Goal: Task Accomplishment & Management: Complete application form

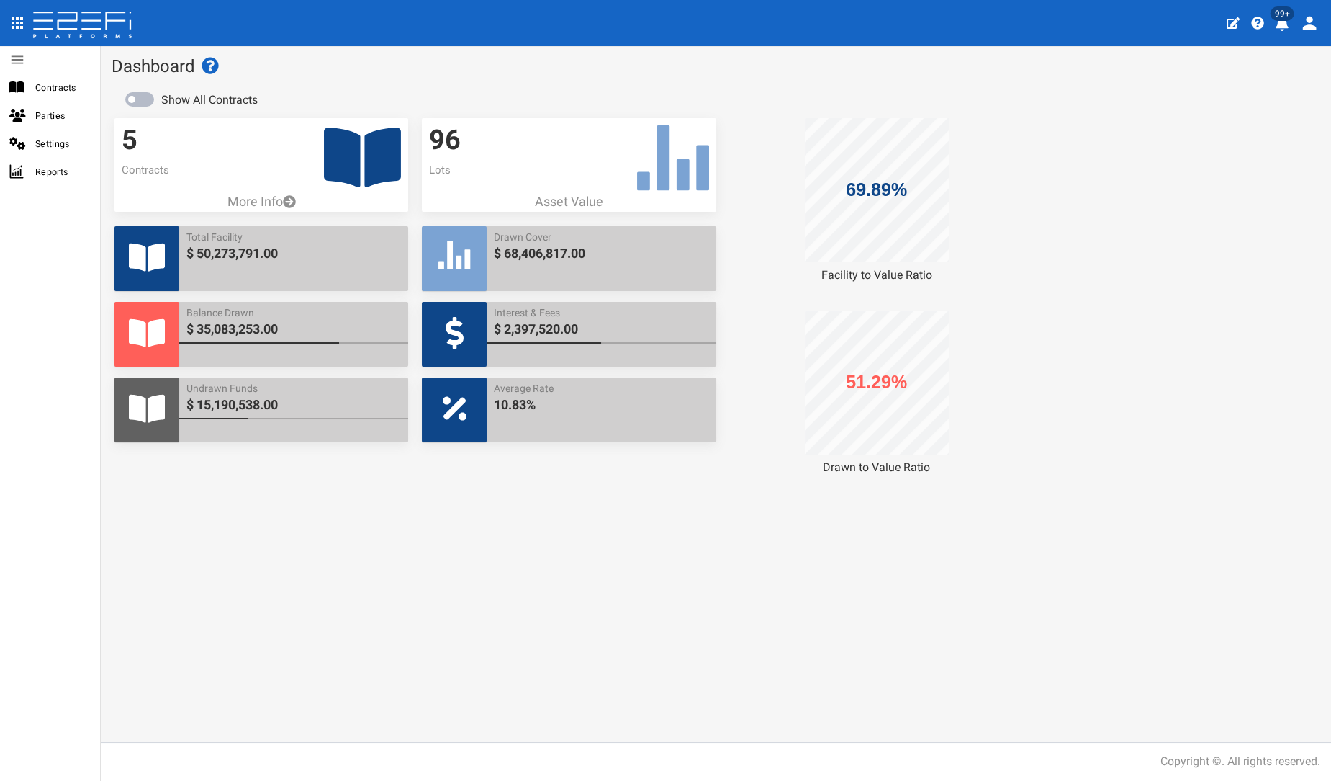
click at [365, 157] on icon at bounding box center [362, 157] width 77 height 60
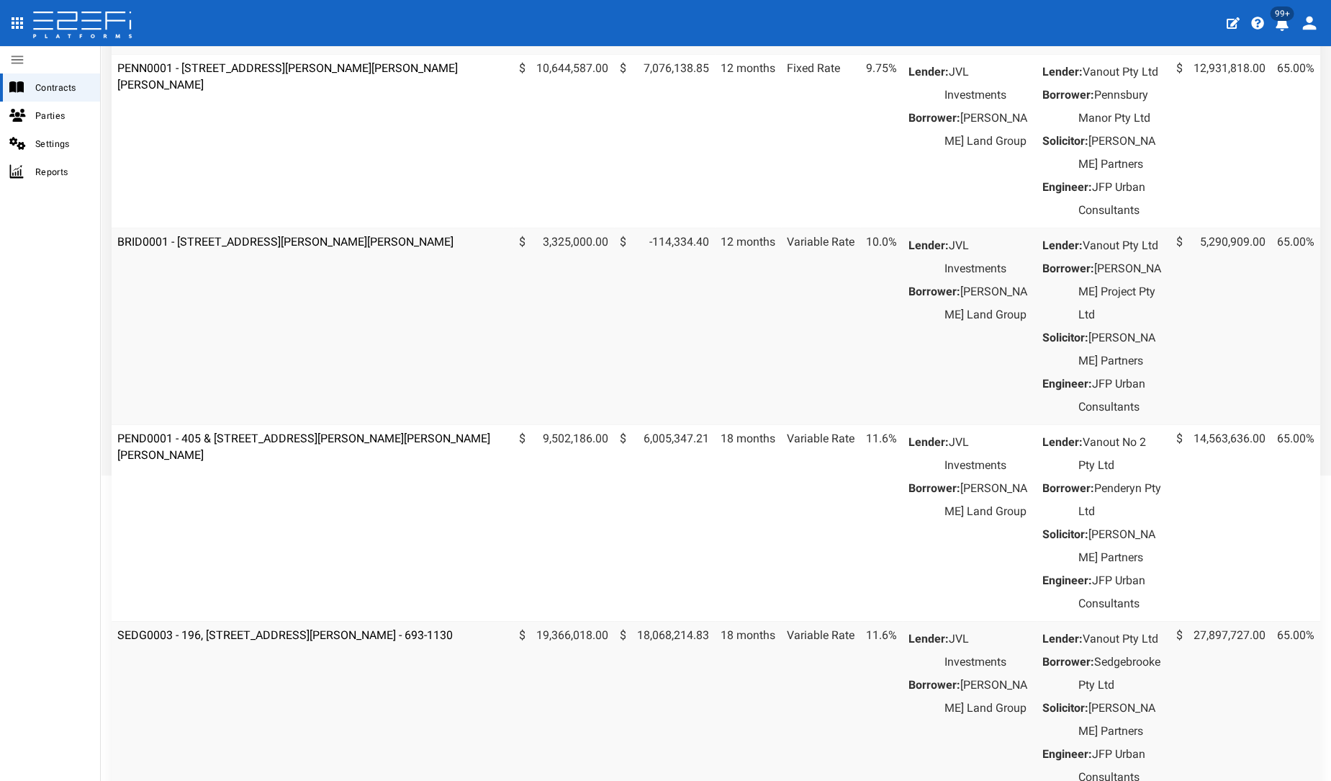
scroll to position [354, 0]
click at [248, 459] on link "PEND0001 - 405 & [STREET_ADDRESS][PERSON_NAME][PERSON_NAME][PERSON_NAME]" at bounding box center [303, 444] width 373 height 30
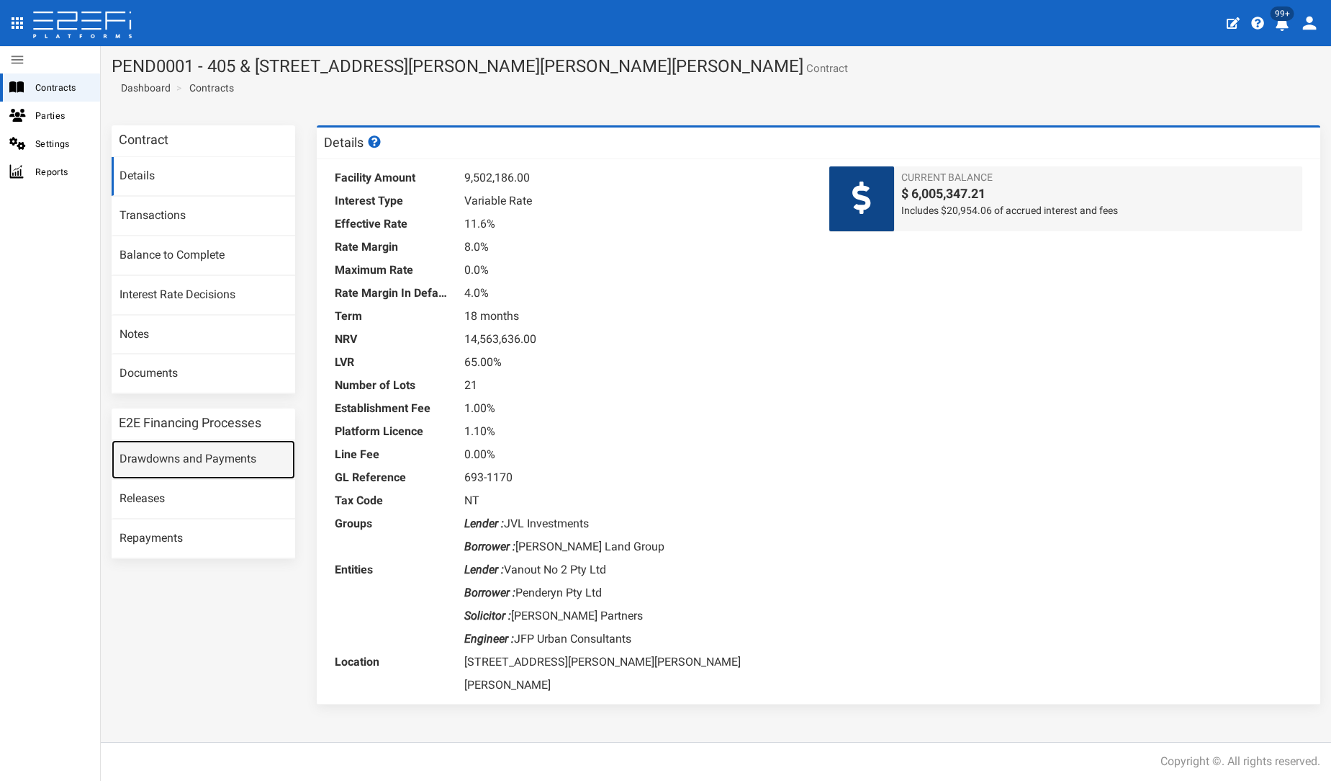
click at [230, 454] on link "Drawdowns and Payments" at bounding box center [204, 459] width 184 height 39
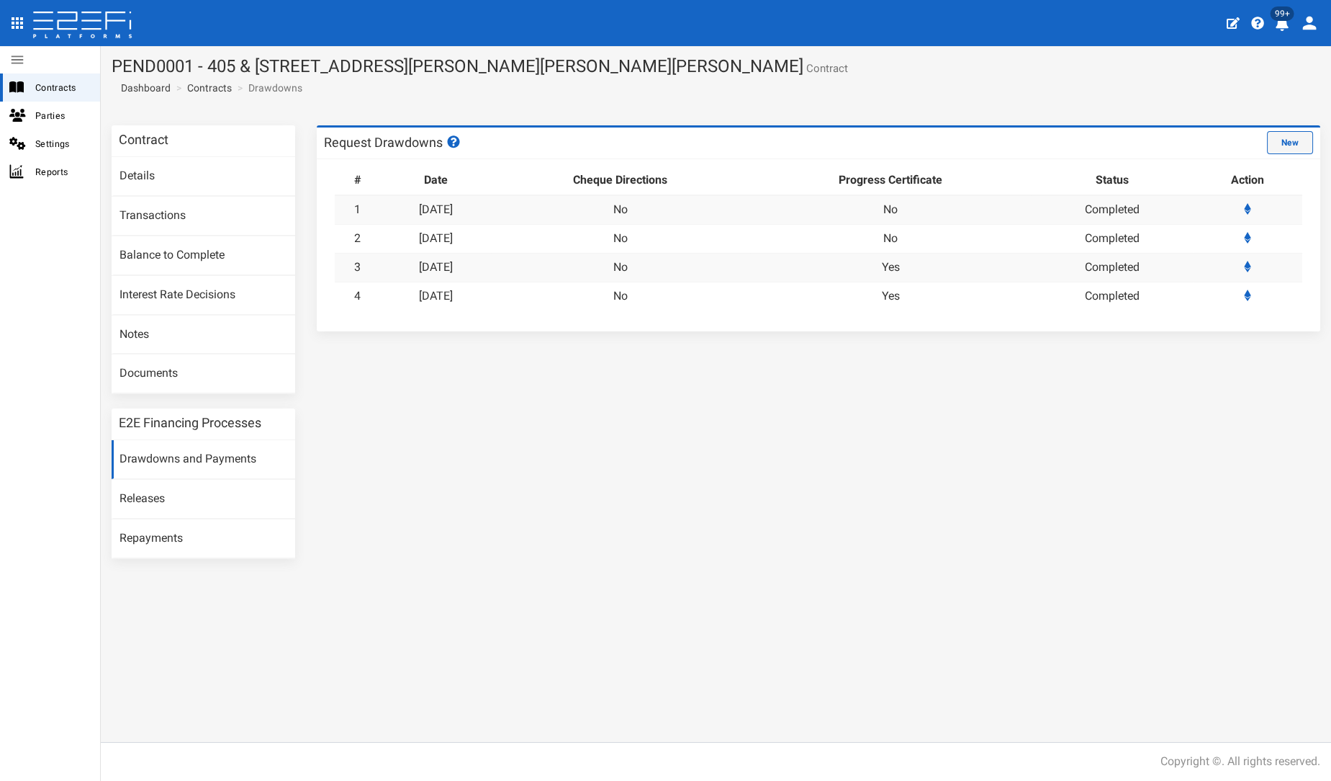
click at [1287, 137] on button "New" at bounding box center [1290, 142] width 46 height 23
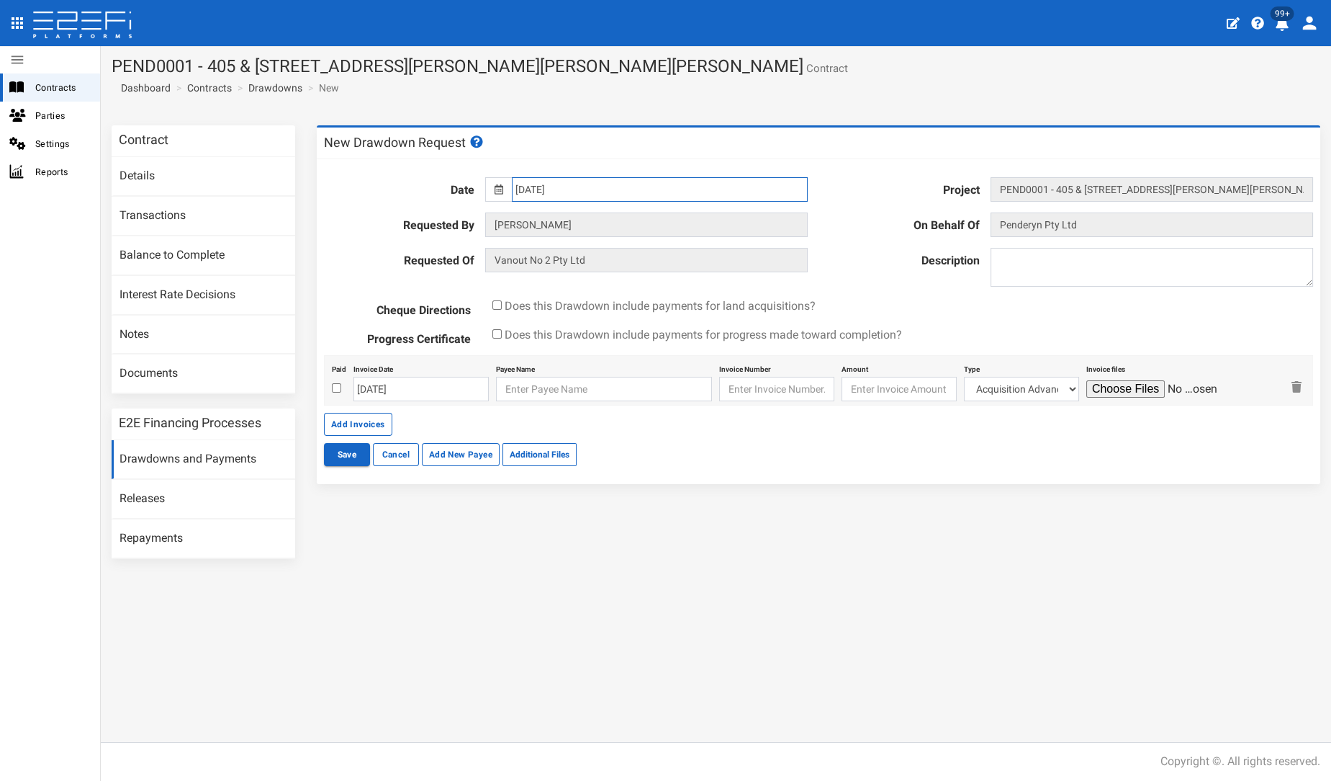
click at [618, 194] on input "[DATE]" at bounding box center [660, 189] width 296 height 24
click at [645, 217] on th "»" at bounding box center [653, 218] width 22 height 22
click at [645, 217] on th "»" at bounding box center [656, 218] width 22 height 22
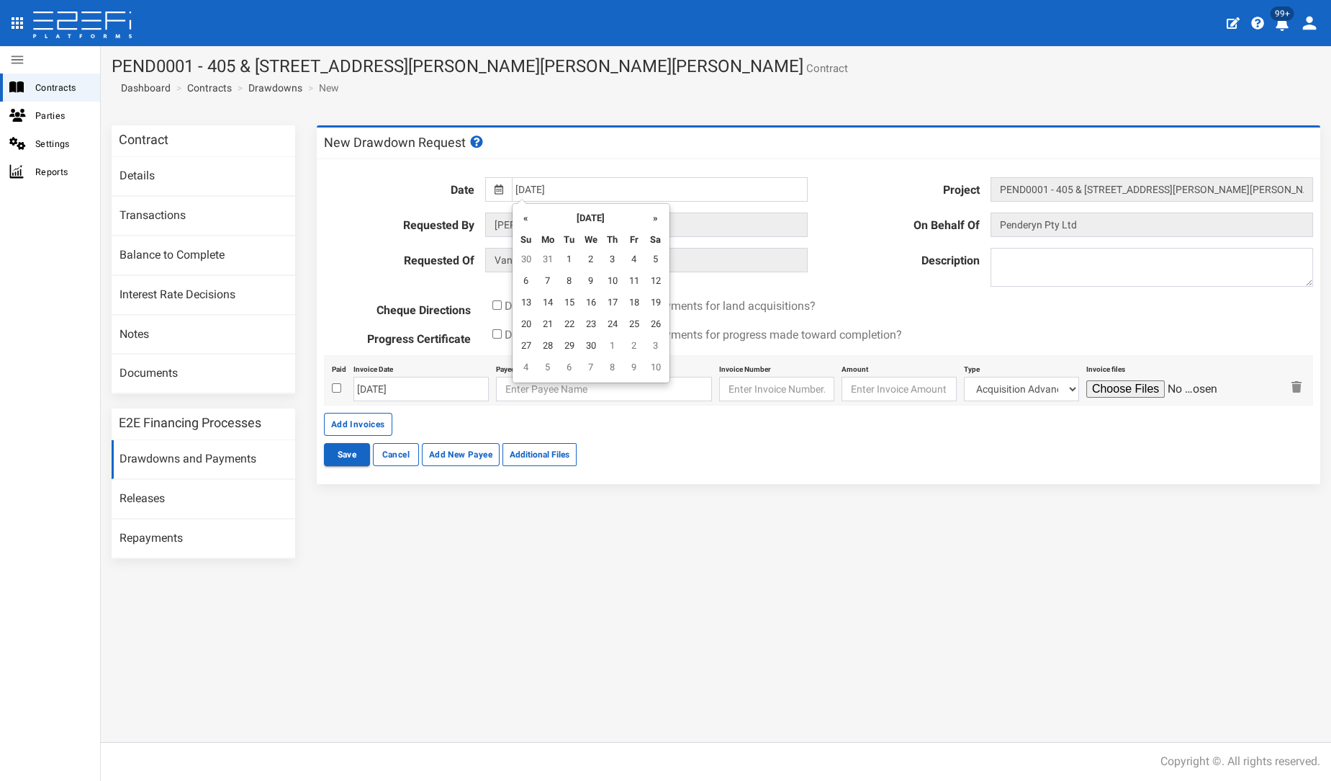
click at [645, 217] on th "»" at bounding box center [656, 218] width 22 height 22
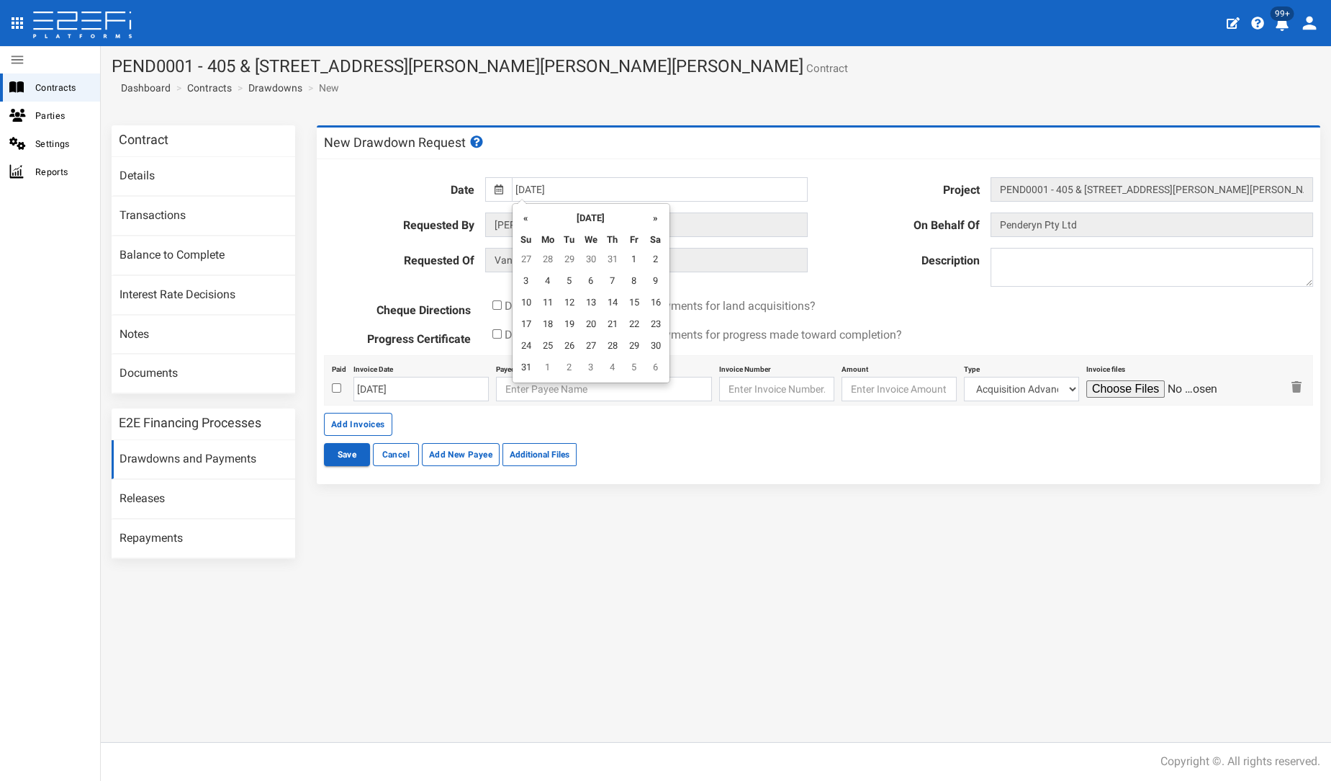
click at [645, 217] on th "»" at bounding box center [656, 218] width 22 height 22
click at [521, 221] on th "«" at bounding box center [527, 218] width 22 height 22
click at [637, 284] on td "12" at bounding box center [635, 282] width 22 height 22
type input "12-09-2025"
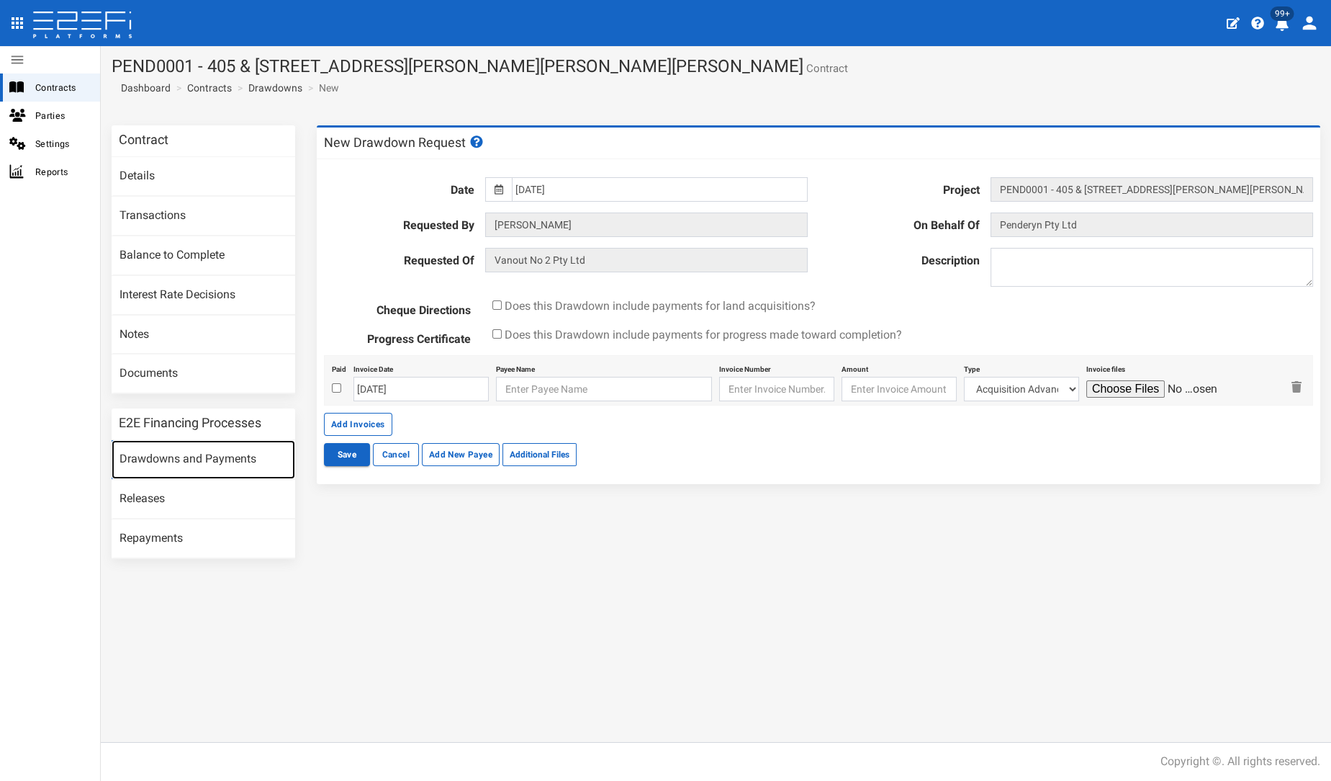
click at [168, 440] on link "Drawdowns and Payments" at bounding box center [204, 459] width 184 height 39
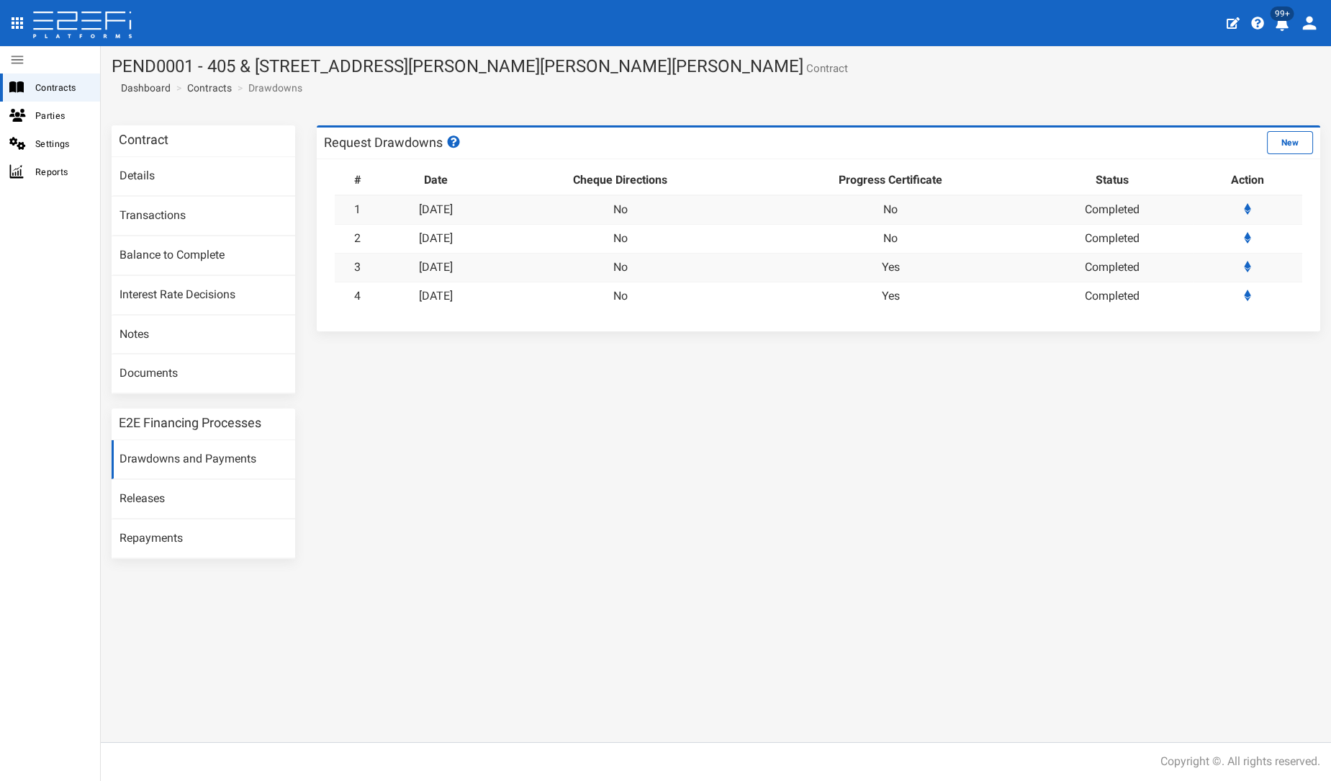
click at [1287, 156] on div "Request Drawdowns New" at bounding box center [819, 143] width 1004 height 32
click at [1285, 149] on button "New" at bounding box center [1290, 142] width 46 height 23
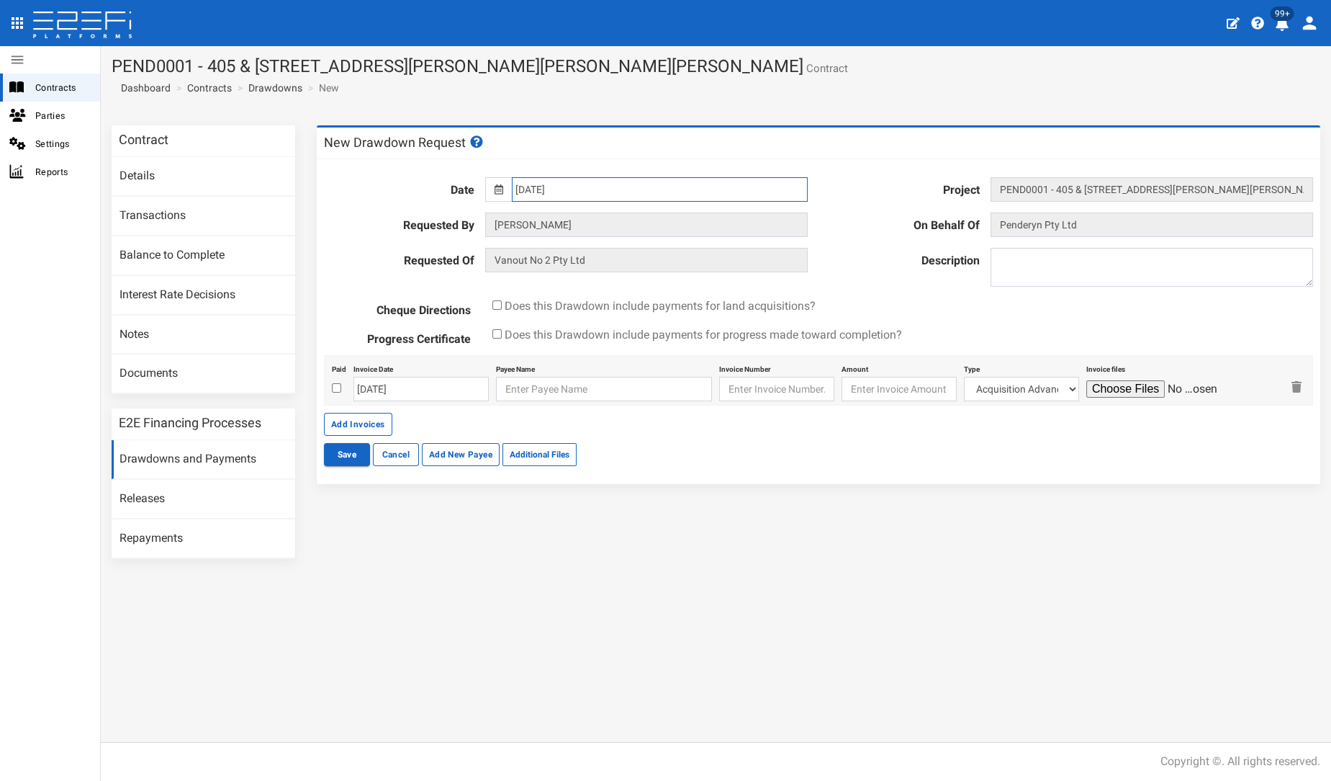
click at [577, 197] on input "[DATE]" at bounding box center [660, 189] width 296 height 24
click at [642, 213] on th "»" at bounding box center [653, 218] width 22 height 22
click at [642, 213] on th "January 2025" at bounding box center [591, 218] width 108 height 22
click at [642, 213] on th "»" at bounding box center [653, 218] width 22 height 22
click at [529, 220] on th "«" at bounding box center [527, 218] width 22 height 22
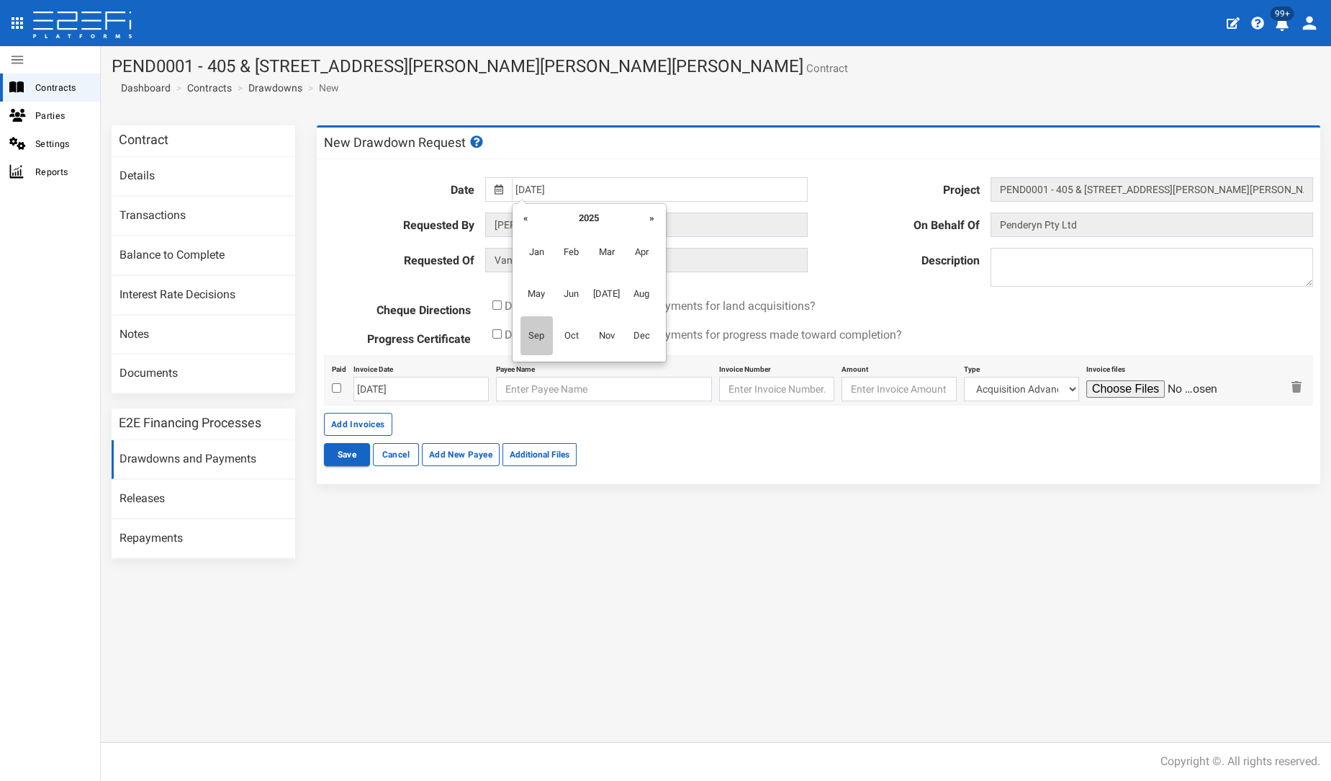
click at [533, 333] on span "Sep" at bounding box center [537, 335] width 32 height 39
click at [631, 286] on td "12" at bounding box center [635, 282] width 22 height 22
type input "[DATE]"
click at [1033, 256] on textarea at bounding box center [1152, 267] width 323 height 39
type textarea "DD5"
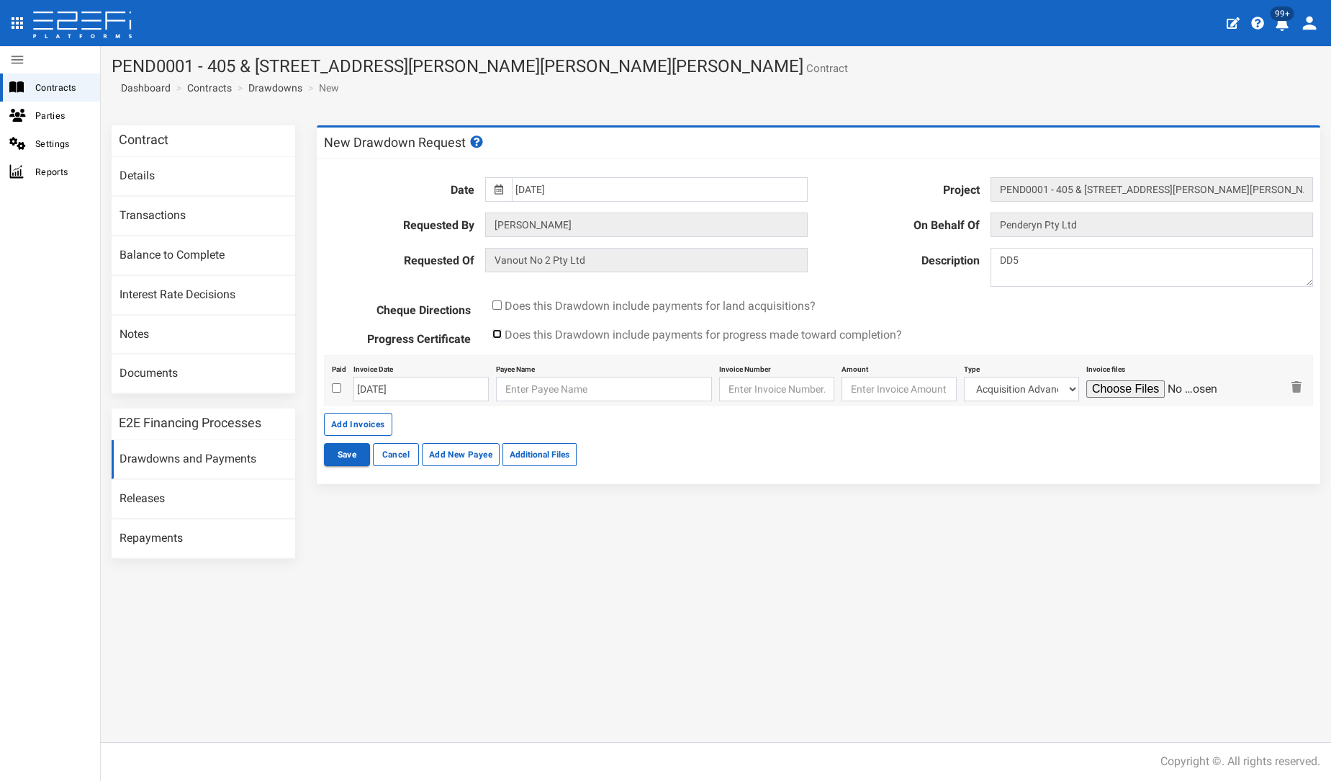
click at [501, 330] on input "checkbox" at bounding box center [496, 333] width 9 height 9
checkbox input "true"
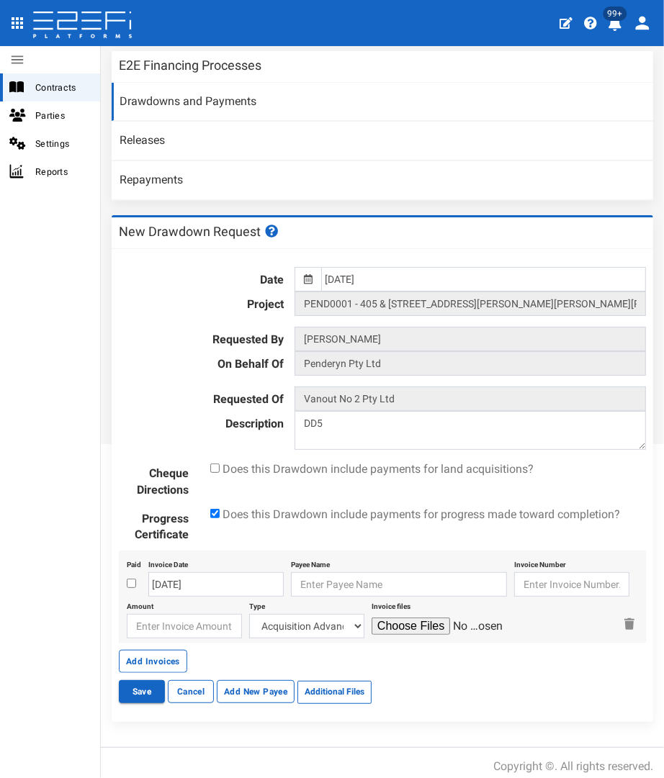
scroll to position [380, 0]
click at [176, 583] on input "[DATE]" at bounding box center [215, 584] width 135 height 24
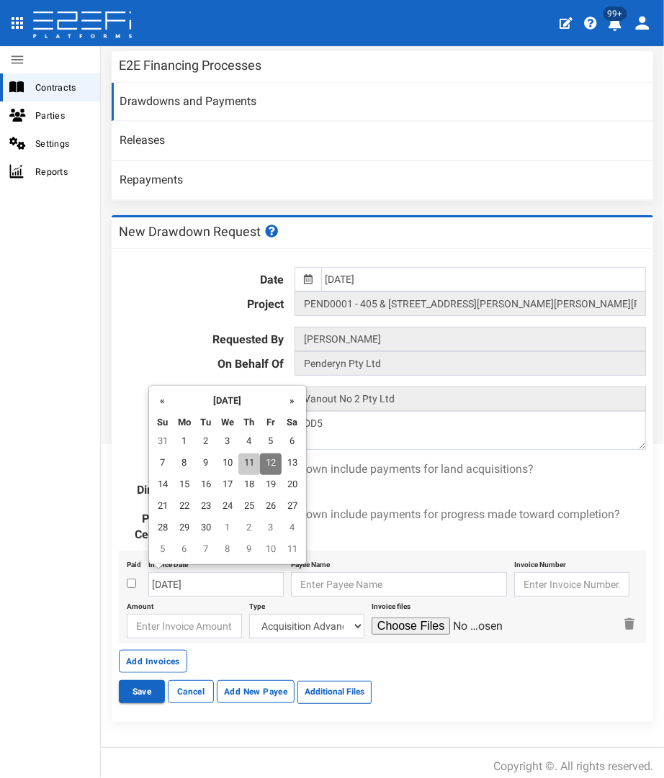
click at [246, 472] on td "11" at bounding box center [249, 465] width 22 height 22
type input "[DATE]"
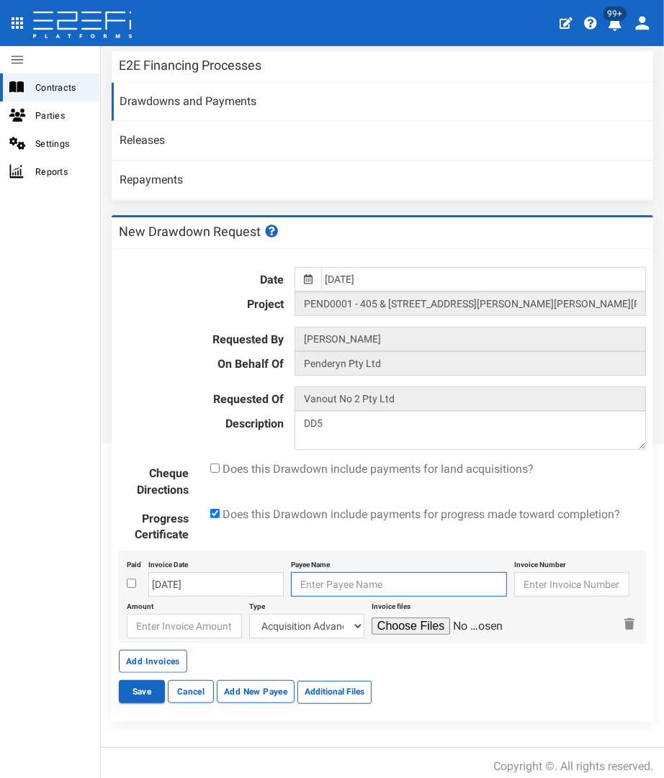
click at [327, 579] on input "text" at bounding box center [399, 584] width 216 height 24
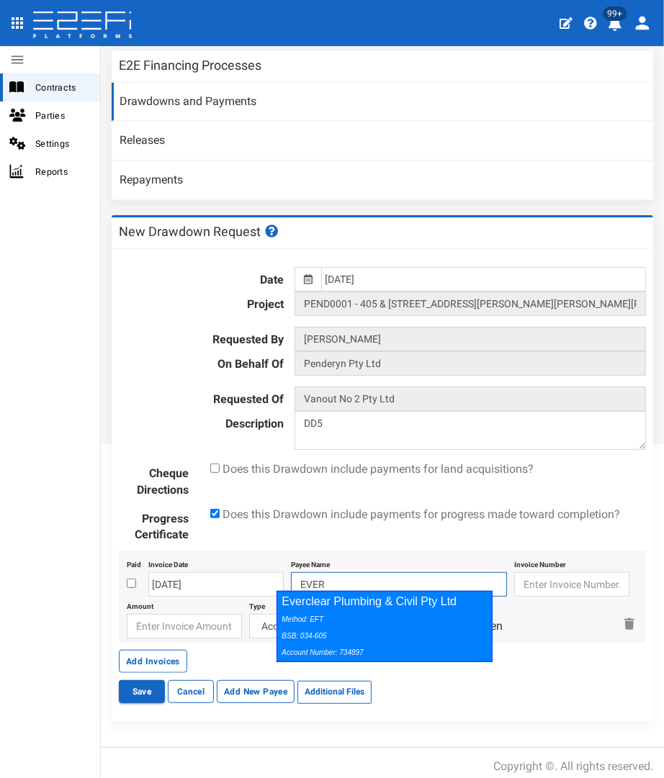
click at [343, 611] on div "Method: EFT BSB: 034-605 Account Number: 734897" at bounding box center [381, 636] width 199 height 50
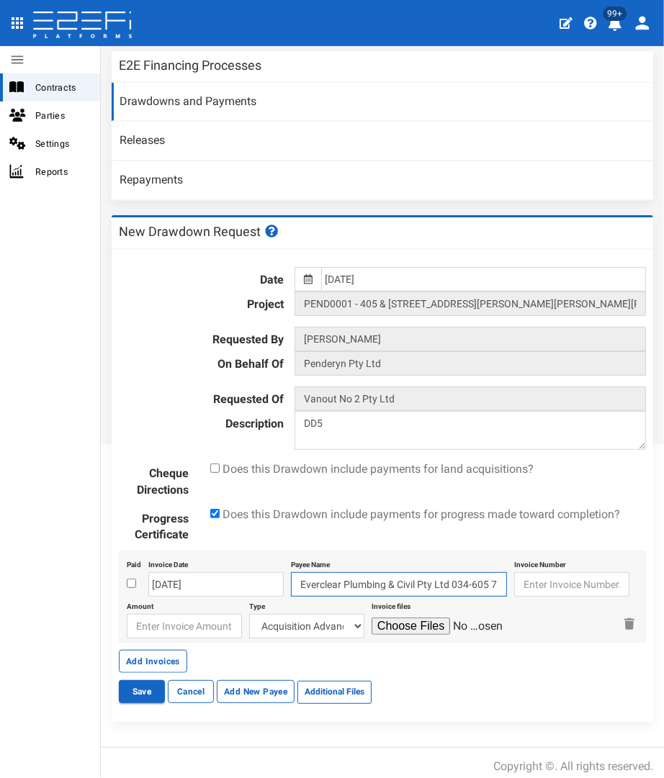
type input "Everclear Plumbing & Civil Pty Ltd 034-605 734897"
click at [529, 578] on input "text" at bounding box center [571, 584] width 115 height 24
type input "0572"
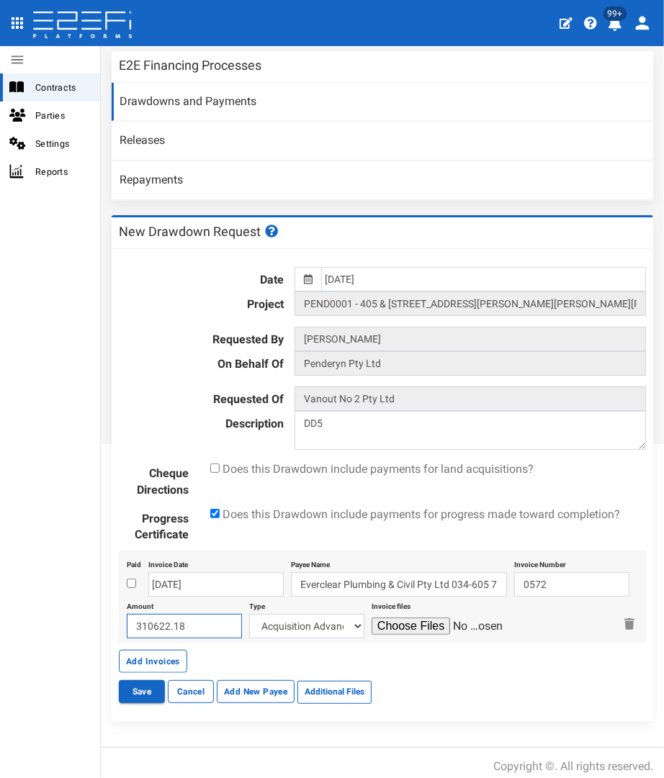
type input "310622.18"
select select "Civils~68~CIVIL WORKS"
click at [372, 618] on input "file" at bounding box center [440, 626] width 137 height 17
type input "C:\fakepath\ECP 0572.pdf"
click at [141, 657] on button "Add Invoices" at bounding box center [153, 661] width 68 height 23
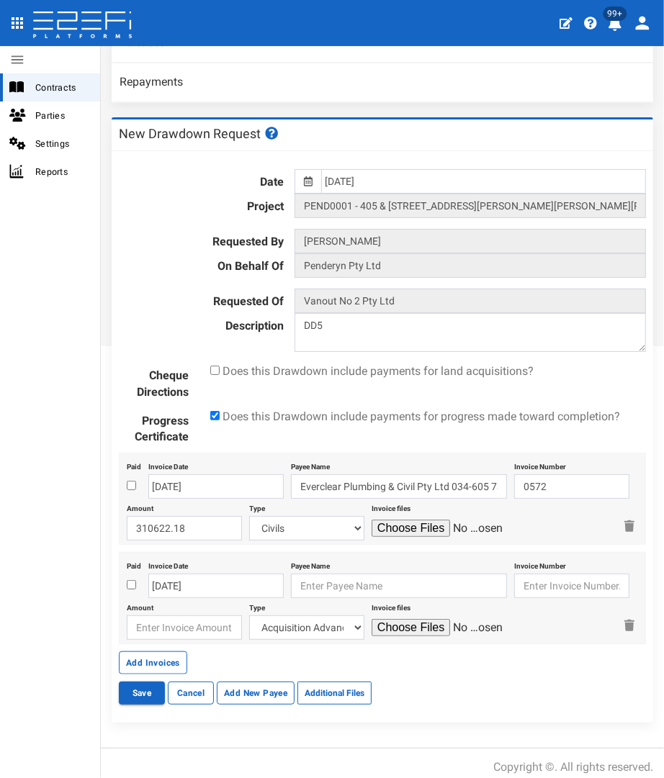
scroll to position [477, 0]
click at [222, 577] on body "404, the article you seek, can not be found Close 99+ Contracts Parties Setting…" at bounding box center [332, 389] width 664 height 778
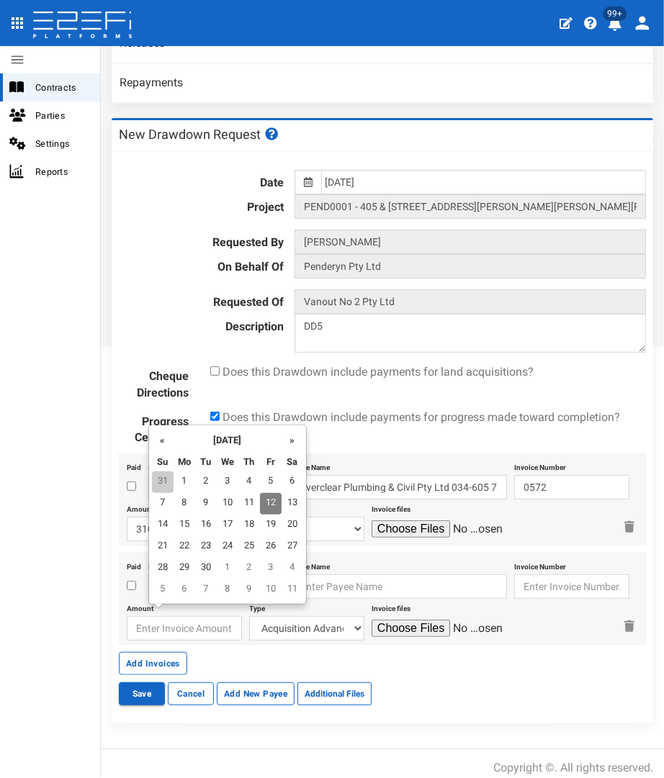
click at [165, 480] on td "31" at bounding box center [163, 483] width 22 height 22
type input "31-08-2025"
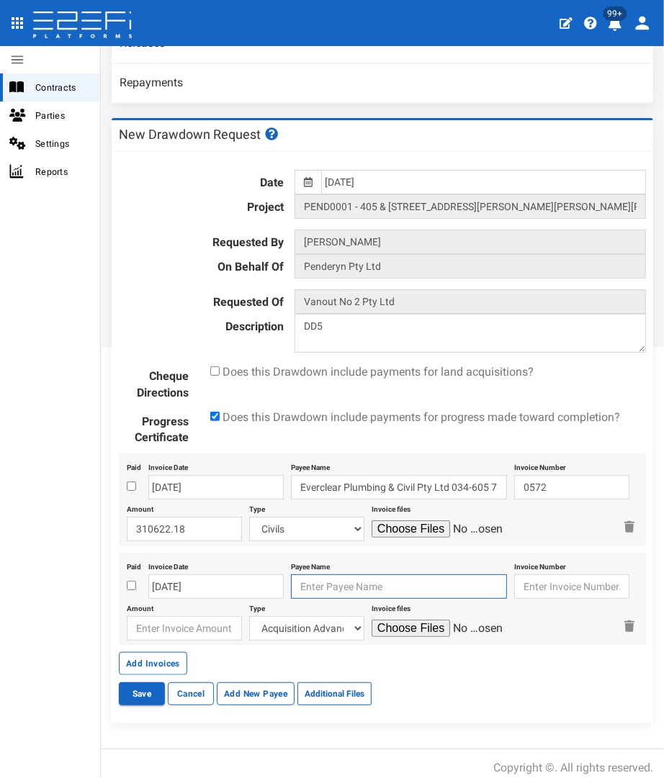
click at [319, 576] on input "text" at bounding box center [399, 587] width 216 height 24
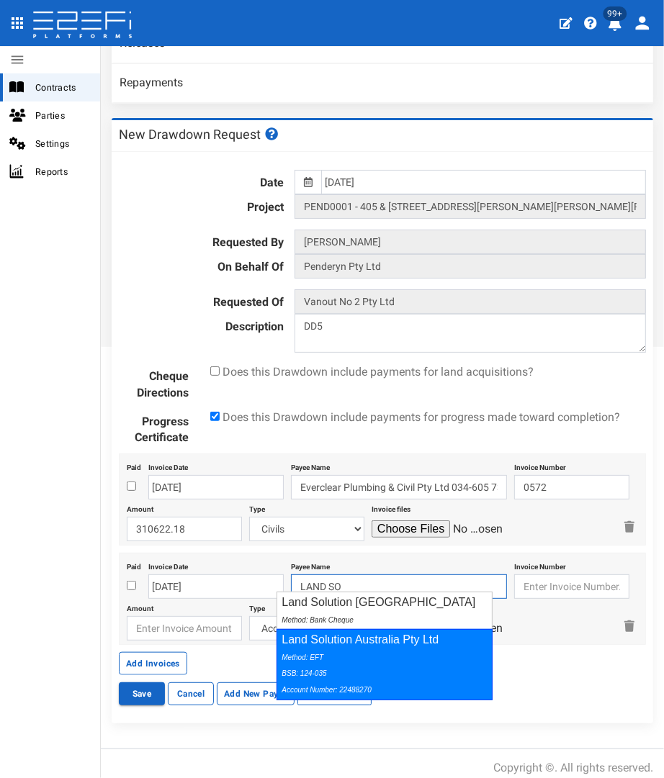
click at [341, 661] on div "Method: EFT BSB: 124-035 Account Number: 22488270" at bounding box center [381, 674] width 199 height 50
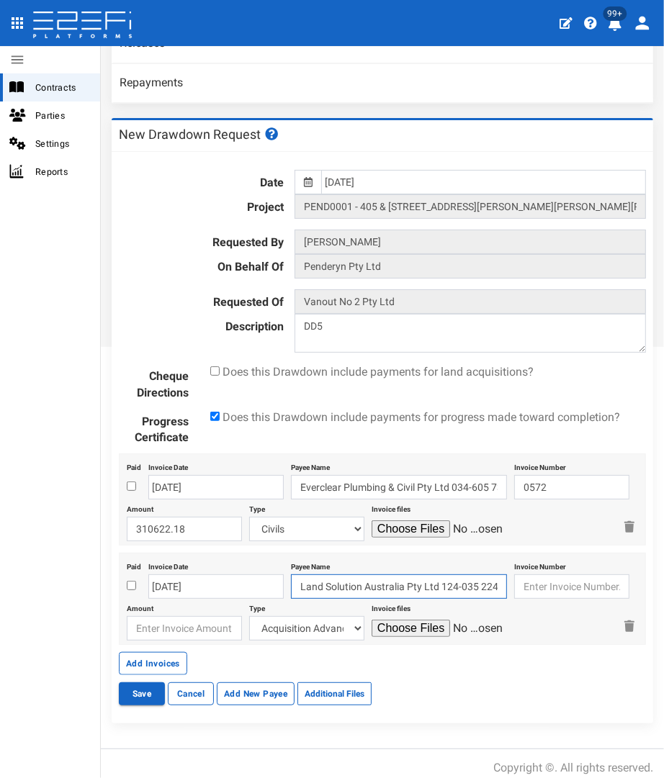
type input "Land Solution Australia Pty Ltd 124-035 22488270"
click at [549, 577] on input "text" at bounding box center [571, 587] width 115 height 24
type input "22877"
type input "871.43"
select select "Survey~117~CONSULTANT/PROFESSIONAL FEES"
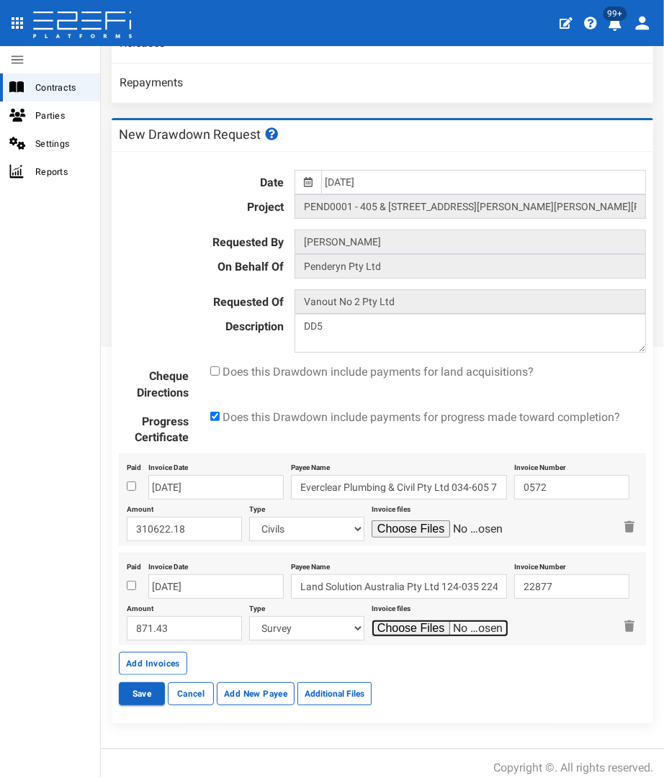
click at [372, 620] on input "file" at bounding box center [440, 628] width 137 height 17
type input "C:\fakepath\LSA 22877.pdf"
click at [146, 683] on button "Save" at bounding box center [142, 694] width 46 height 23
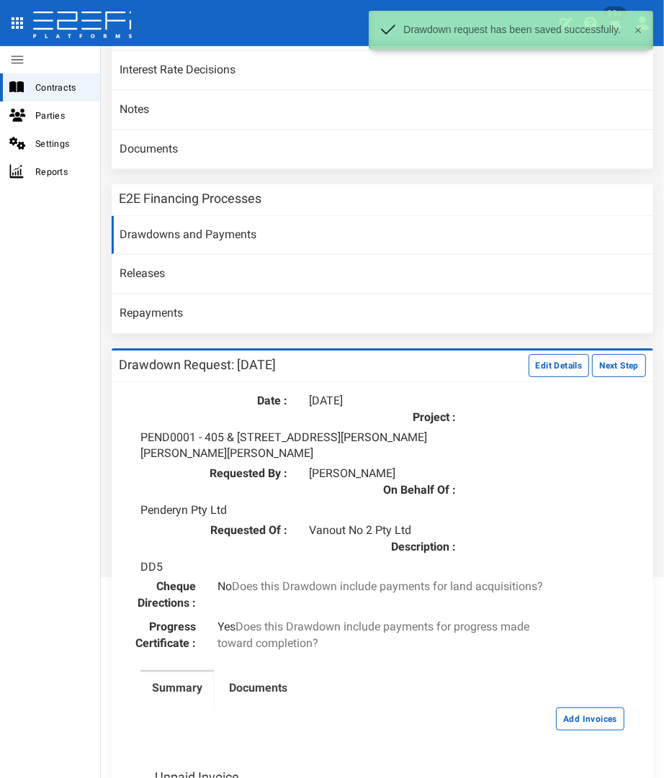
scroll to position [248, 0]
click at [557, 360] on button "Edit Details" at bounding box center [559, 365] width 61 height 23
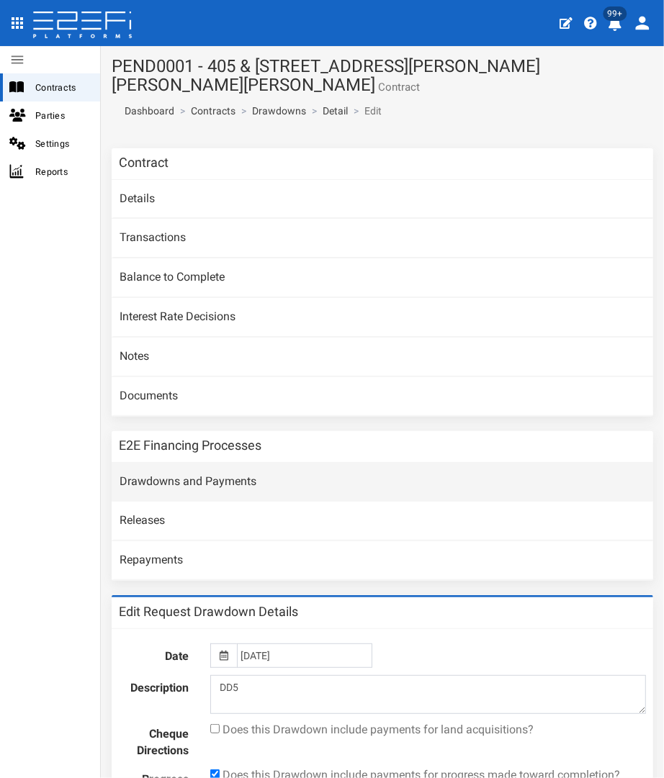
scroll to position [216, 0]
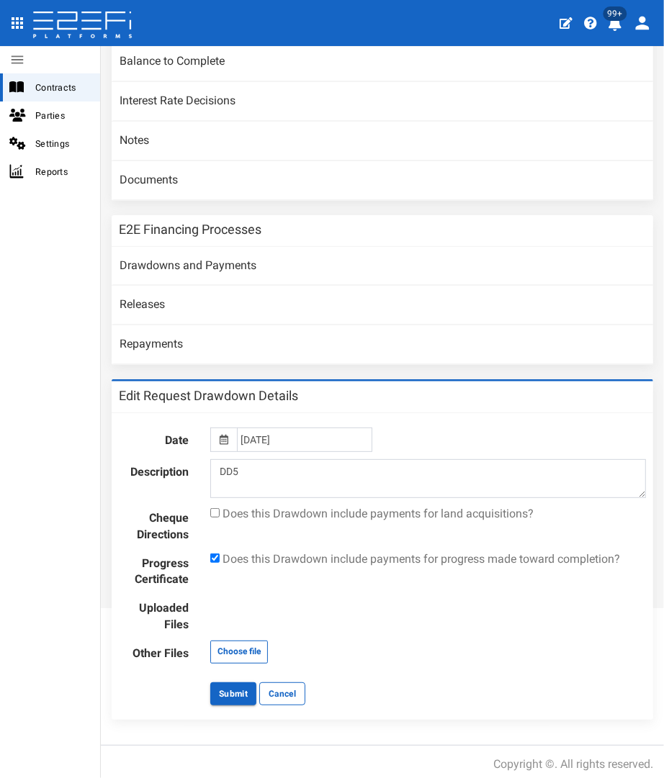
click at [226, 634] on form "Date 12-09-2025 Description DD5 Cheque Directions Does this Drawdown include pa…" at bounding box center [382, 567] width 527 height 278
type input "C:\fakepath\B3897EA1_DA1_1 PP2 letter Penderyn.pdf"
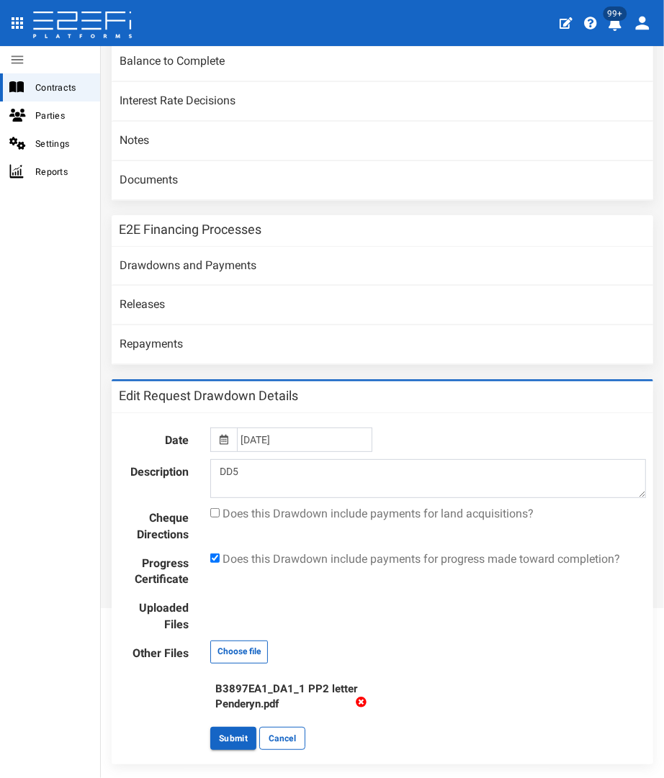
scroll to position [261, 0]
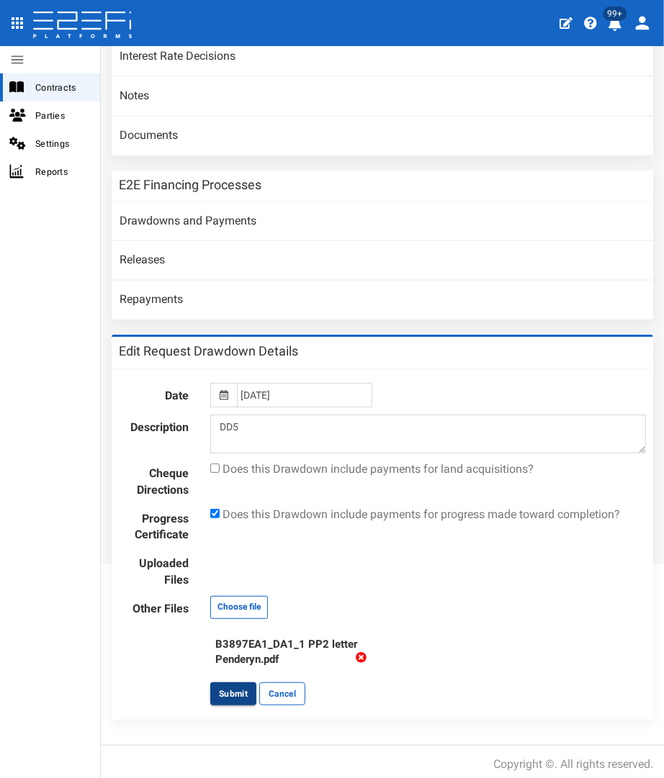
click at [235, 694] on button "Submit" at bounding box center [233, 694] width 46 height 23
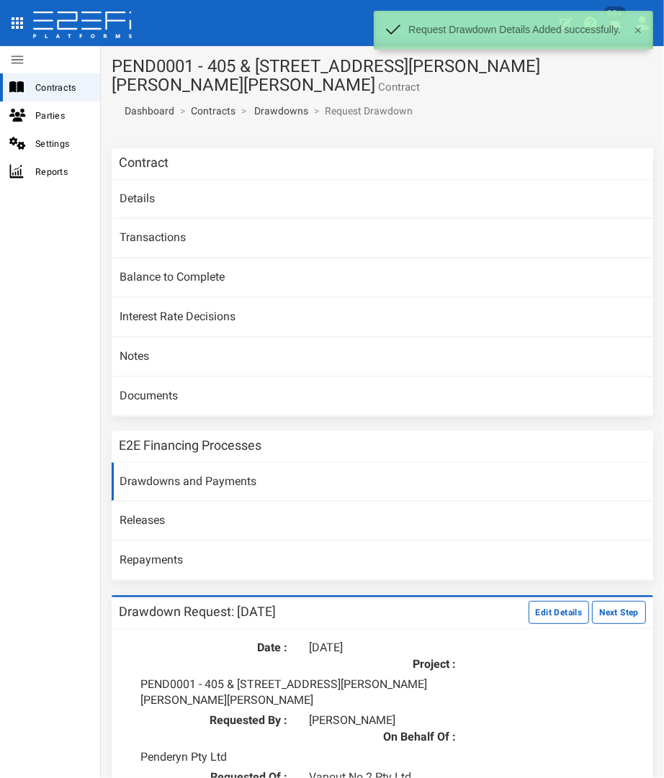
click at [606, 603] on button "Next Step" at bounding box center [619, 612] width 54 height 23
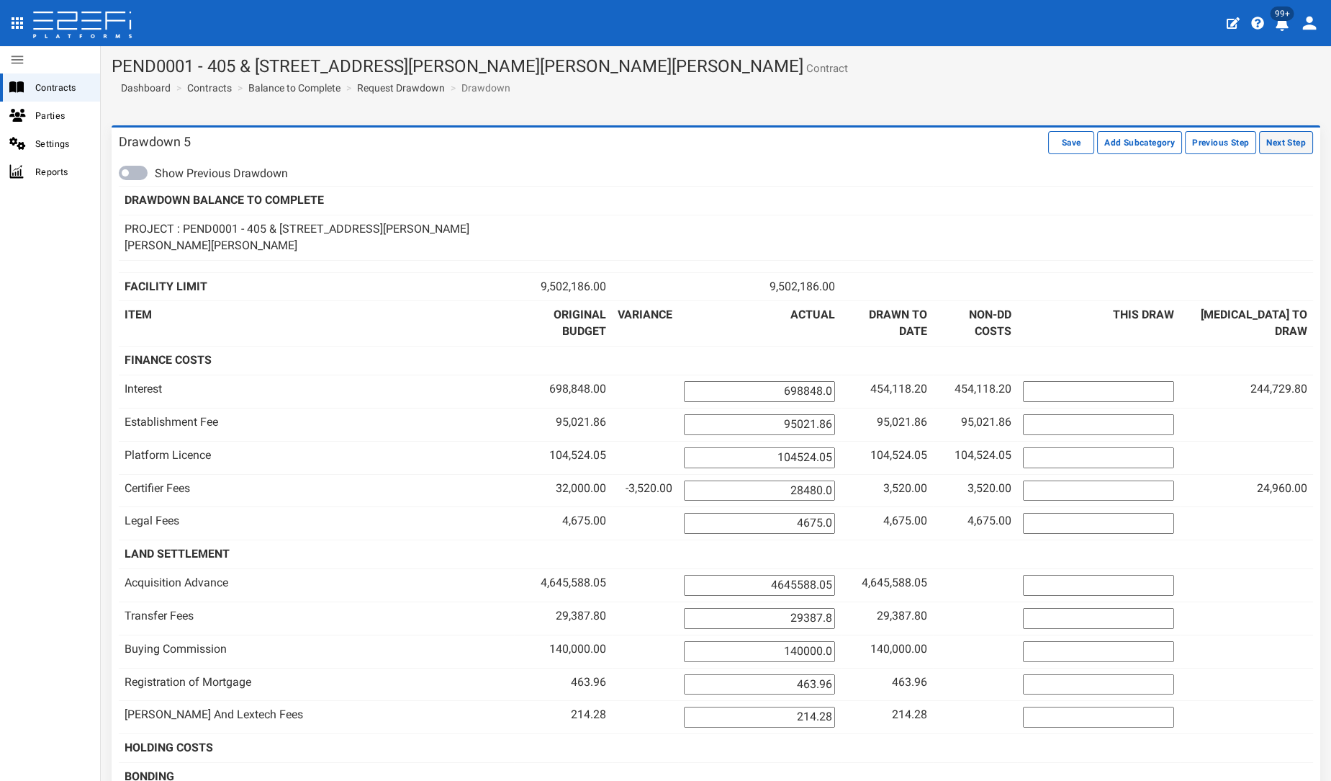
click at [663, 138] on button "Next Step" at bounding box center [1286, 142] width 54 height 23
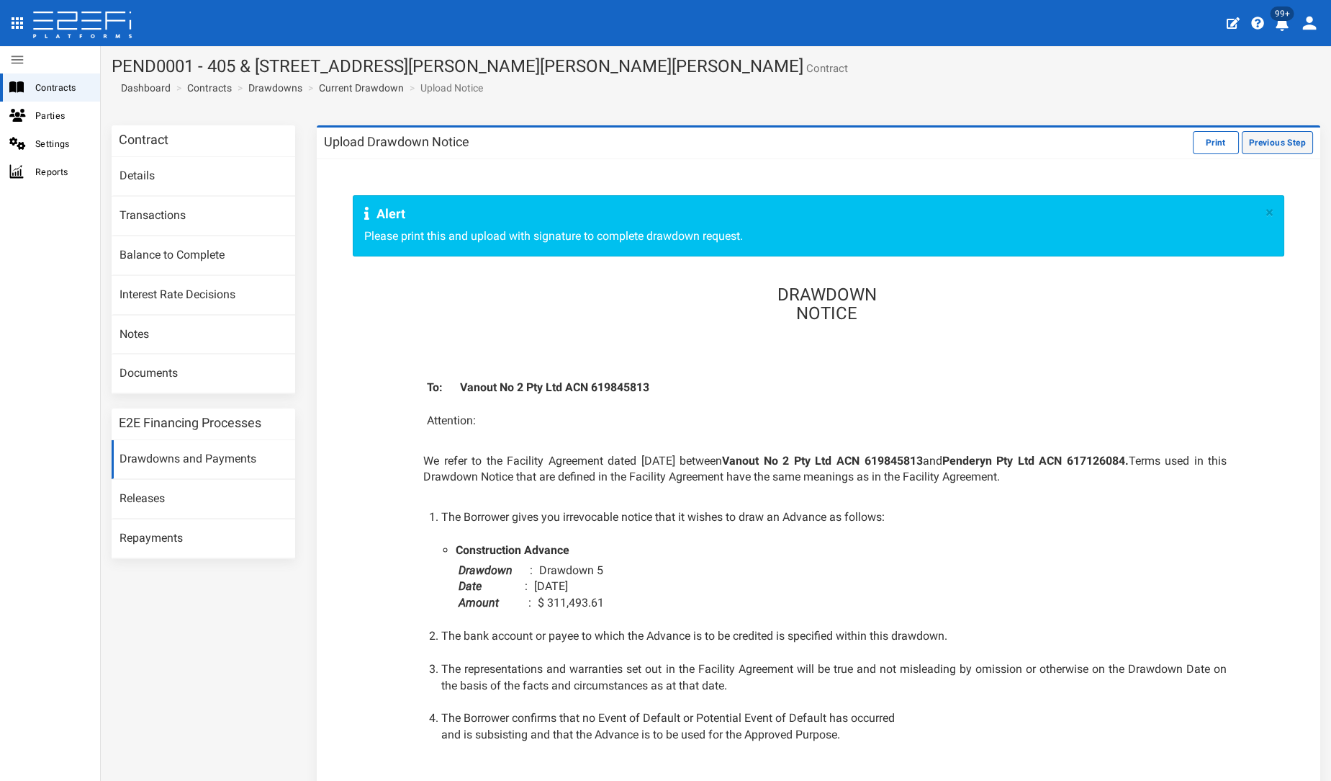
click at [1263, 140] on button "Previous Step" at bounding box center [1277, 142] width 71 height 23
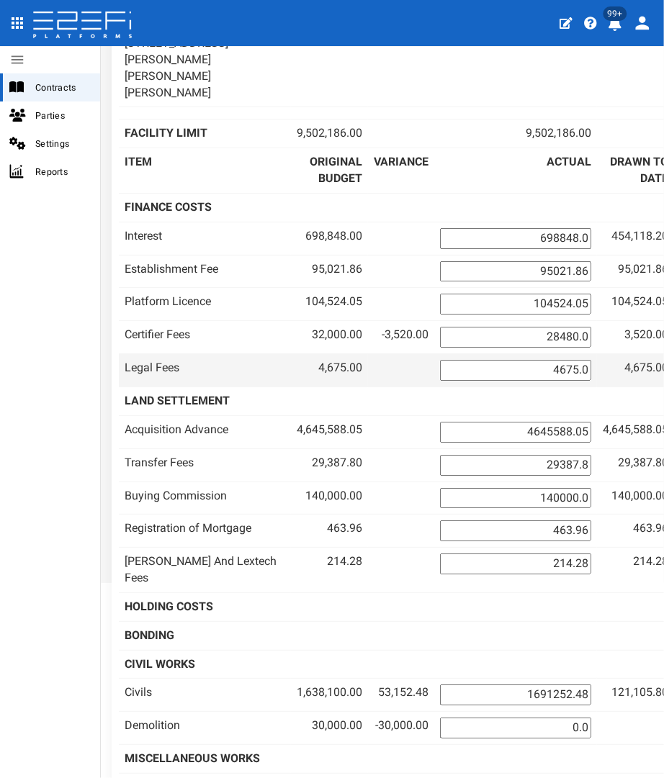
scroll to position [246, 0]
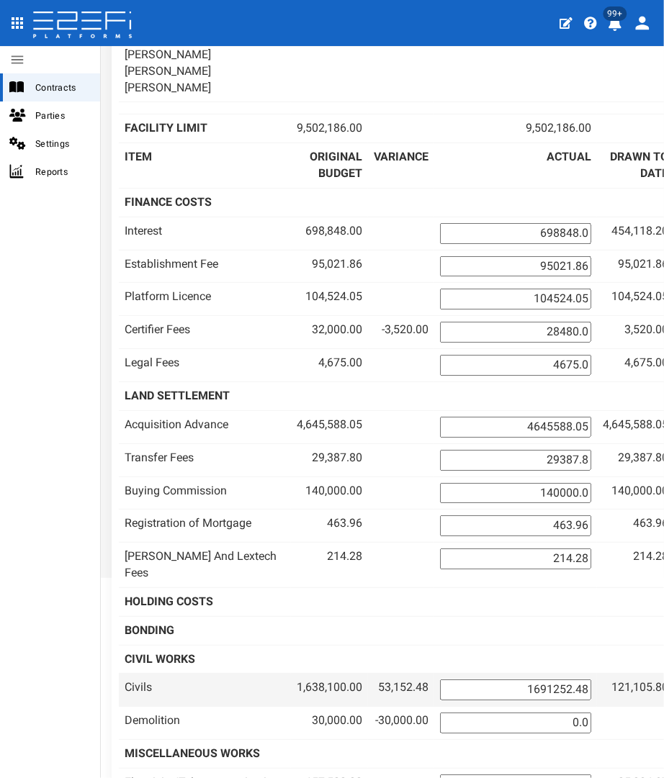
drag, startPoint x: 487, startPoint y: 611, endPoint x: 646, endPoint y: 613, distance: 158.4
click at [646, 674] on tr "Civils 1,638,100.00 53,152.48 1691252.48 121,105.80" at bounding box center [562, 690] width 886 height 33
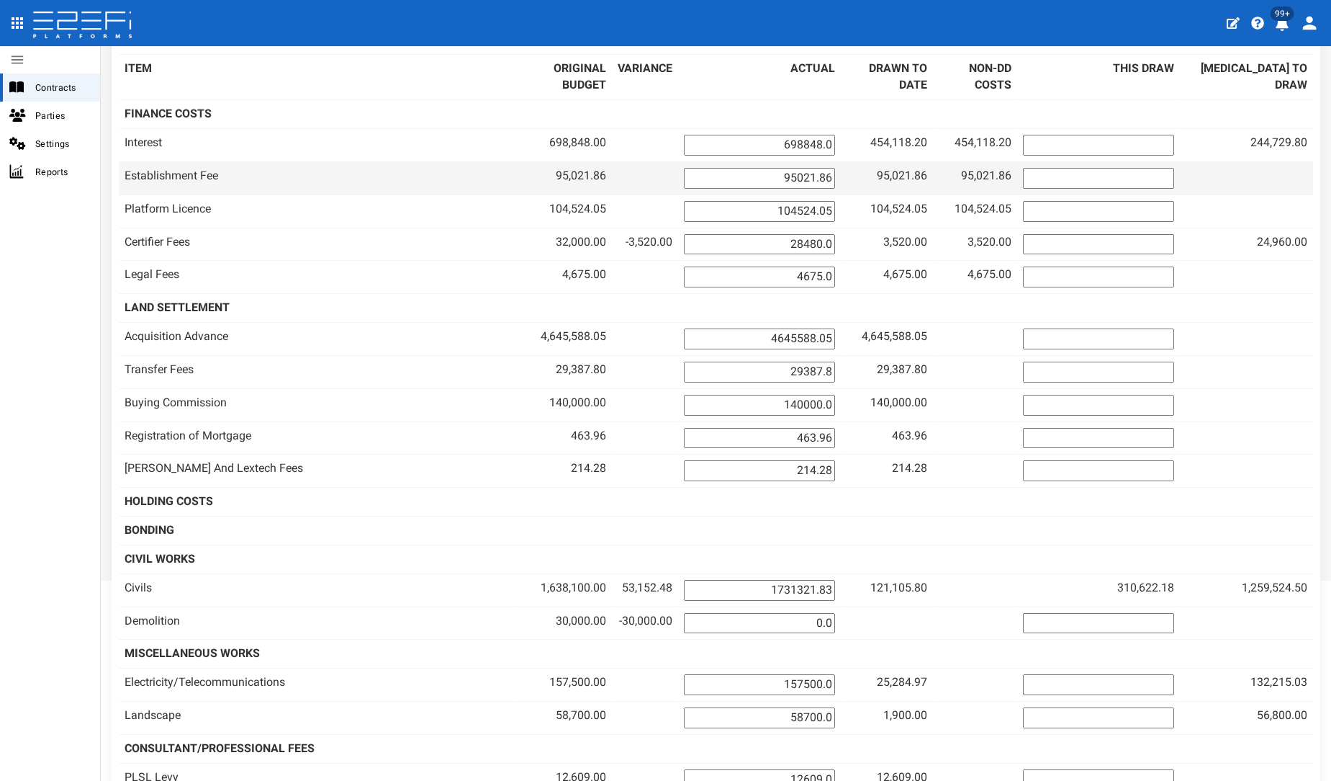
scroll to position [0, 0]
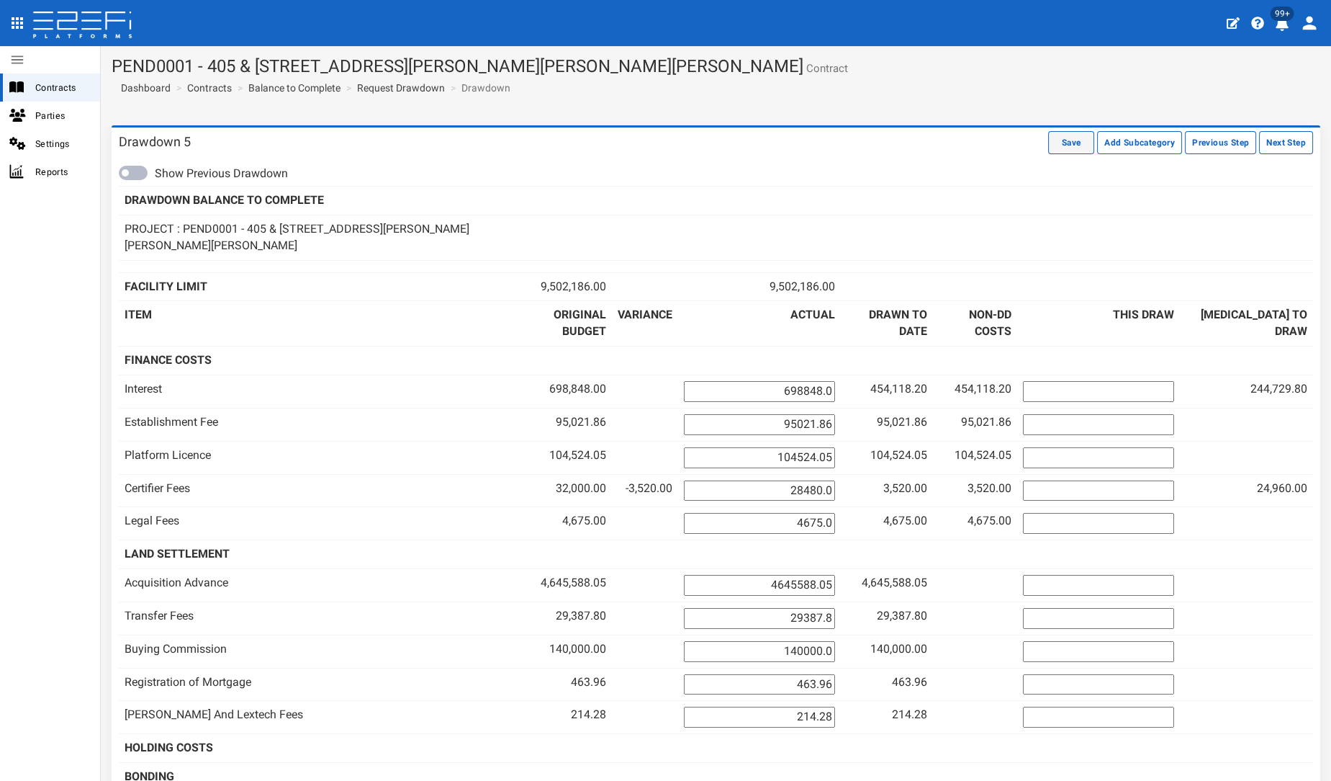
type input "1731321.83"
click at [1076, 140] on button "Save" at bounding box center [1071, 142] width 46 height 23
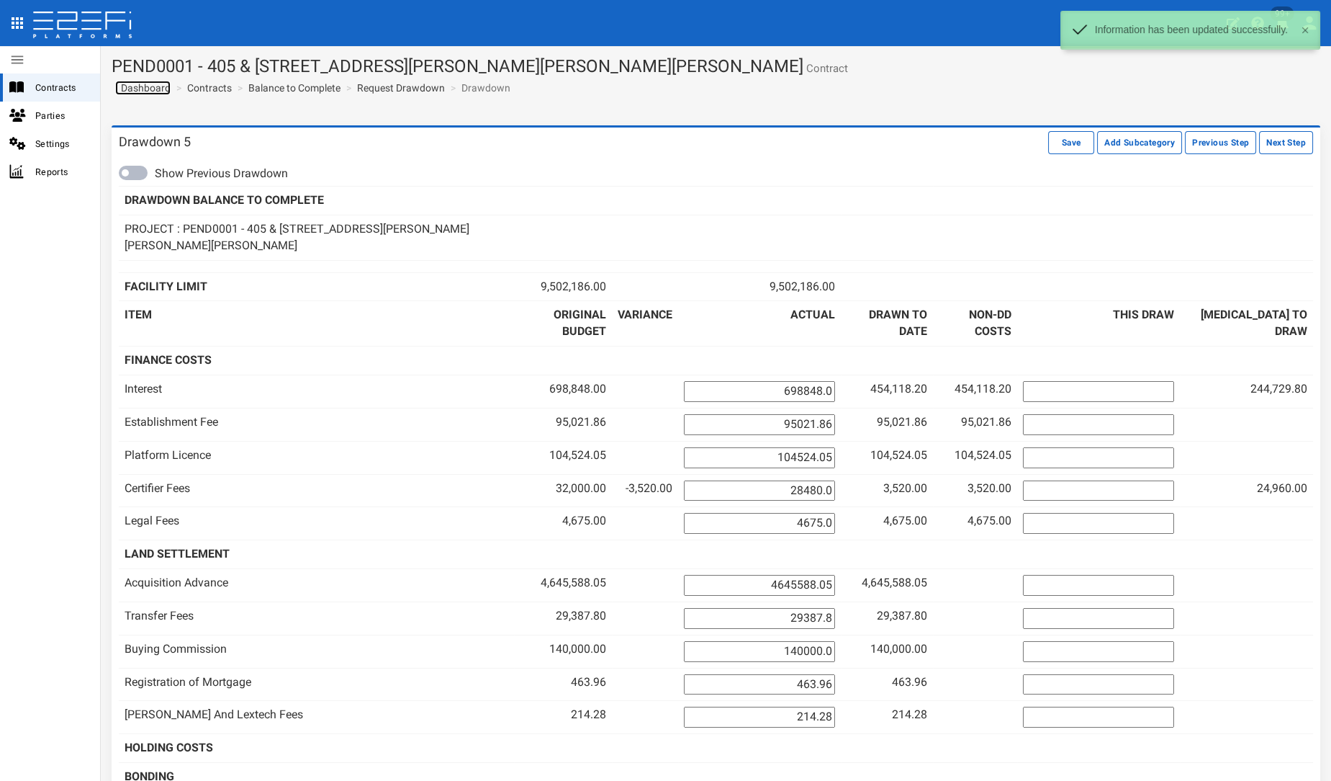
click at [132, 89] on span "Dashboard" at bounding box center [142, 88] width 55 height 12
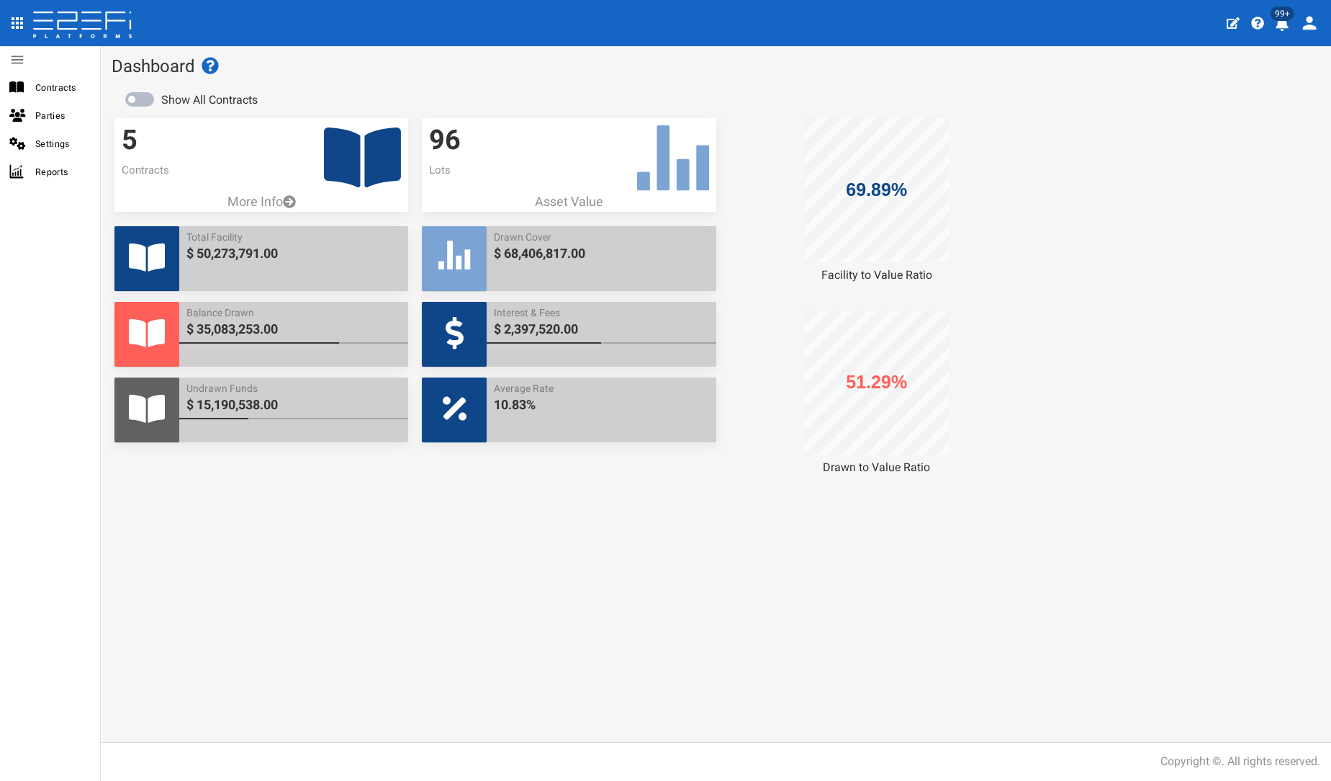
click at [362, 156] on icon at bounding box center [362, 157] width 77 height 68
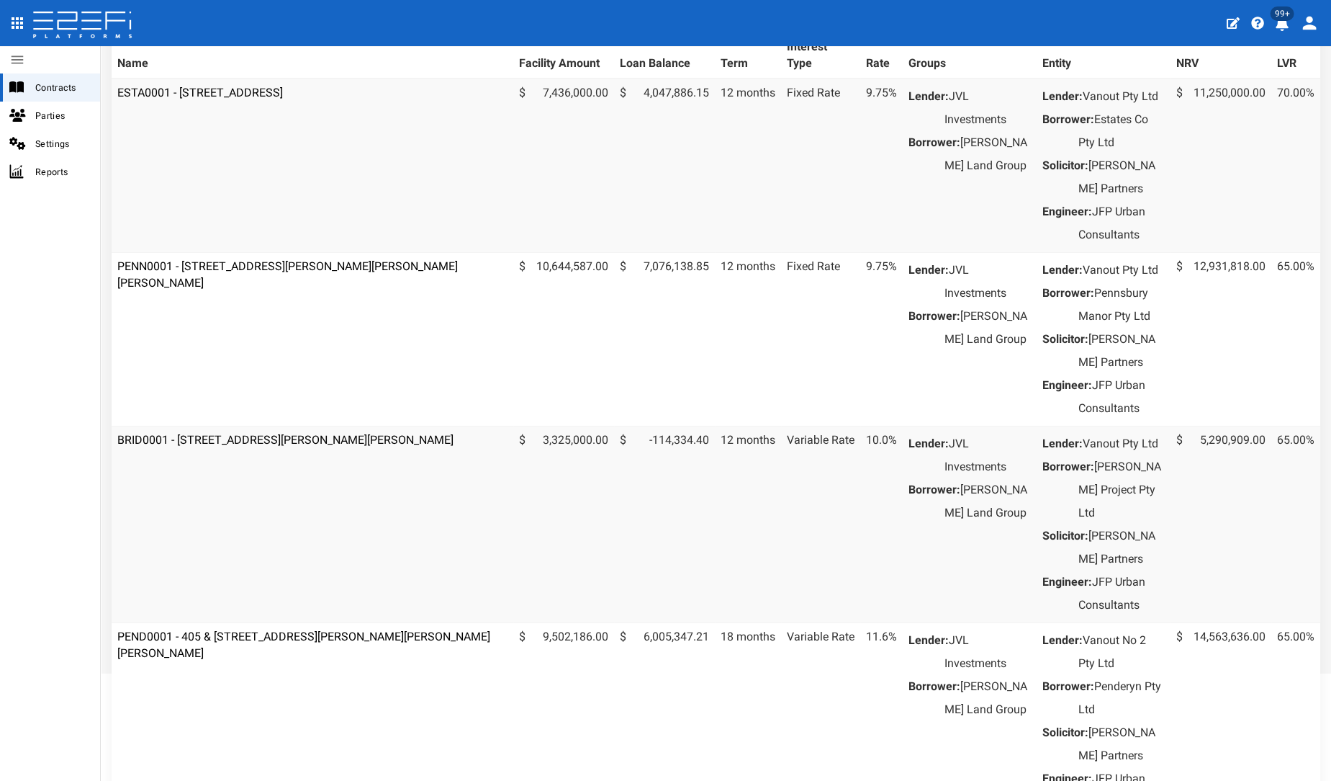
scroll to position [341, 0]
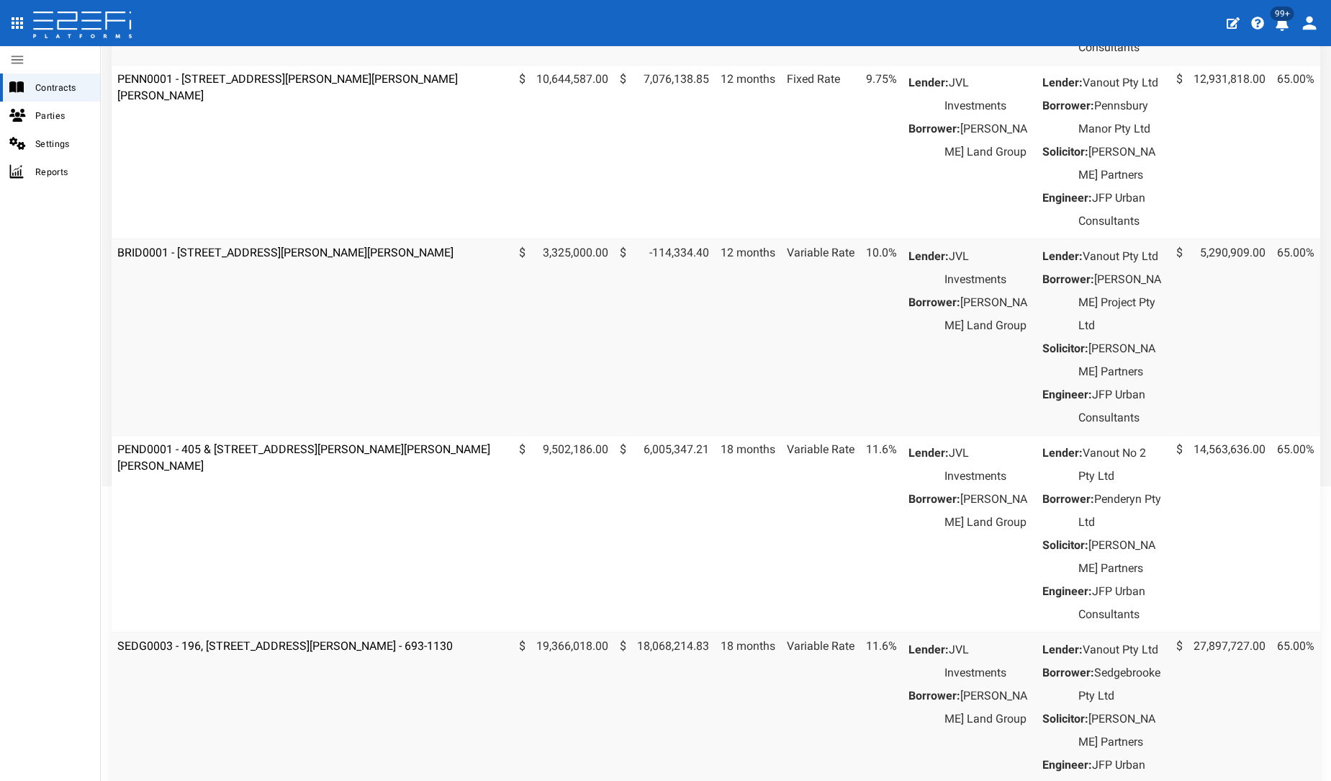
click at [247, 728] on td "SEDG0003 - 196, [STREET_ADDRESS][PERSON_NAME] - 693-1130" at bounding box center [313, 718] width 402 height 174
click at [243, 652] on link "SEDG0003 - 196, [STREET_ADDRESS][PERSON_NAME] - 693-1130" at bounding box center [285, 646] width 336 height 14
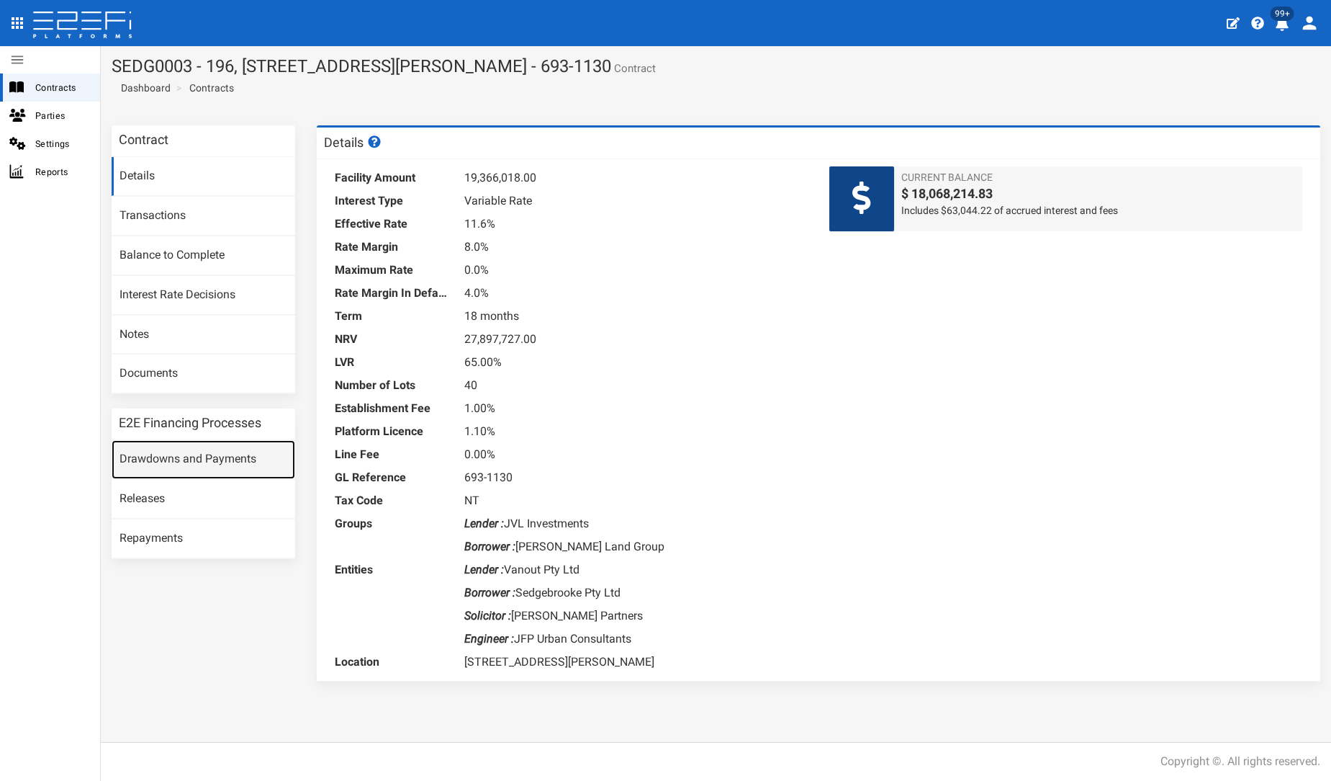
click at [199, 461] on link "Drawdowns and Payments" at bounding box center [204, 459] width 184 height 39
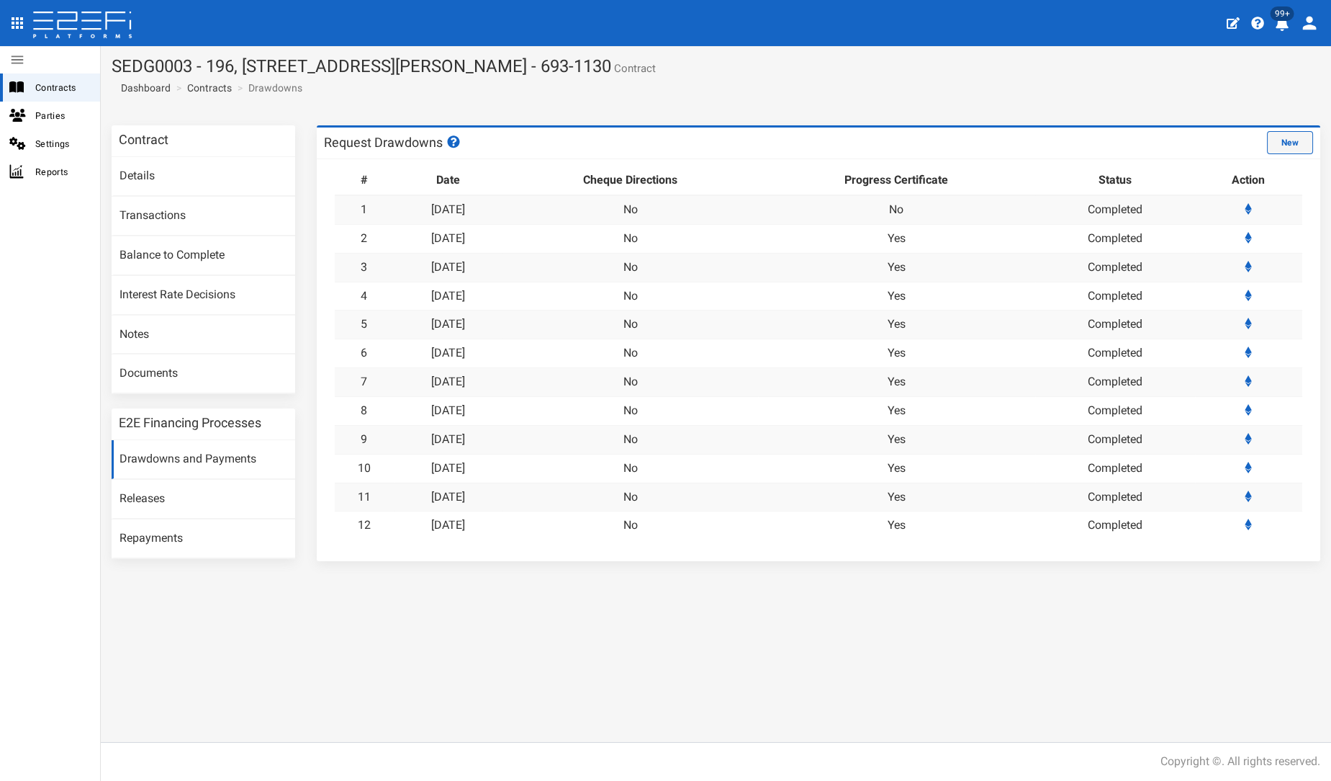
click at [1276, 147] on button "New" at bounding box center [1290, 142] width 46 height 23
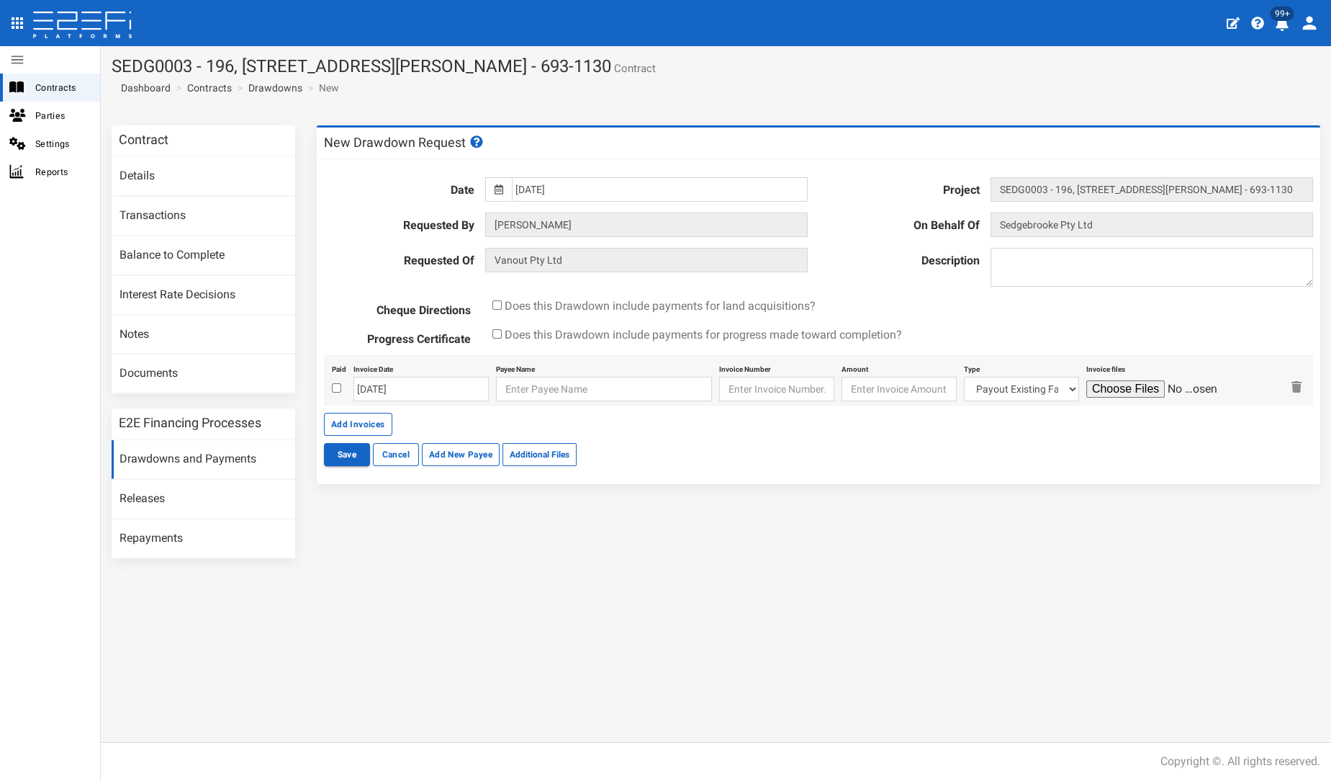
click at [492, 582] on div "Contract Details Transactions Balance to Complete Interest Rate Decisions Notes…" at bounding box center [716, 427] width 1231 height 627
click at [154, 369] on link "Documents" at bounding box center [204, 373] width 184 height 39
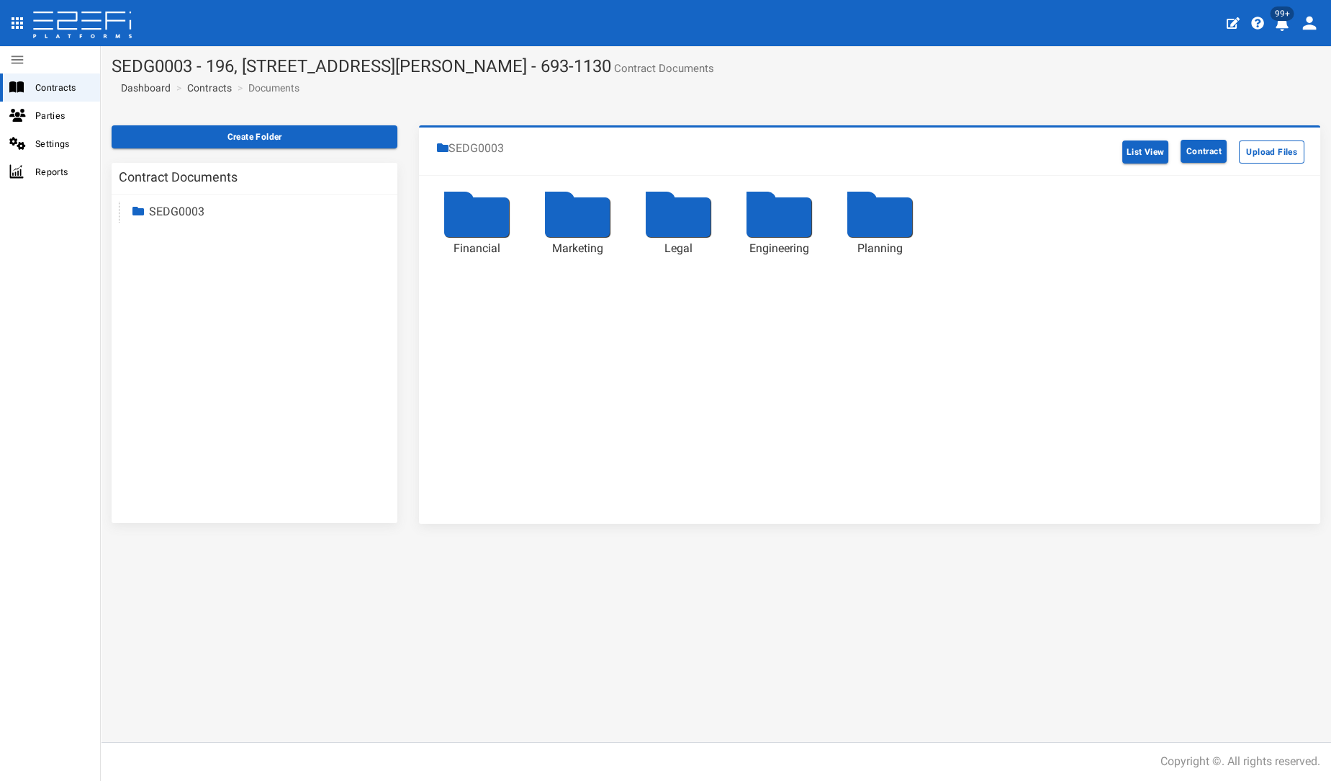
click at [485, 213] on div at bounding box center [476, 217] width 65 height 40
click at [773, 227] on div at bounding box center [779, 217] width 65 height 40
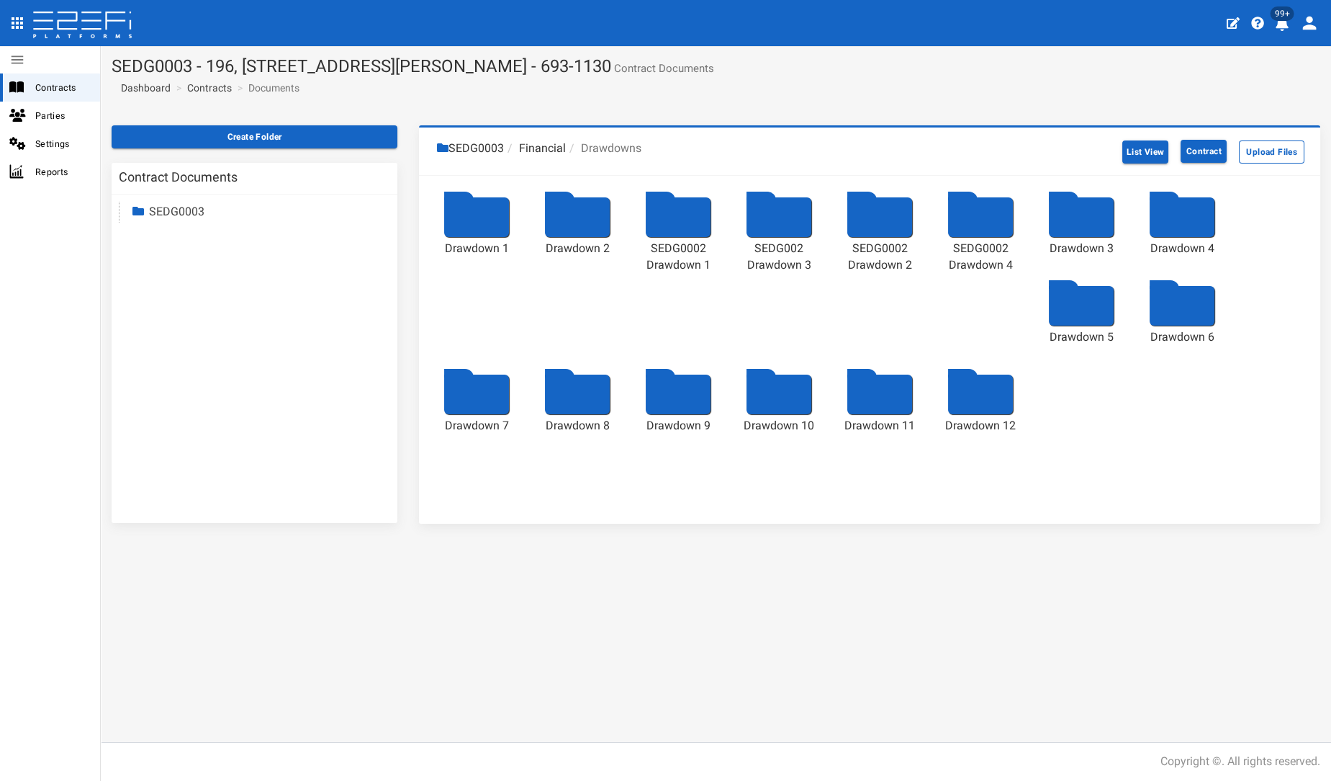
click at [953, 388] on div at bounding box center [980, 394] width 65 height 40
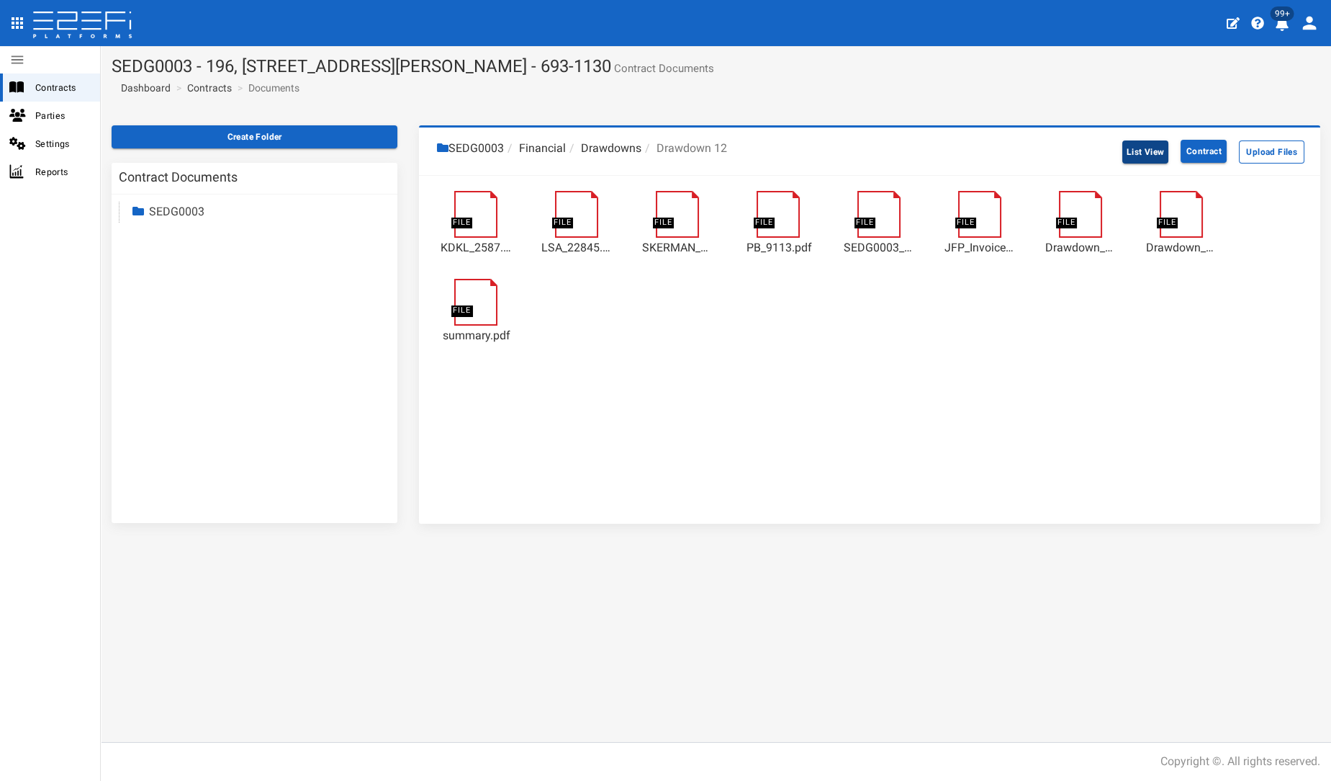
click at [1135, 155] on button "List View" at bounding box center [1146, 151] width 47 height 23
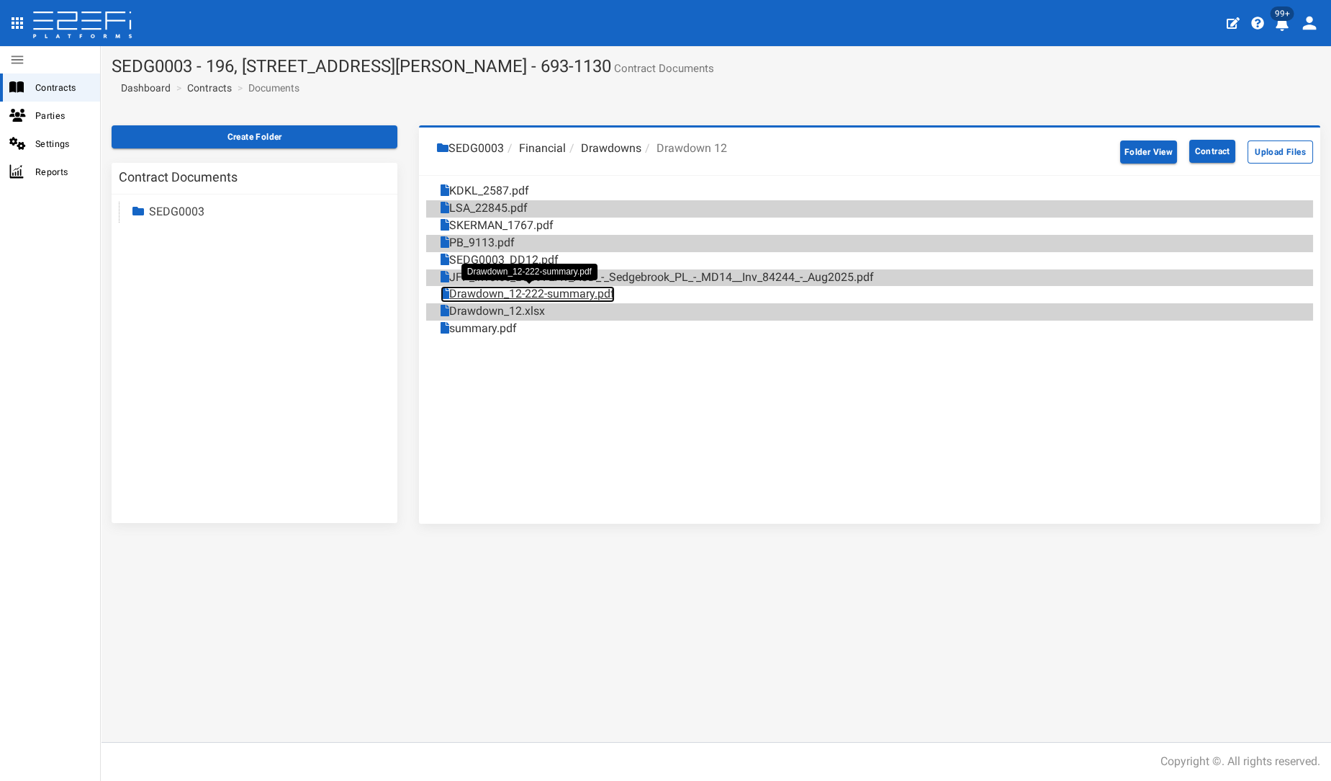
click at [543, 292] on link "Drawdown_12-222-summary.pdf" at bounding box center [528, 294] width 174 height 17
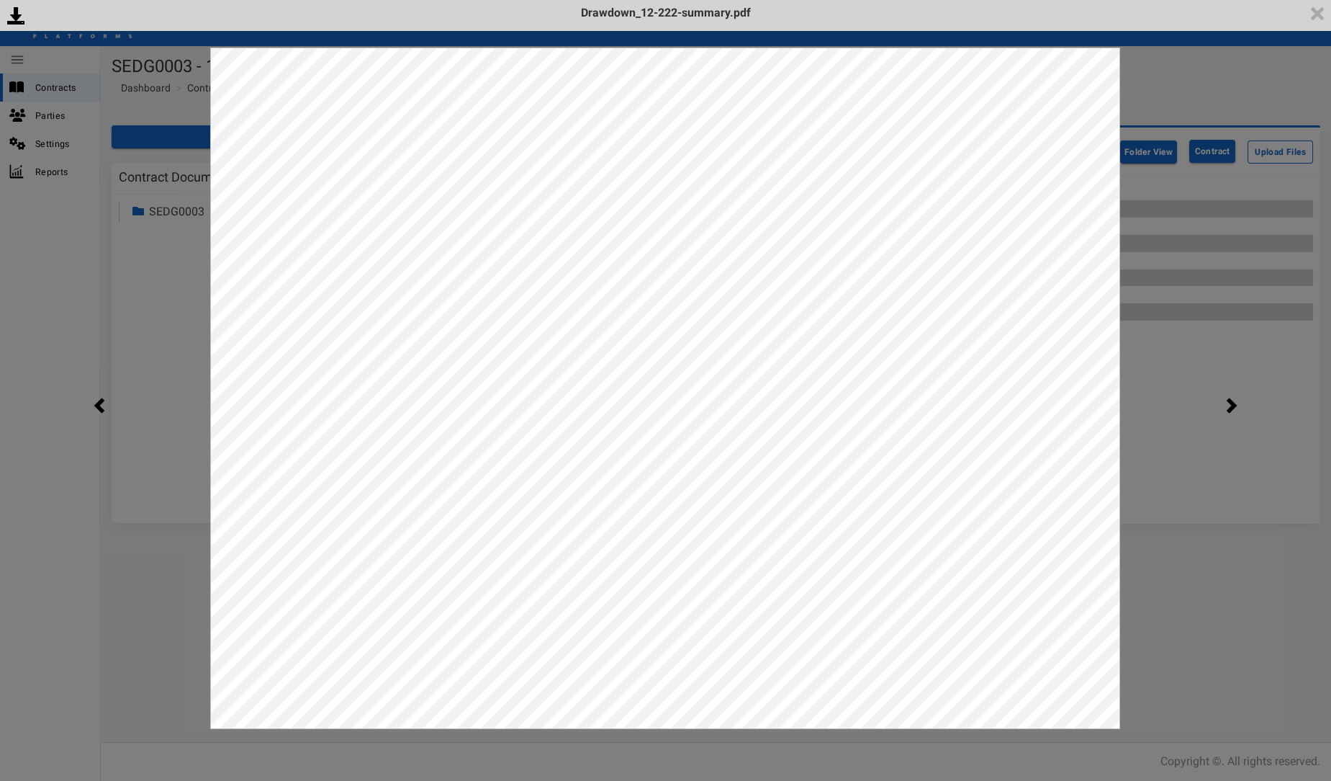
click at [136, 634] on div "<p>Your browser does not support iframes.</p><script type="text/javascript">ale…" at bounding box center [665, 390] width 1331 height 781
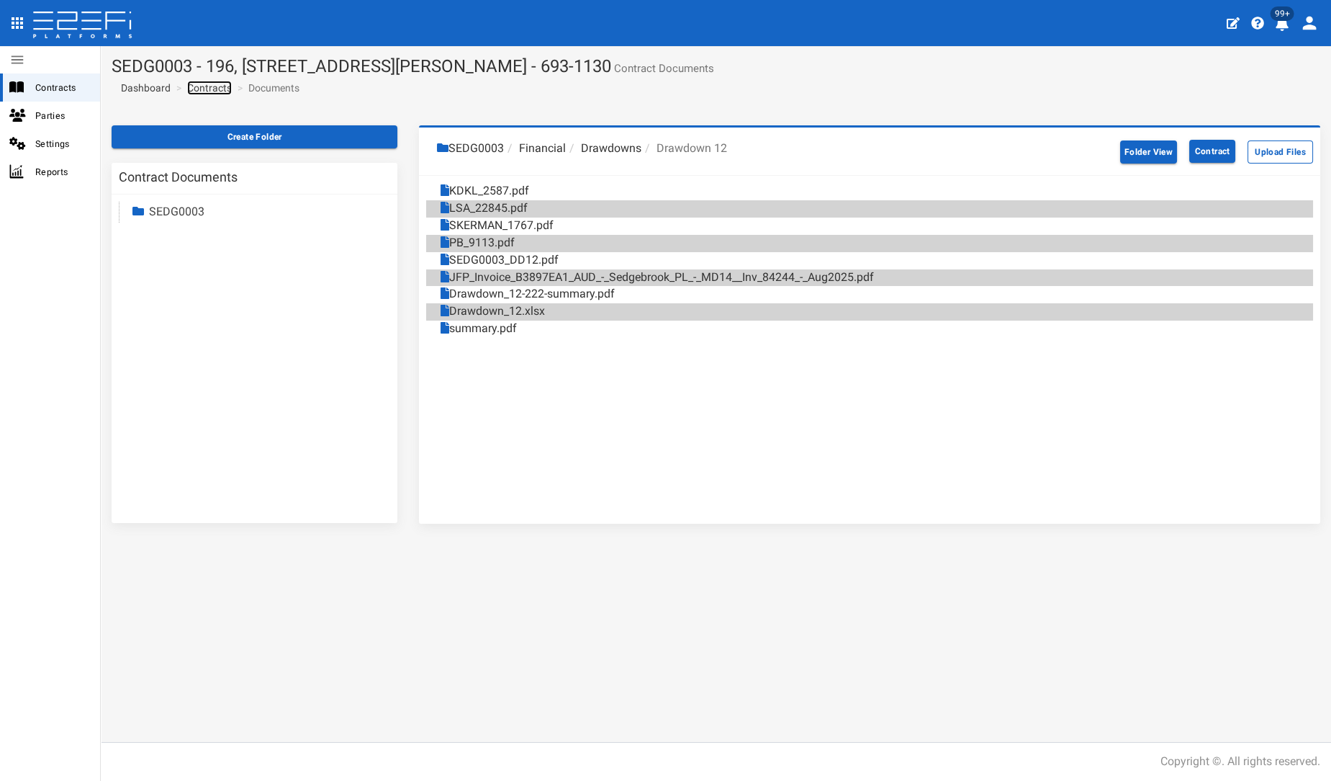
click at [207, 91] on link "Contracts" at bounding box center [209, 88] width 45 height 14
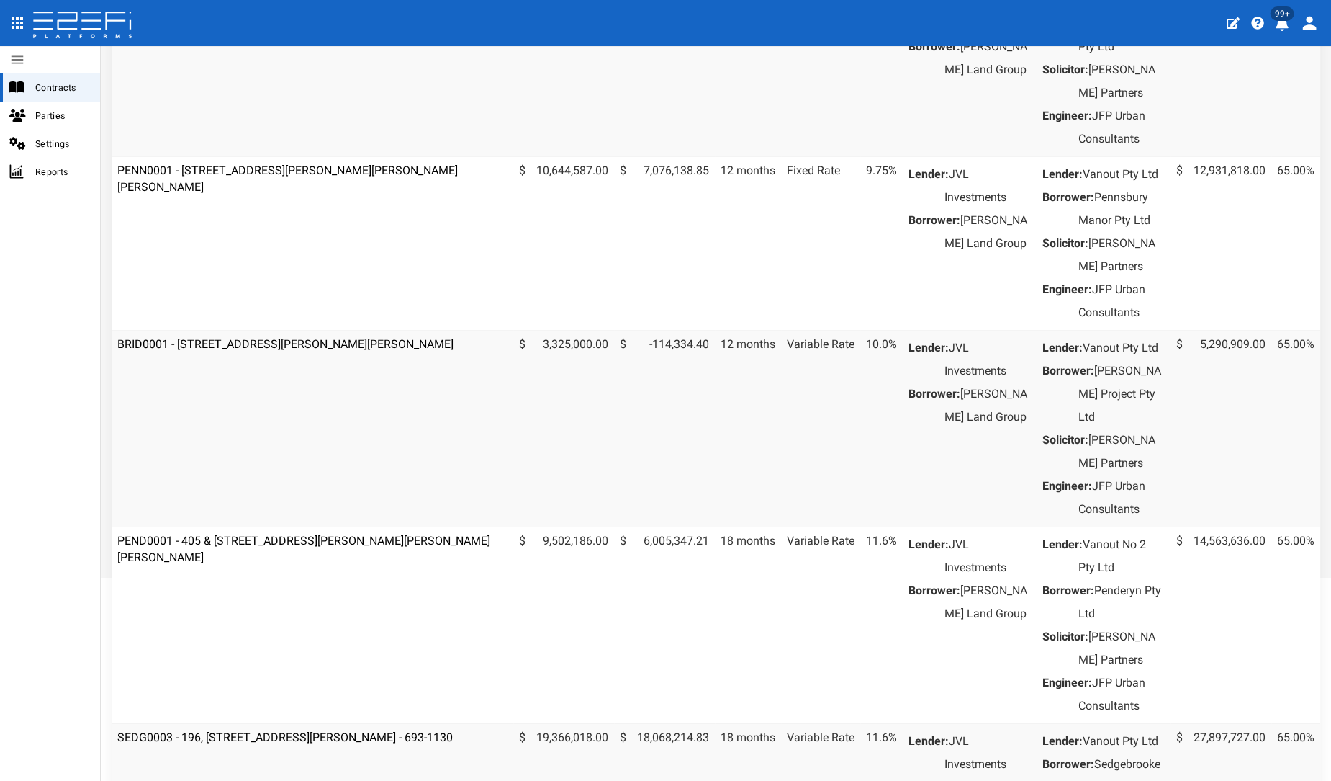
scroll to position [555, 0]
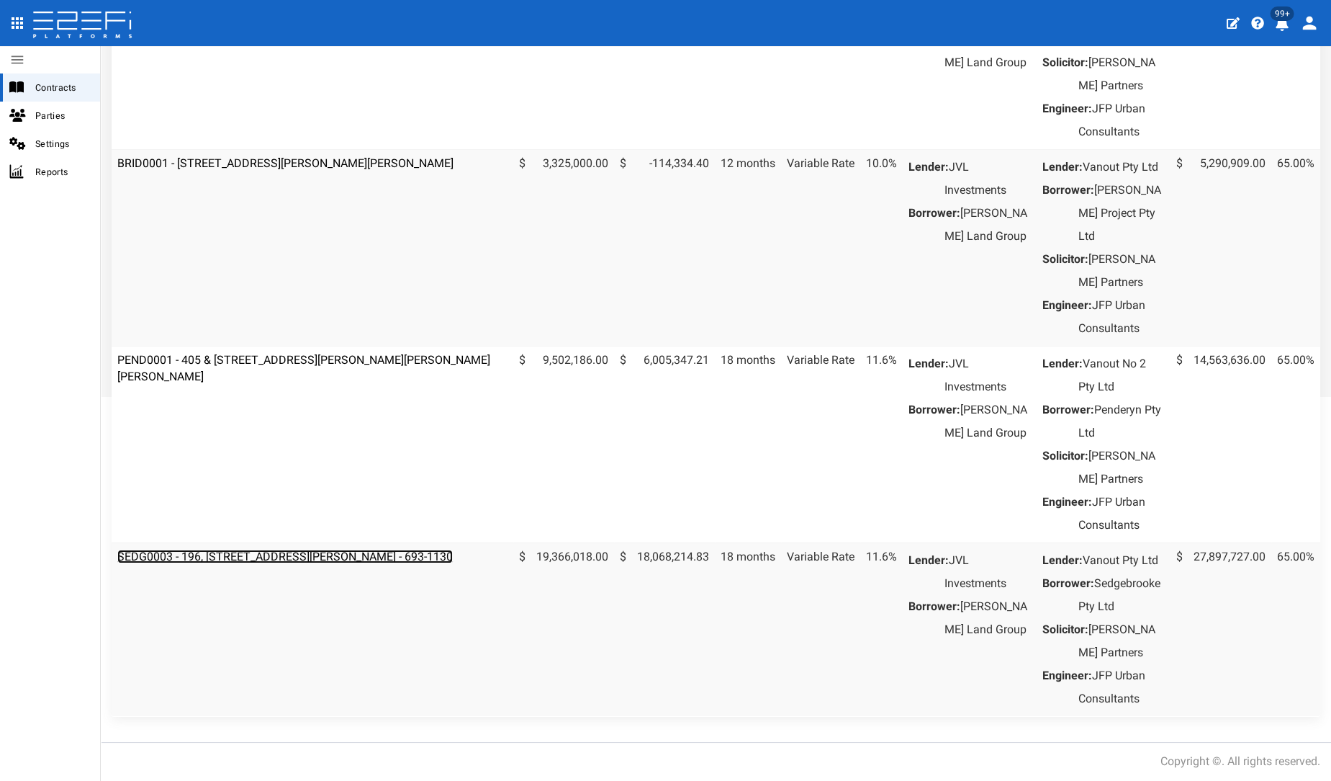
click at [236, 549] on link "SEDG0003 - 196, [STREET_ADDRESS][PERSON_NAME] - 693-1130" at bounding box center [285, 556] width 336 height 14
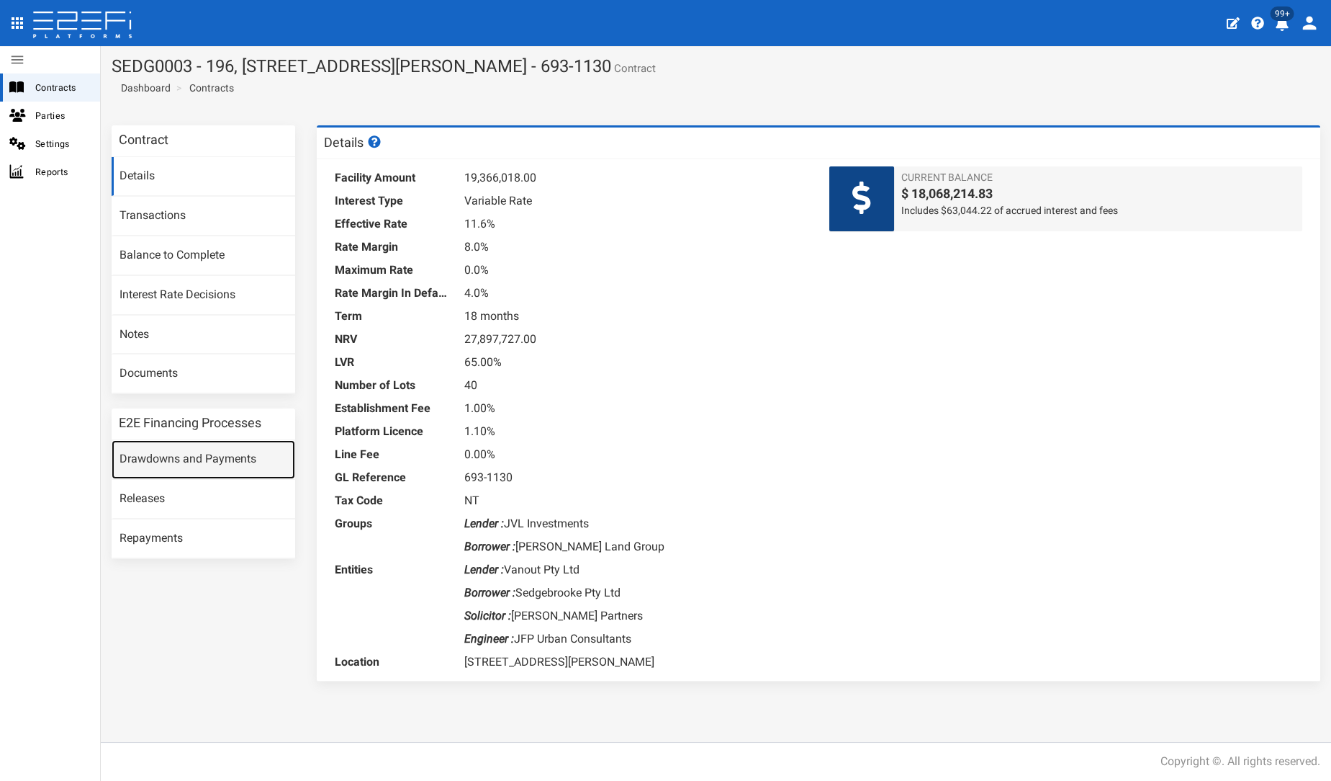
click at [217, 447] on link "Drawdowns and Payments" at bounding box center [204, 459] width 184 height 39
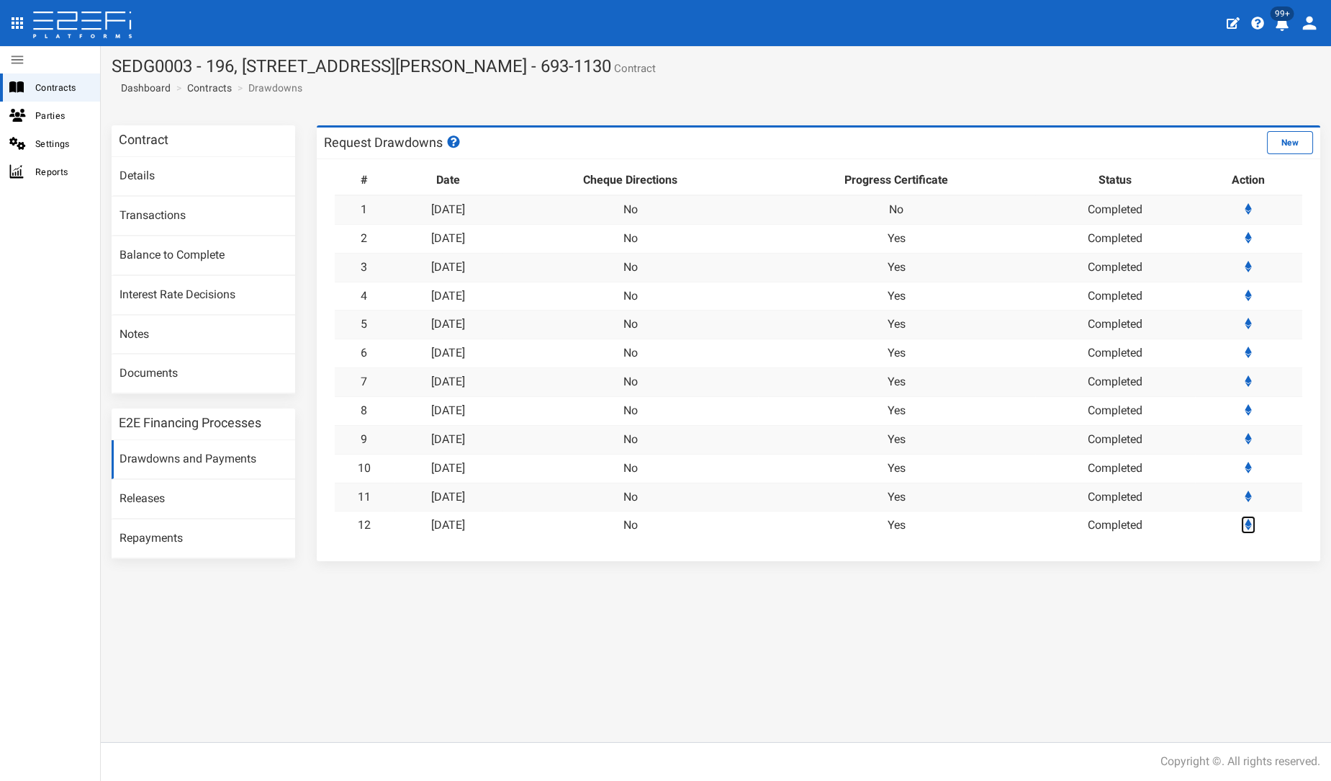
click at [1253, 523] on icon at bounding box center [1249, 524] width 7 height 12
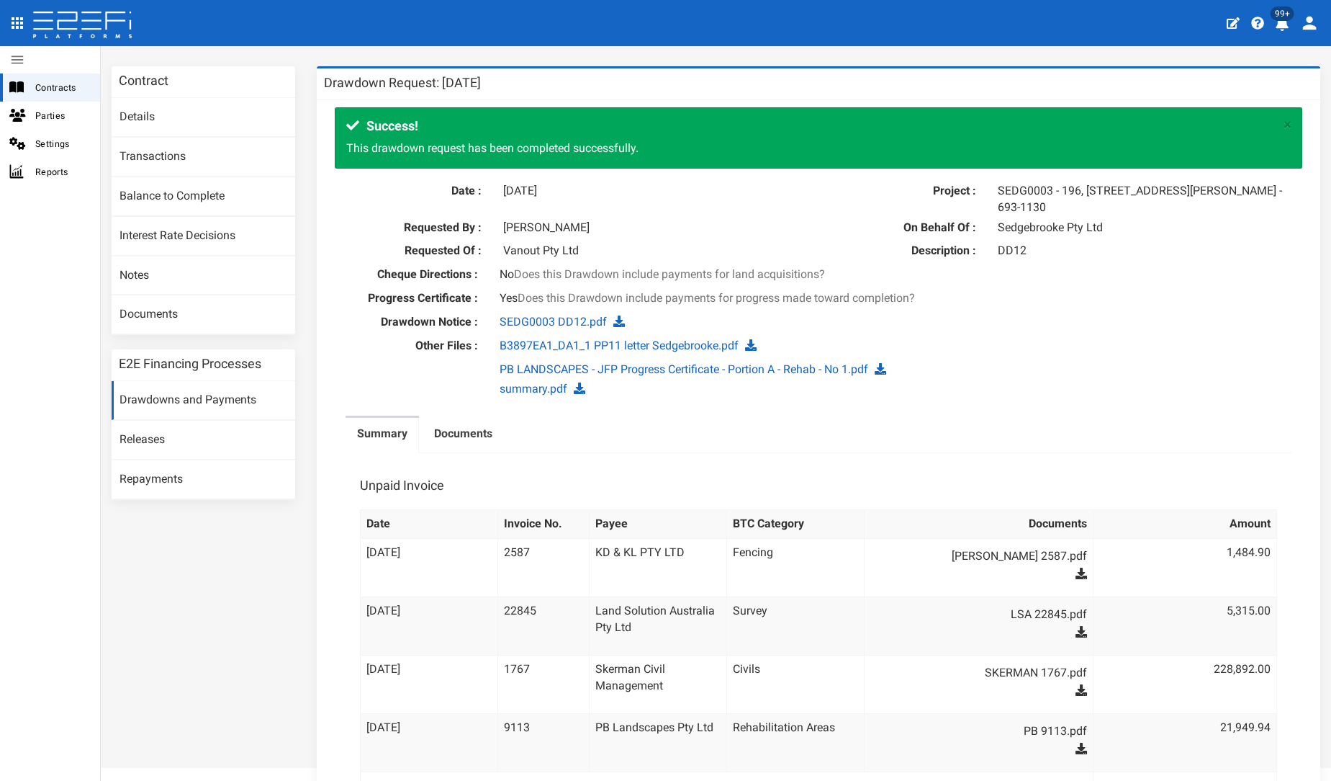
scroll to position [59, 0]
click at [222, 384] on link "Drawdowns and Payments" at bounding box center [204, 400] width 184 height 39
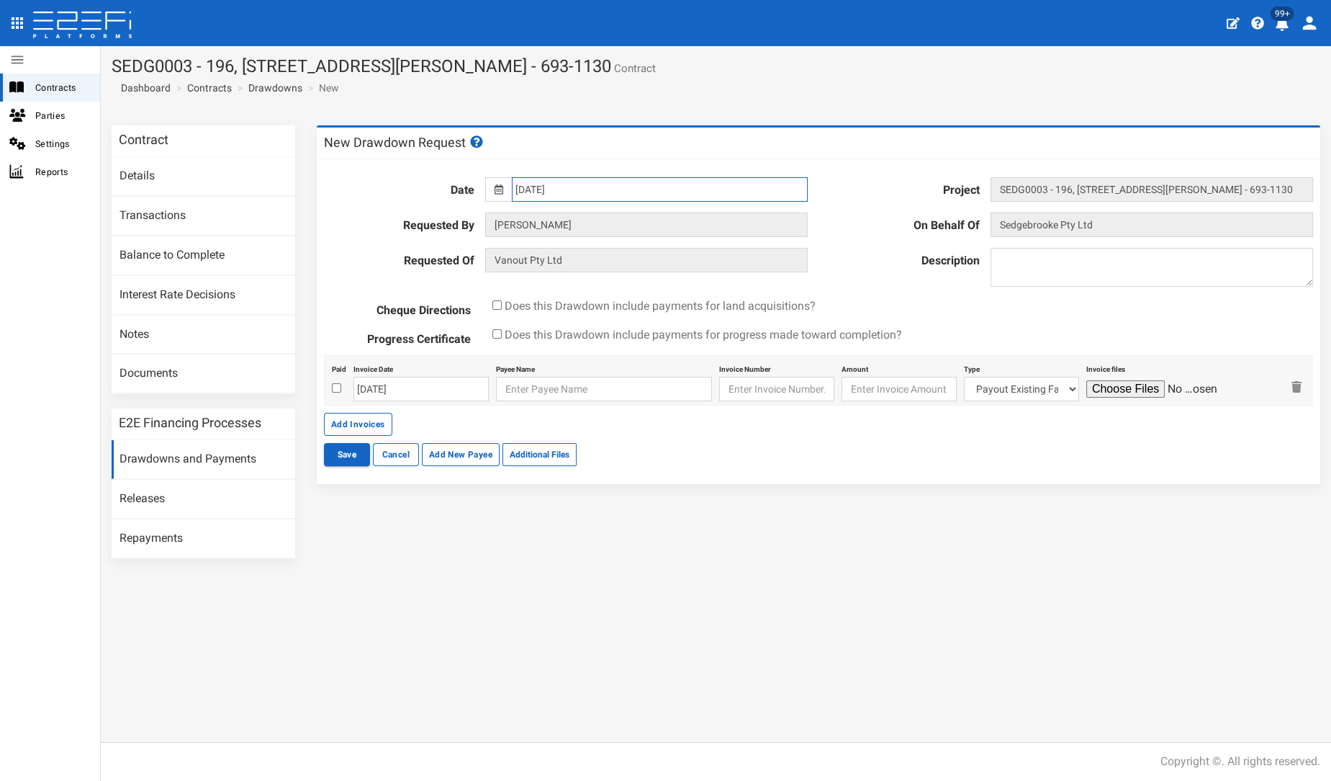
click at [580, 188] on input "[DATE]" at bounding box center [660, 189] width 296 height 24
click at [652, 217] on th "»" at bounding box center [653, 218] width 22 height 22
click at [652, 217] on th "»" at bounding box center [656, 218] width 22 height 22
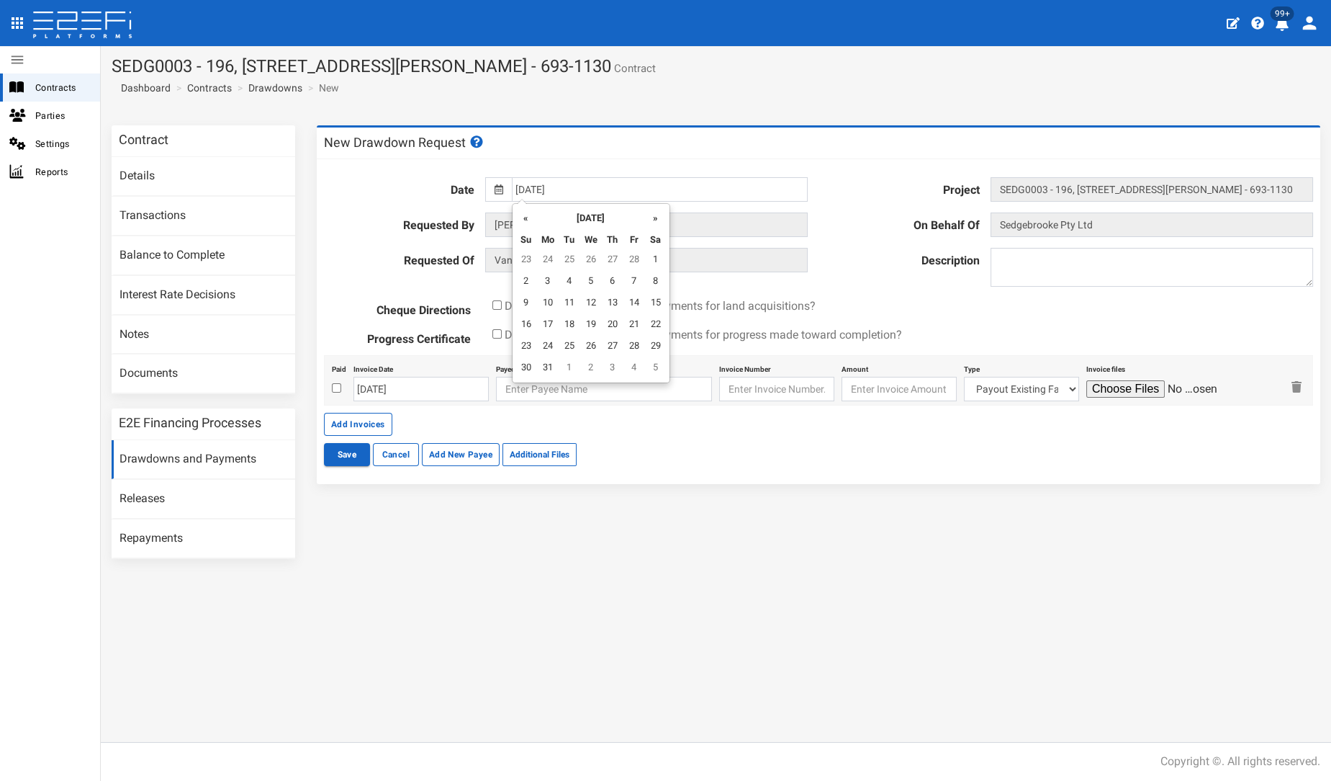
click at [652, 217] on th "»" at bounding box center [656, 218] width 22 height 22
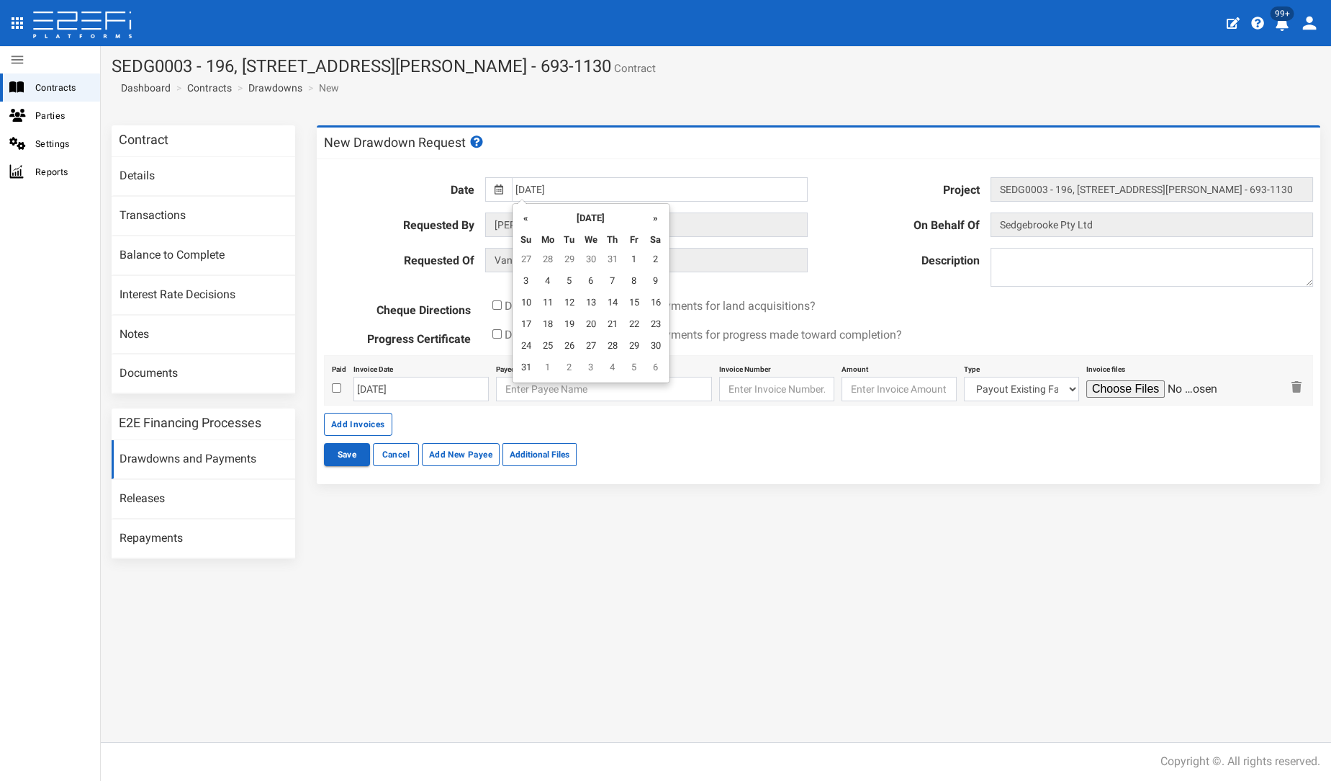
click at [652, 217] on th "»" at bounding box center [656, 218] width 22 height 22
click at [635, 277] on td "12" at bounding box center [635, 282] width 22 height 22
type input "[DATE]"
click at [1053, 258] on textarea at bounding box center [1152, 267] width 323 height 39
type textarea "d"
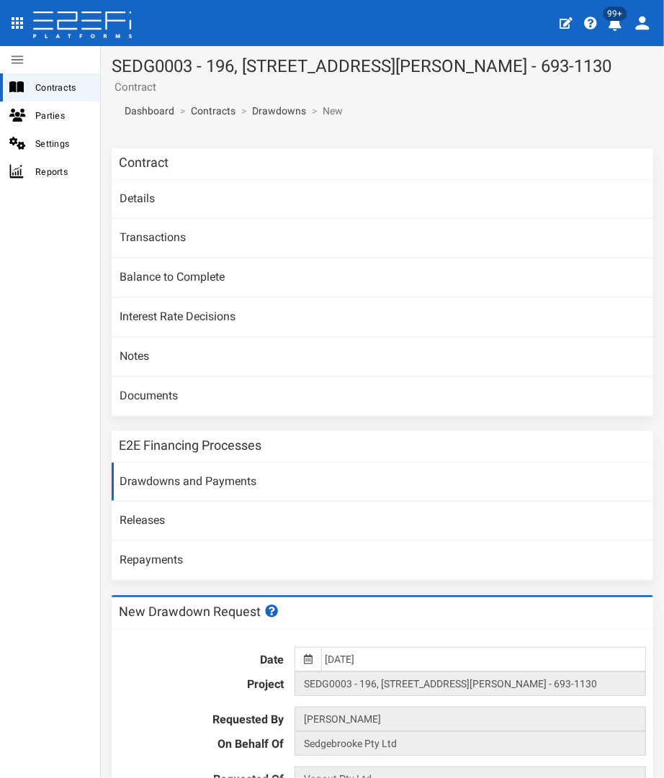
type textarea "DD13"
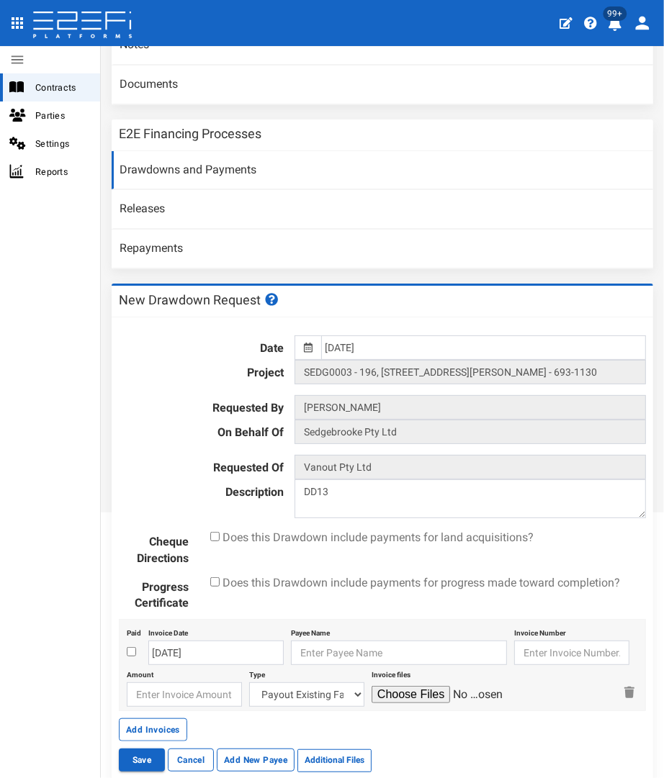
scroll to position [380, 0]
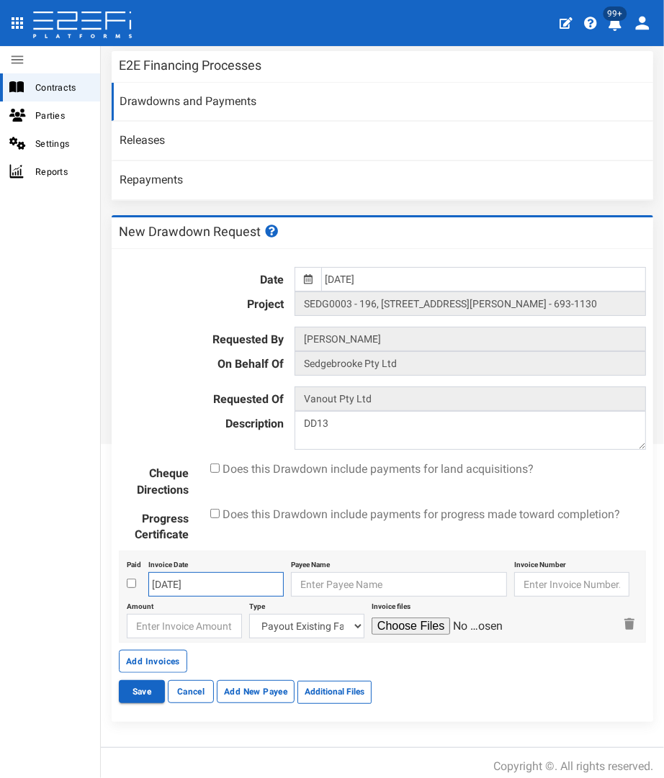
click at [181, 573] on input "[DATE]" at bounding box center [215, 584] width 135 height 24
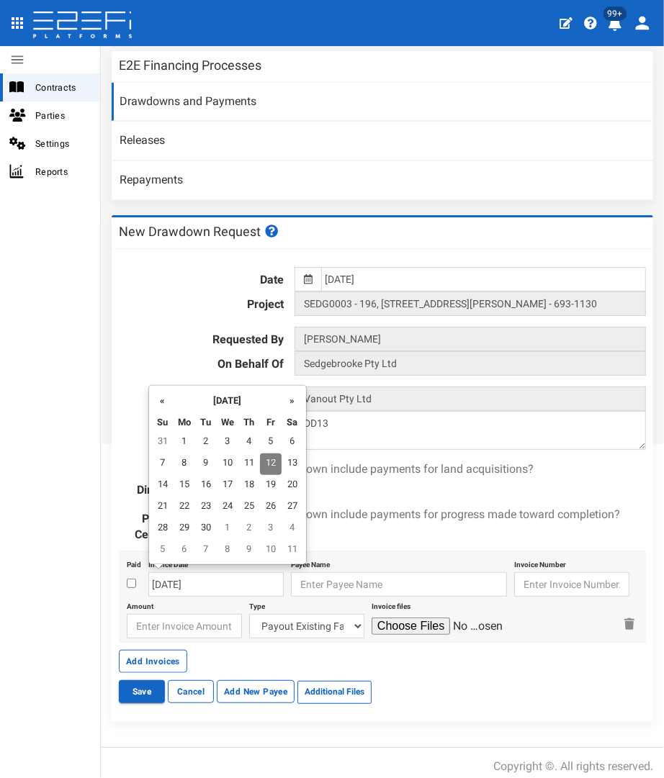
click at [166, 397] on th "«" at bounding box center [163, 400] width 22 height 22
click at [246, 438] on td "31" at bounding box center [249, 443] width 22 height 22
type input "31-07-2025"
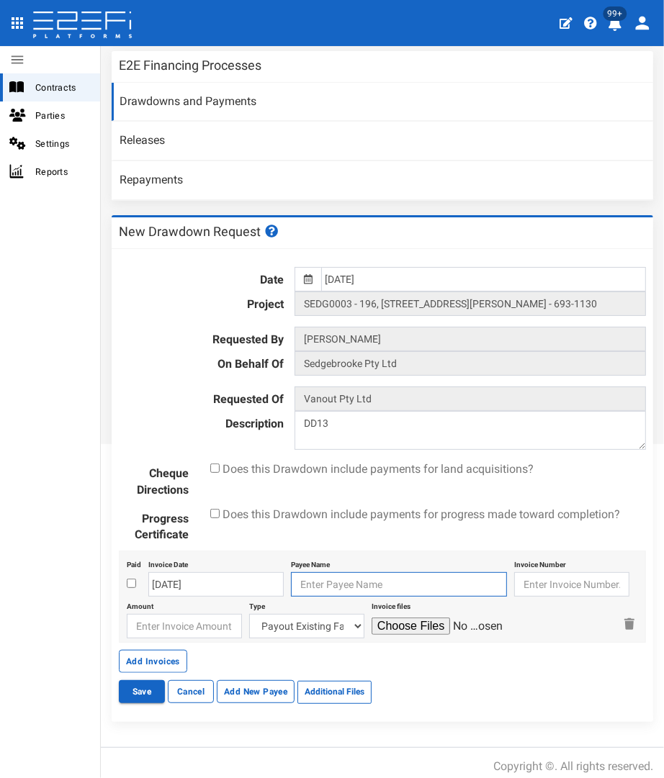
click at [335, 572] on input "text" at bounding box center [399, 584] width 216 height 24
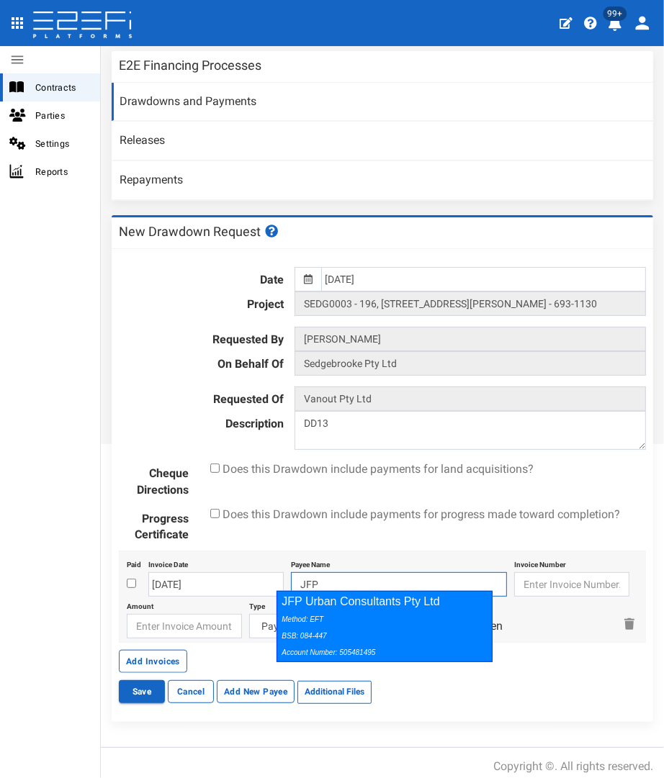
click at [339, 606] on div "JFP Urban Consultants Pty Ltd Method: EFT BSB: 084-447 Account Number: 505481495" at bounding box center [384, 626] width 216 height 71
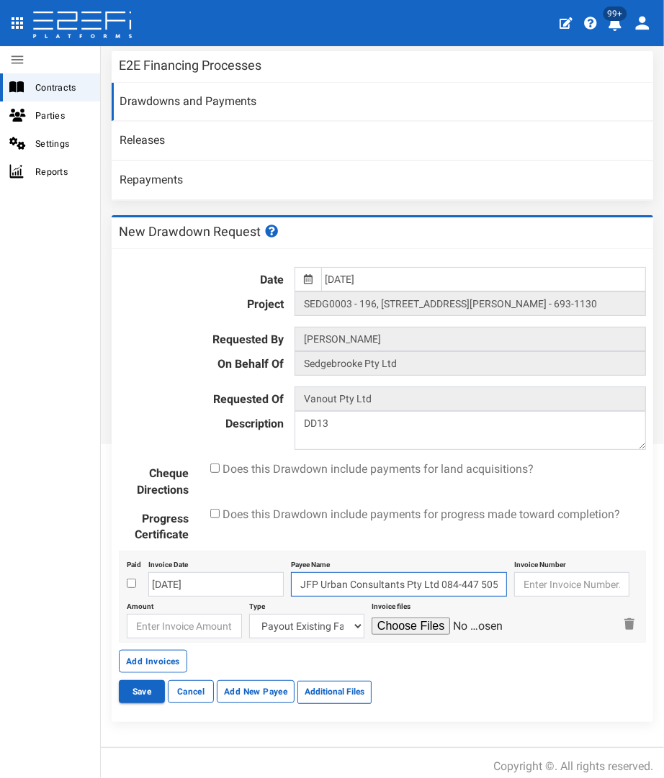
type input "JFP Urban Consultants Pty Ltd 084-447 505481495"
click at [516, 577] on input "text" at bounding box center [571, 584] width 115 height 24
type input "84094"
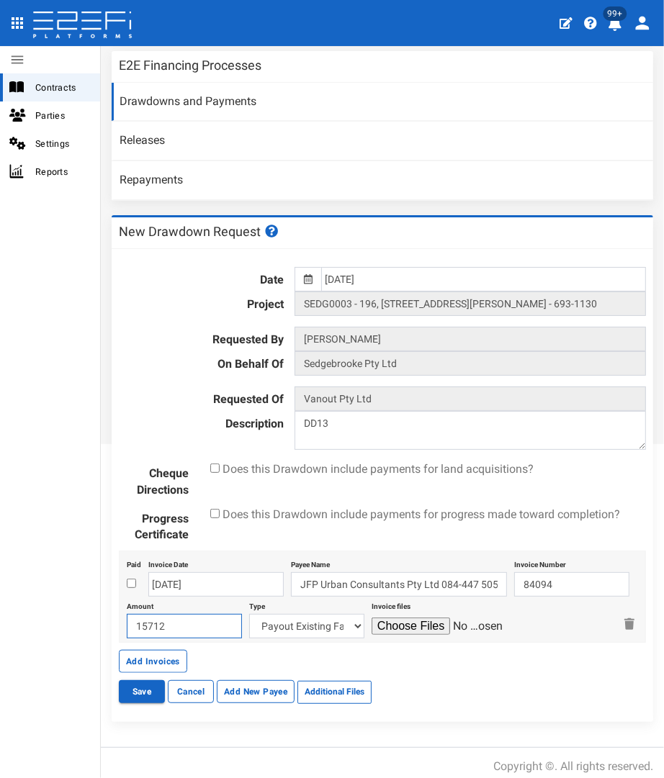
type input "15712"
click at [309, 619] on select "Payout Existing Facility Bcc Maintenance Uu Maintenance Civils Demolition Fenci…" at bounding box center [306, 626] width 115 height 24
select select "Civil Engineering Fees~116~CONSULTANT/PROFESSIONAL FEES"
click at [249, 614] on select "Payout Existing Facility Bcc Maintenance Uu Maintenance Civils Demolition Fenci…" at bounding box center [306, 626] width 115 height 24
click at [388, 618] on input "file" at bounding box center [440, 626] width 137 height 17
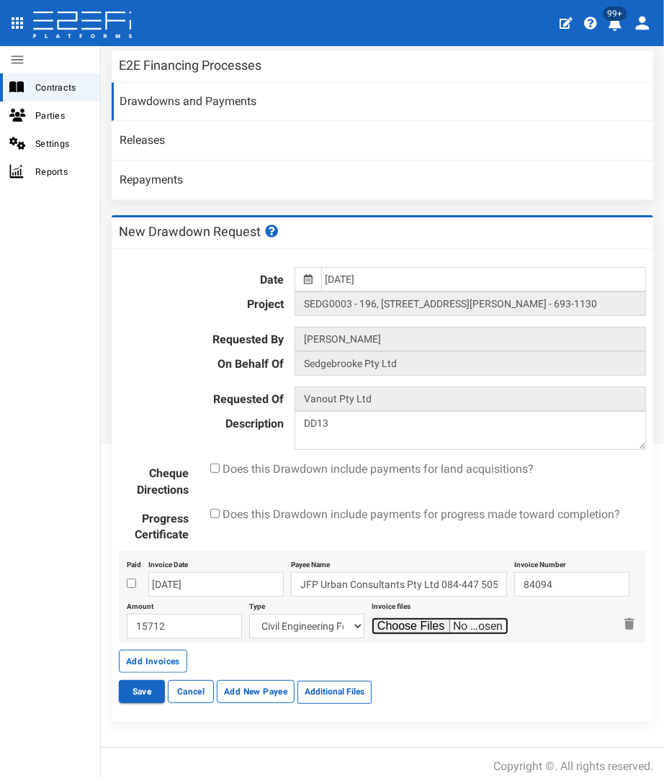
type input "C:\fakepath\JFP 84094 - July 2025.pdf"
click at [141, 661] on button "Add Invoices" at bounding box center [153, 661] width 68 height 23
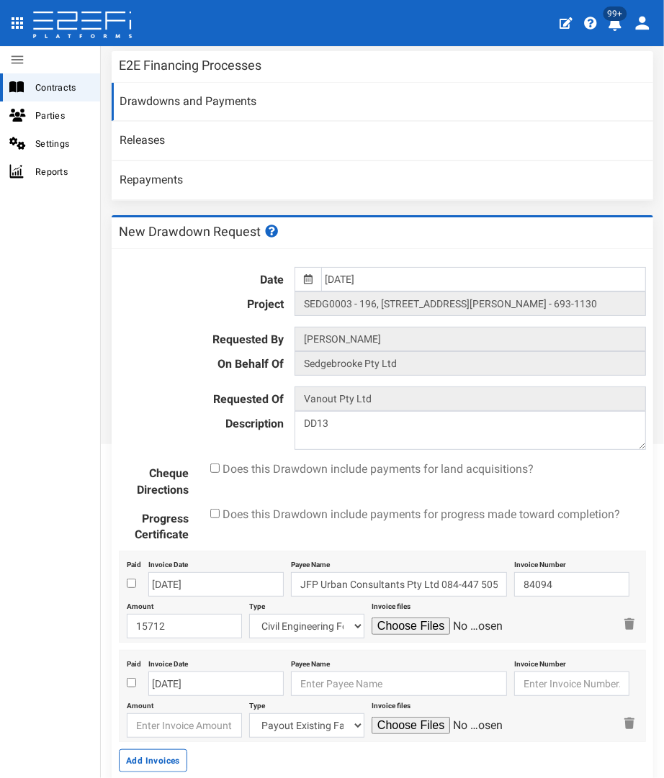
scroll to position [478, 0]
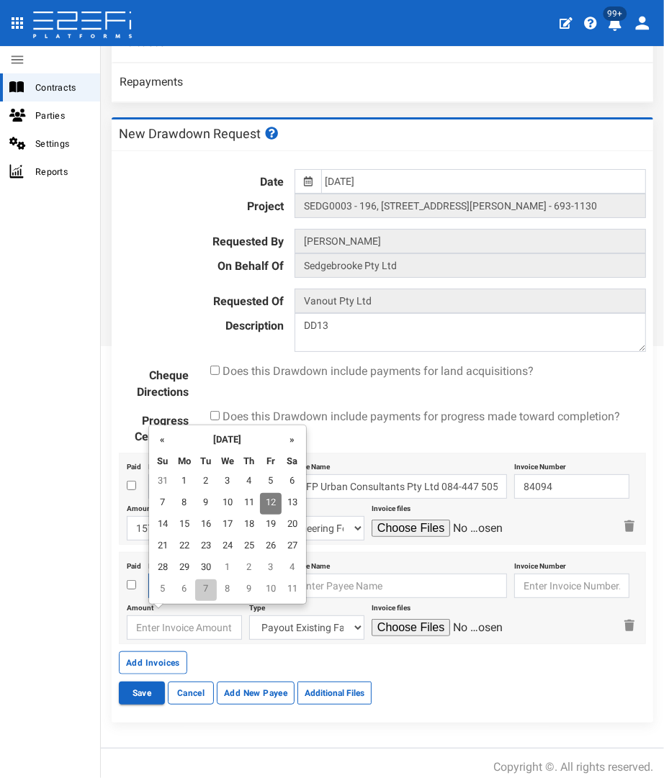
click at [204, 581] on body "404, the article you seek, can not be found Close 99+ Contracts Parties Setting…" at bounding box center [332, 389] width 664 height 778
click at [162, 439] on th "«" at bounding box center [163, 439] width 22 height 22
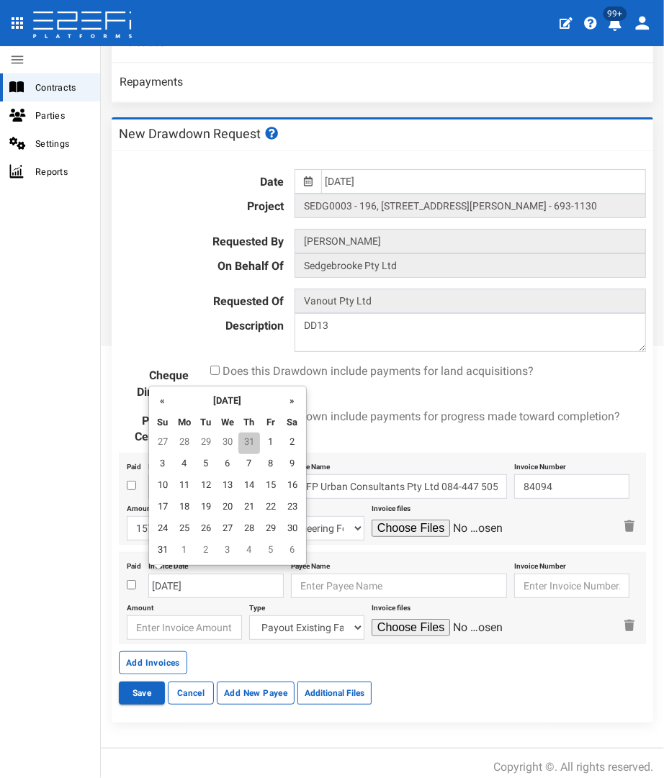
click at [253, 445] on td "31" at bounding box center [249, 444] width 22 height 22
type input "[DATE]"
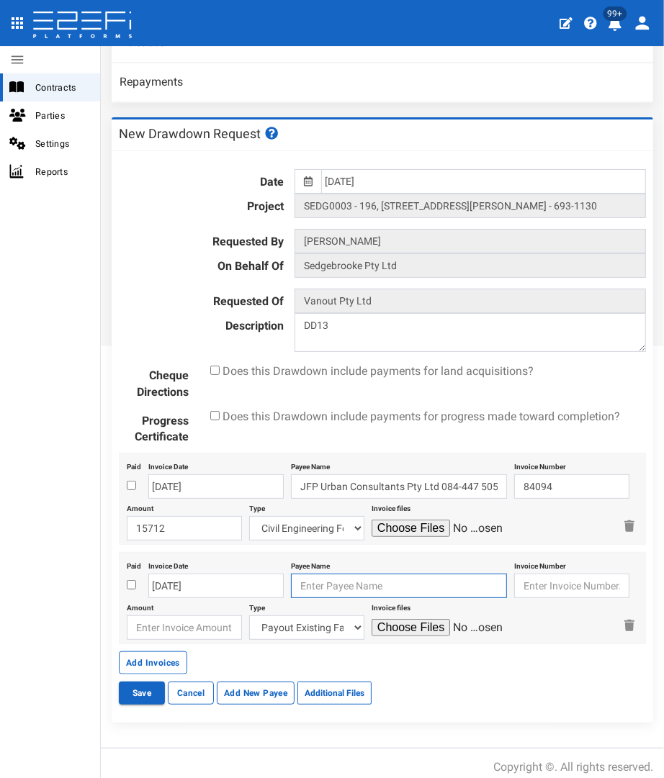
click at [346, 583] on input "text" at bounding box center [399, 586] width 216 height 24
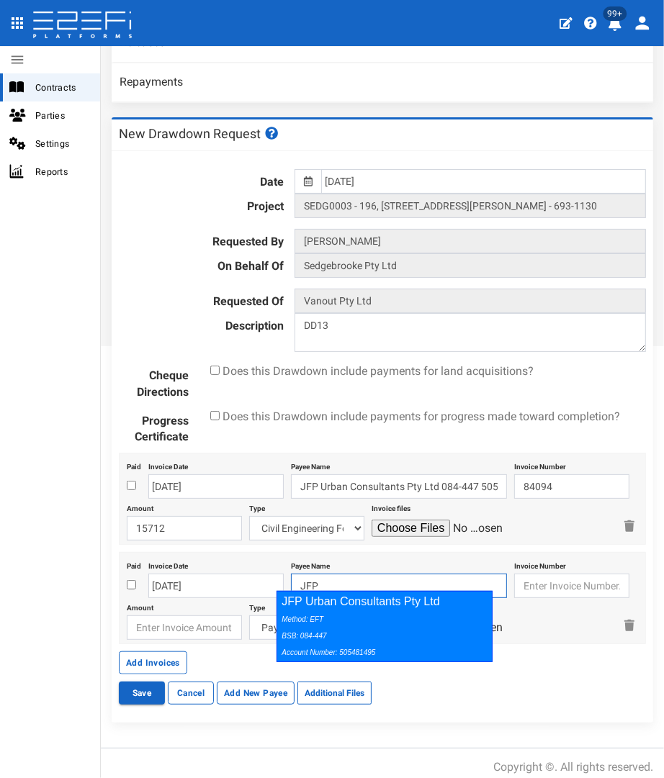
click at [343, 605] on div "JFP Urban Consultants Pty Ltd Method: EFT BSB: 084-447 Account Number: 505481495" at bounding box center [384, 626] width 216 height 71
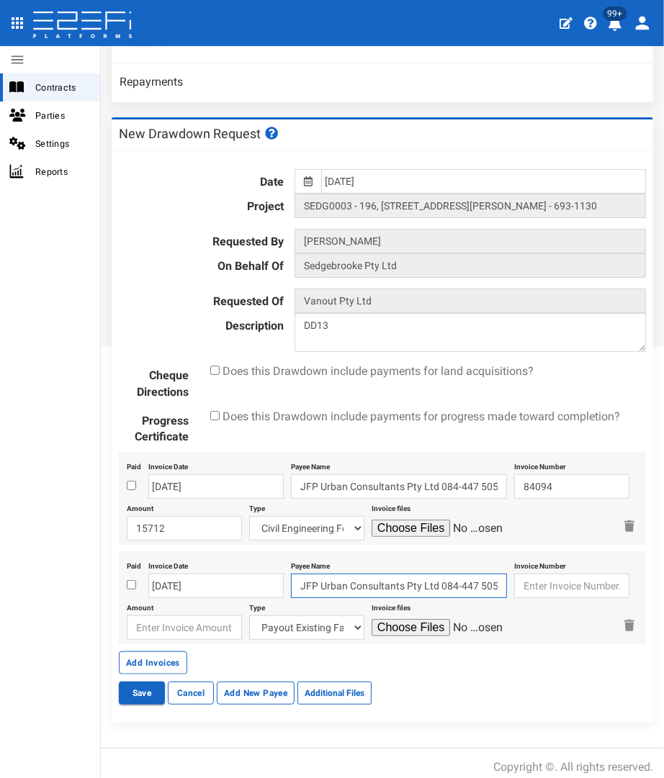
type input "JFP Urban Consultants Pty Ltd 084-447 505481495"
click at [542, 581] on input "text" at bounding box center [571, 586] width 115 height 24
type input "84203"
type input "4310"
select select "Landscape & Ecology~119~CONSULTANT/PROFESSIONAL FEES"
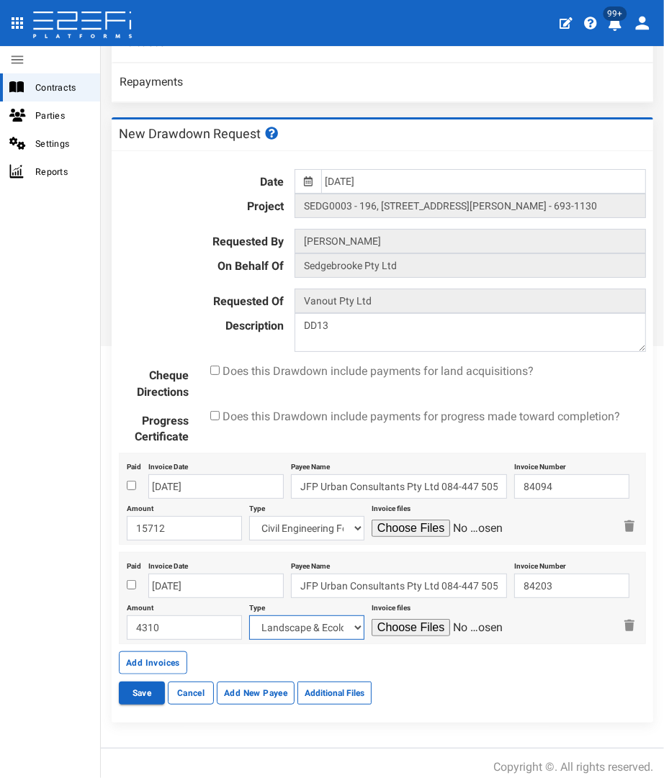
click at [310, 619] on select "Payout Existing Facility Bcc Maintenance Uu Maintenance Civils Demolition Fenci…" at bounding box center [306, 628] width 115 height 24
click at [249, 616] on select "Payout Existing Facility Bcc Maintenance Uu Maintenance Civils Demolition Fenci…" at bounding box center [306, 628] width 115 height 24
click at [387, 623] on input "file" at bounding box center [440, 627] width 137 height 17
type input "C:\fakepath\JFP 84203 - July 2025.pdf"
click at [135, 653] on button "Add Invoices" at bounding box center [153, 663] width 68 height 23
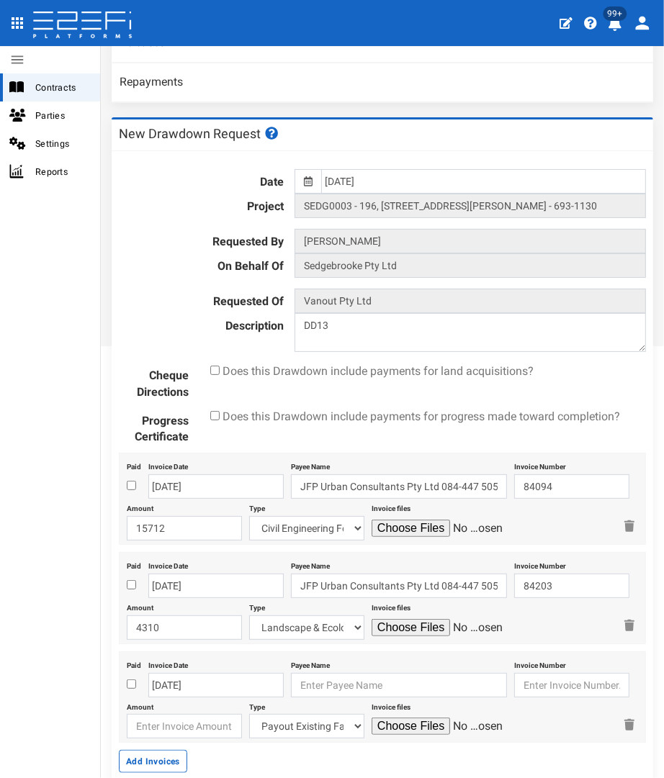
scroll to position [576, 0]
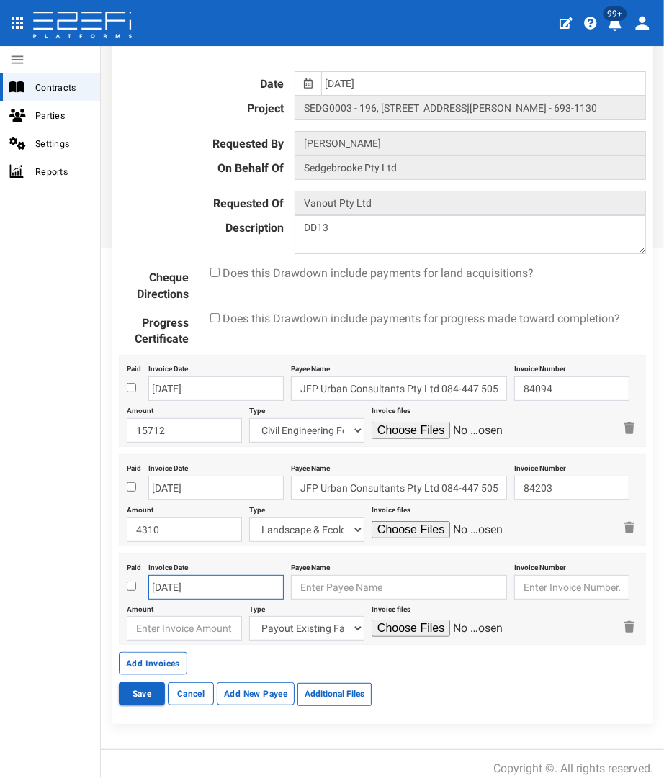
click at [189, 583] on body "404, the article you seek, can not be found Close 99+ Contracts Parties Setting…" at bounding box center [332, 389] width 664 height 778
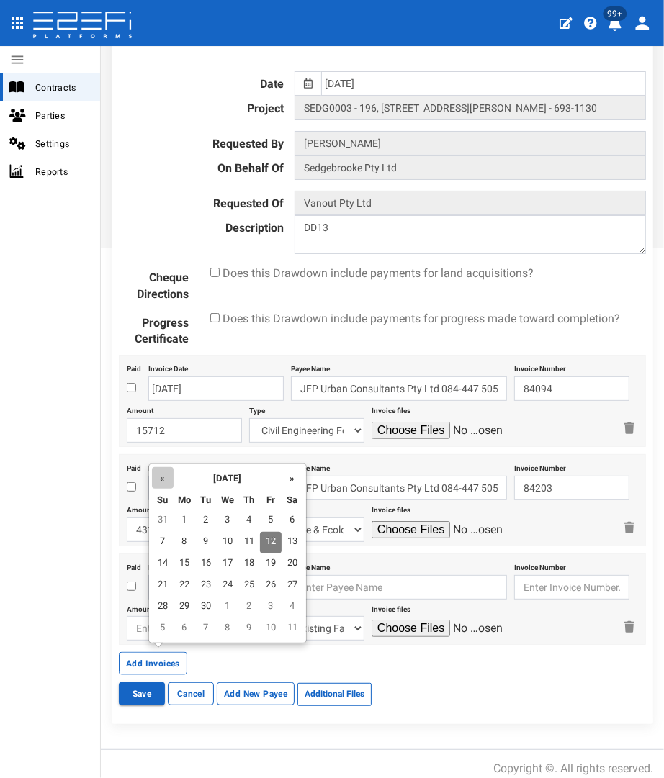
click at [163, 483] on th "«" at bounding box center [163, 478] width 22 height 22
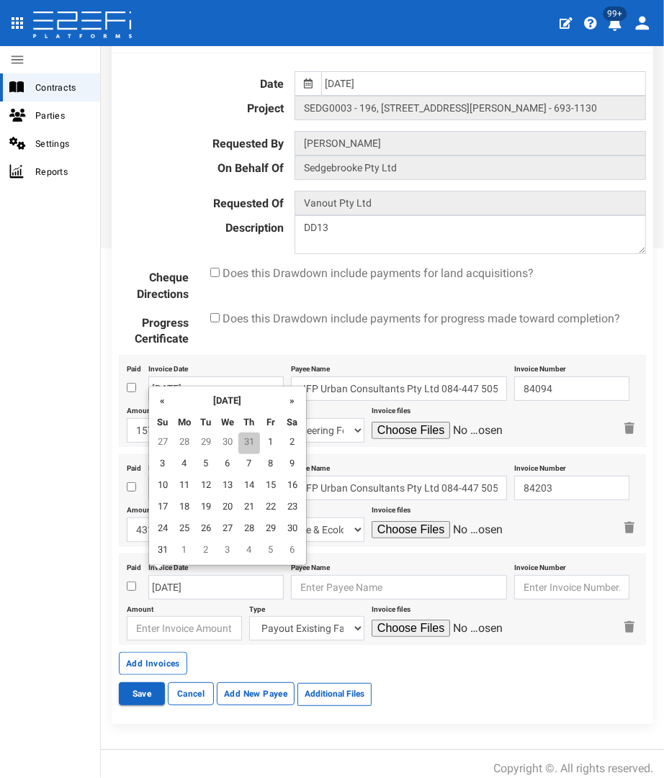
click at [254, 442] on td "31" at bounding box center [249, 444] width 22 height 22
type input "[DATE]"
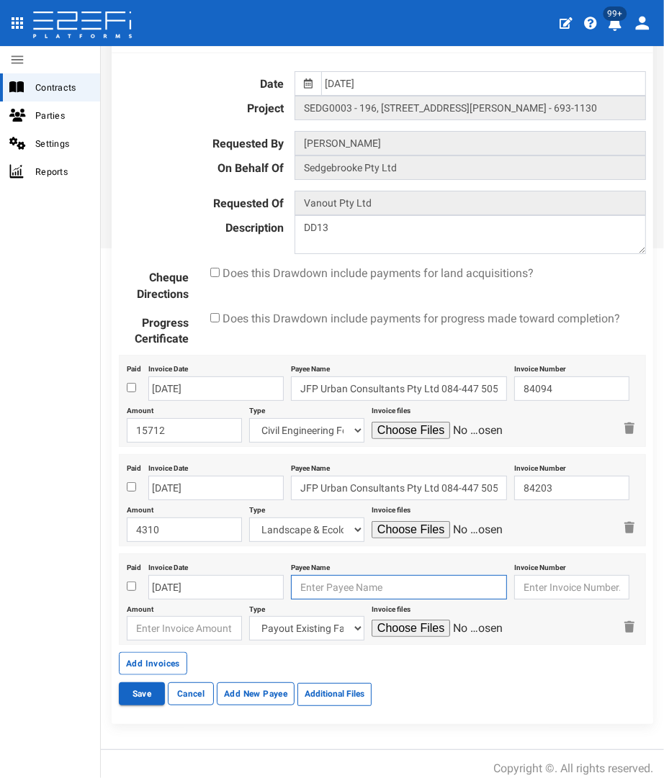
click at [337, 579] on input "text" at bounding box center [399, 587] width 216 height 24
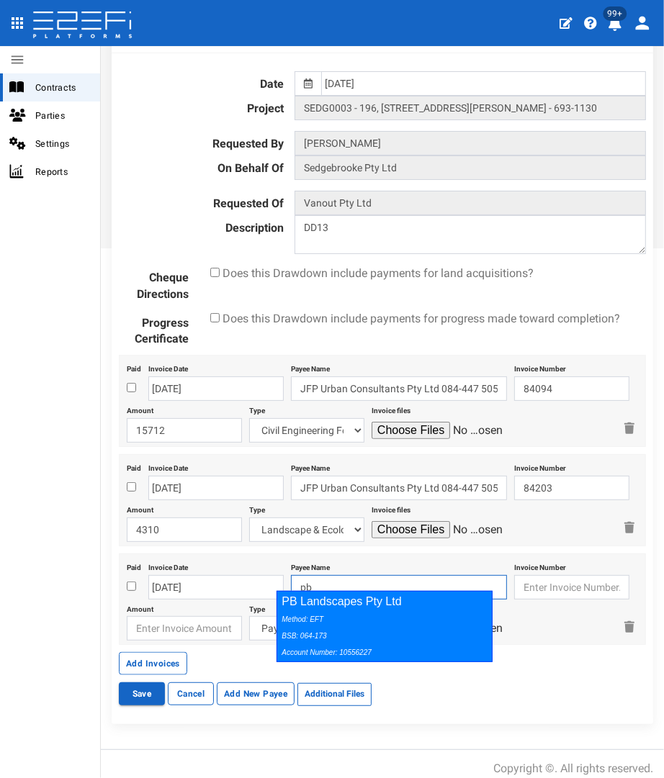
click at [329, 618] on div "Method: EFT BSB: 064-173 Account Number: 10556227" at bounding box center [381, 636] width 199 height 50
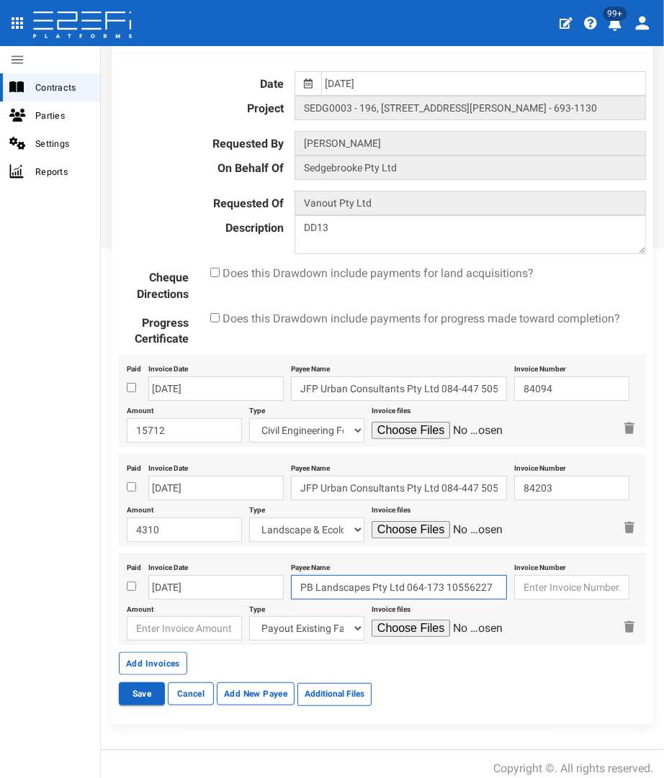
type input "PB Landscapes Pty Ltd 064-173 10556227"
click at [555, 581] on input "text" at bounding box center [571, 587] width 115 height 24
type input "9197"
type input "28849.44"
click at [308, 623] on select "Payout Existing Facility Bcc Maintenance Uu Maintenance Civils Demolition Fenci…" at bounding box center [306, 628] width 115 height 24
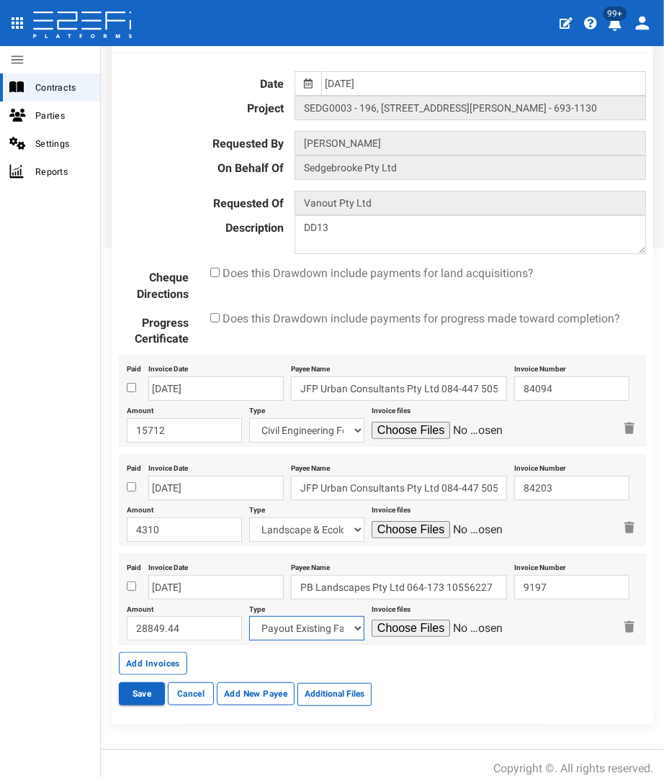
select select "Rehabilitation Areas~72~CIVIL WORKS"
click at [249, 616] on select "Payout Existing Facility Bcc Maintenance Uu Maintenance Civils Demolition Fenci…" at bounding box center [306, 628] width 115 height 24
click at [138, 660] on button "Add Invoices" at bounding box center [153, 663] width 68 height 23
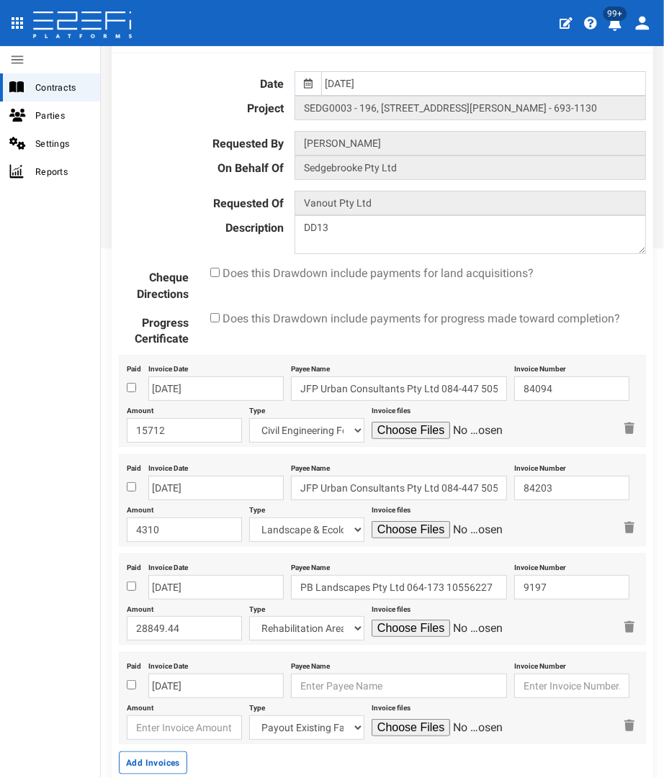
scroll to position [673, 0]
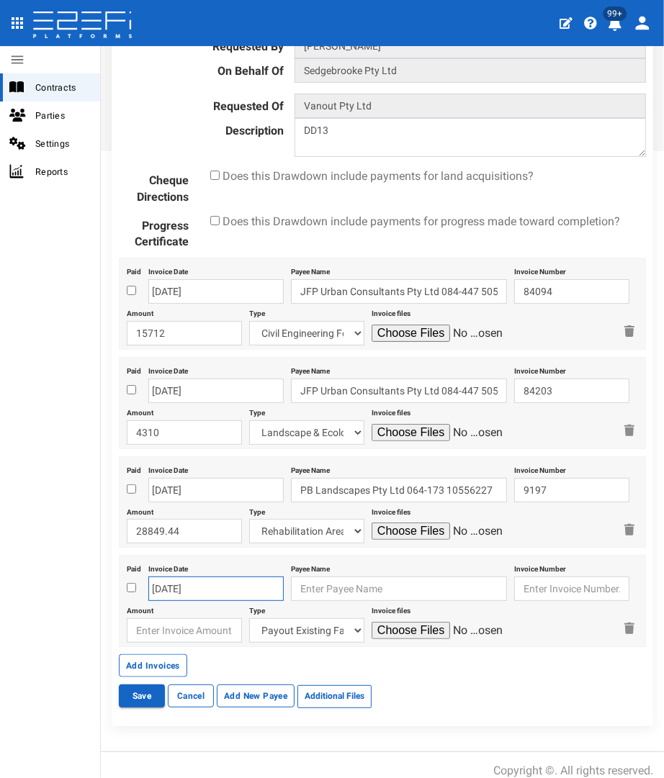
click at [178, 579] on body "404, the article you seek, can not be found Close 99+ Contracts Parties Setting…" at bounding box center [332, 389] width 664 height 778
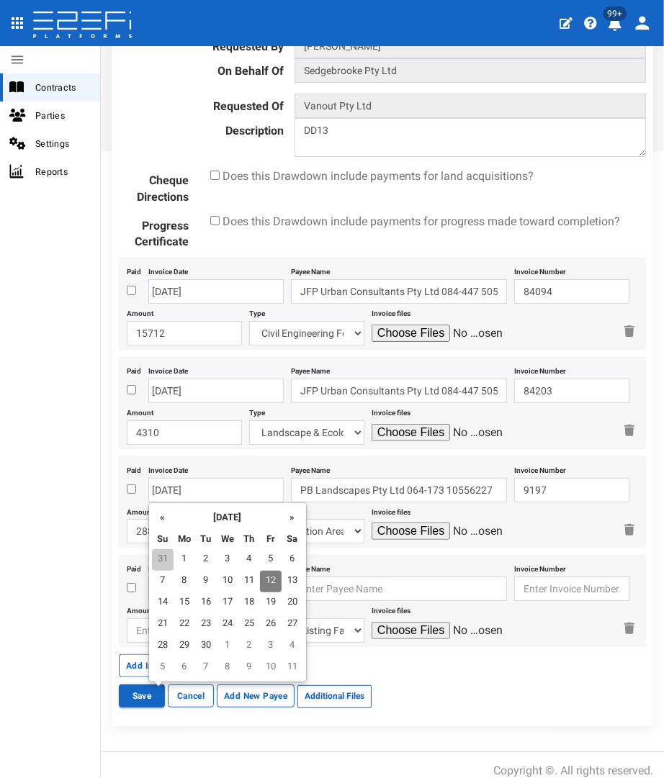
click at [164, 561] on td "31" at bounding box center [163, 560] width 22 height 22
type input "[DATE]"
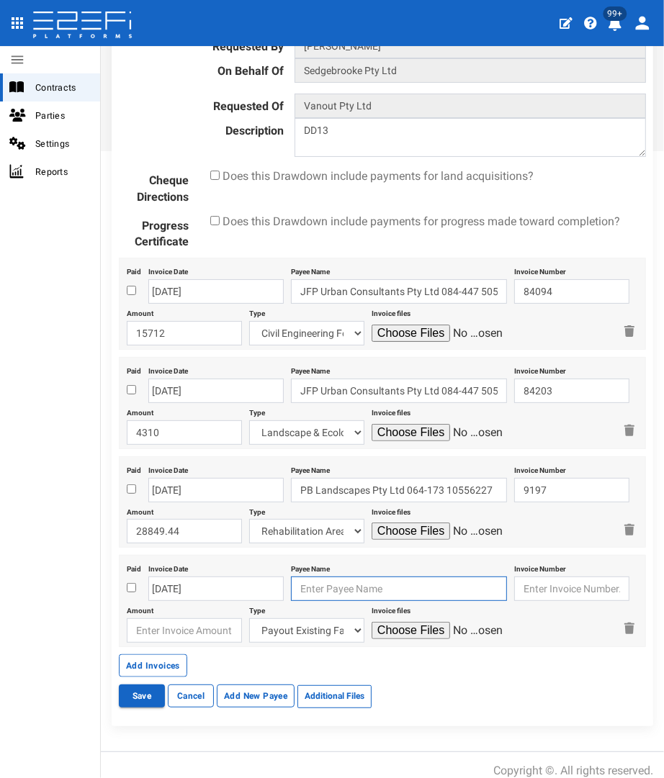
click at [358, 584] on input "text" at bounding box center [399, 589] width 216 height 24
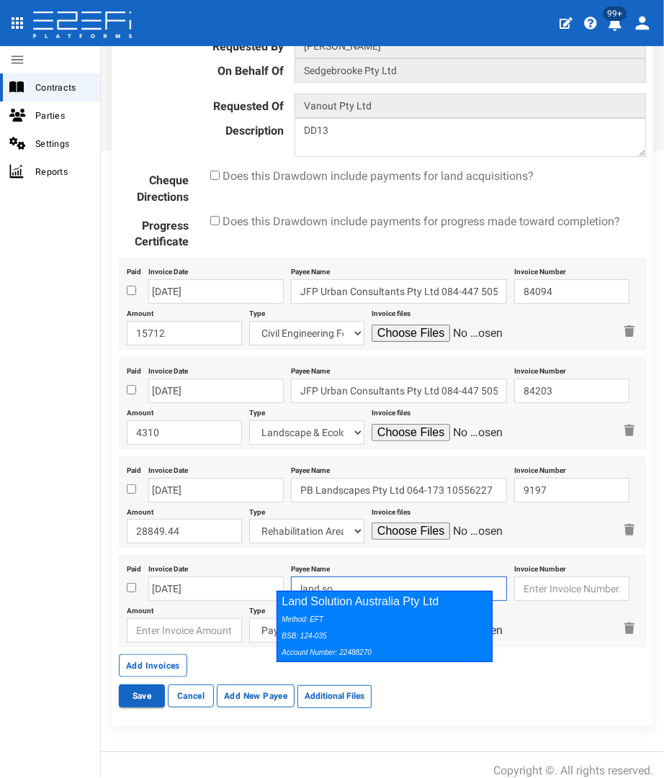
click at [356, 611] on div "Method: EFT BSB: 124-035 Account Number: 22488270" at bounding box center [381, 636] width 199 height 50
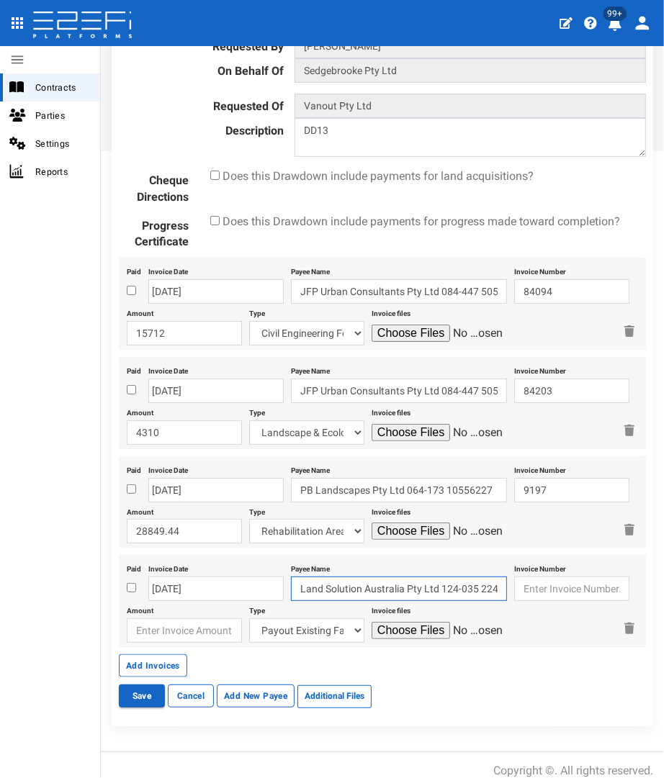
type input "Land Solution Australia Pty Ltd 124-035 22488270"
click at [529, 577] on input "text" at bounding box center [571, 589] width 115 height 24
type input "22880"
type input "13546.75"
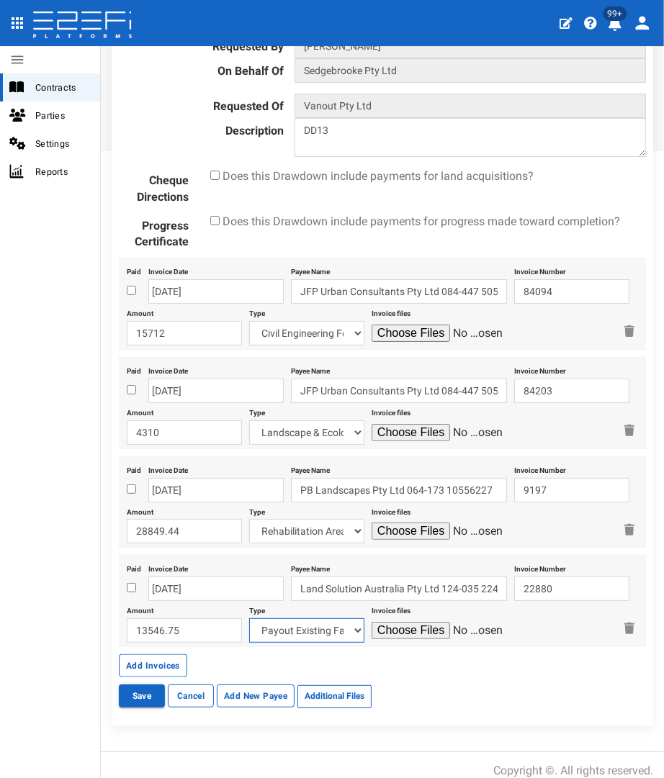
click at [315, 619] on select "Payout Existing Facility Bcc Maintenance Uu Maintenance Civils Demolition Fenci…" at bounding box center [306, 631] width 115 height 24
select select "Survey~117~CONSULTANT/PROFESSIONAL FEES"
click at [249, 619] on select "Payout Existing Facility Bcc Maintenance Uu Maintenance Civils Demolition Fenci…" at bounding box center [306, 631] width 115 height 24
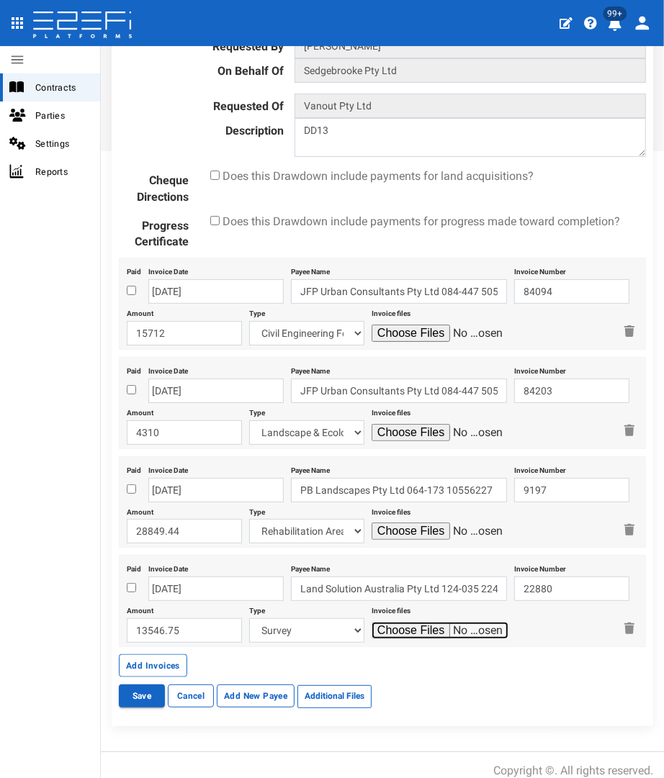
click at [395, 624] on input "file" at bounding box center [440, 630] width 137 height 17
type input "C:\fakepath\LSA 22880.pdf"
click at [130, 686] on button "Save" at bounding box center [142, 696] width 46 height 23
click at [401, 523] on input "file" at bounding box center [440, 531] width 137 height 17
type input "C:\fakepath\PB 9197.pdf"
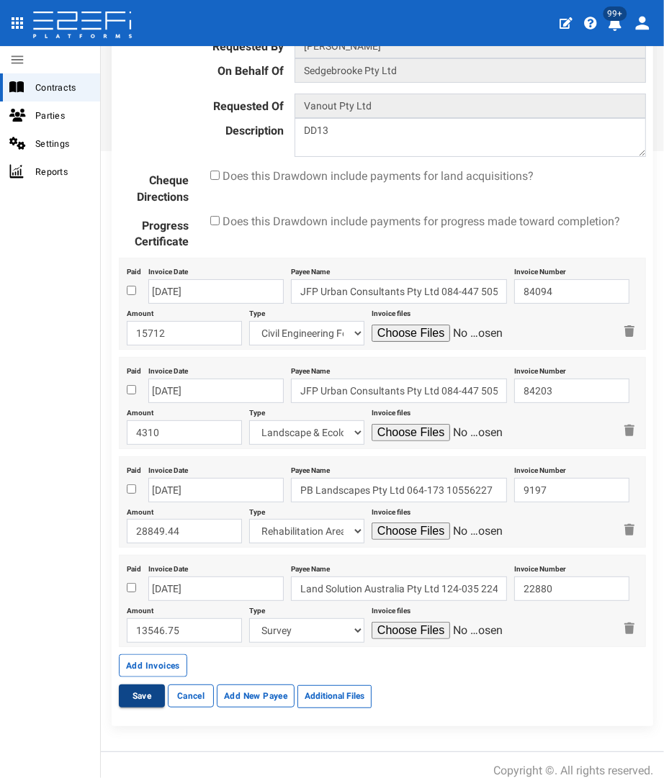
click at [142, 685] on button "Save" at bounding box center [142, 696] width 46 height 23
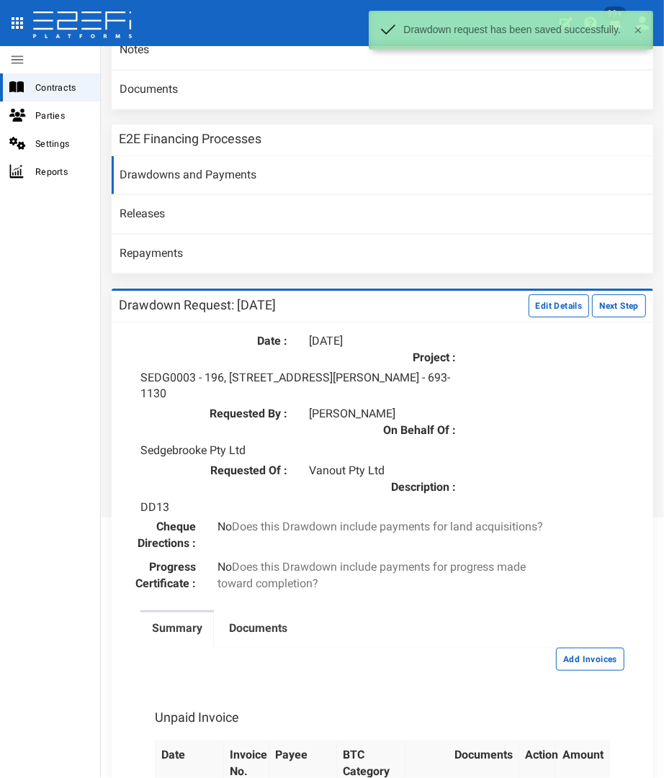
scroll to position [323, 0]
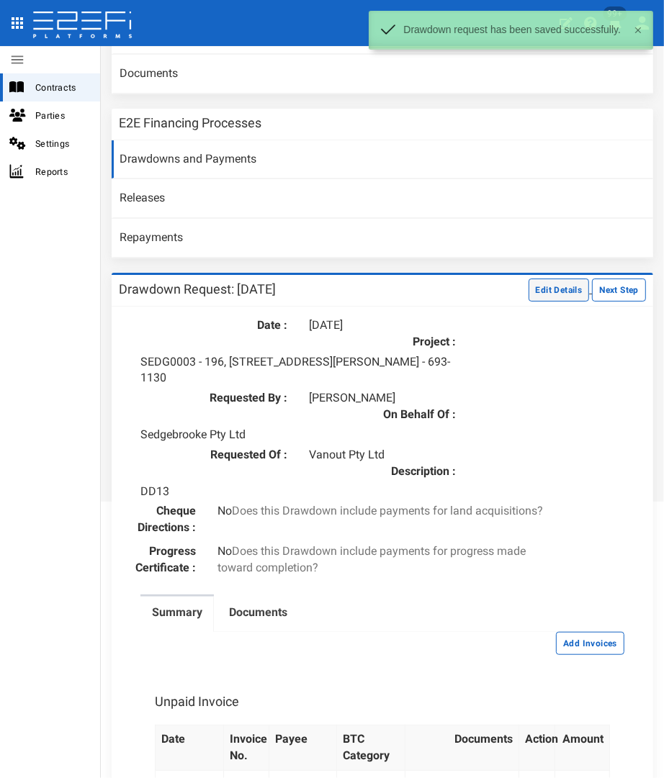
click at [560, 284] on button "Edit Details" at bounding box center [559, 290] width 61 height 23
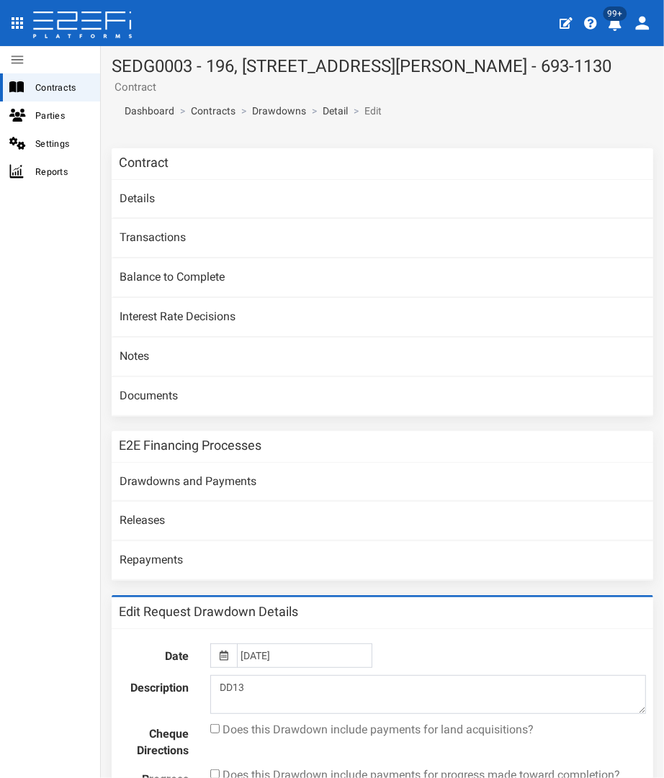
scroll to position [216, 0]
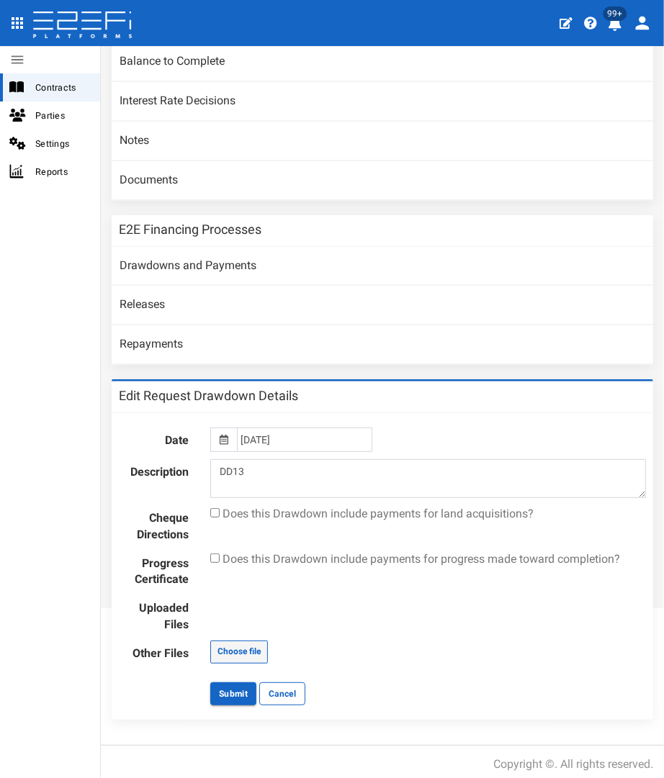
type input "C:\fakepath\PB JFP Progress Certificate - Portion A - Rehab - No 2.pdf"
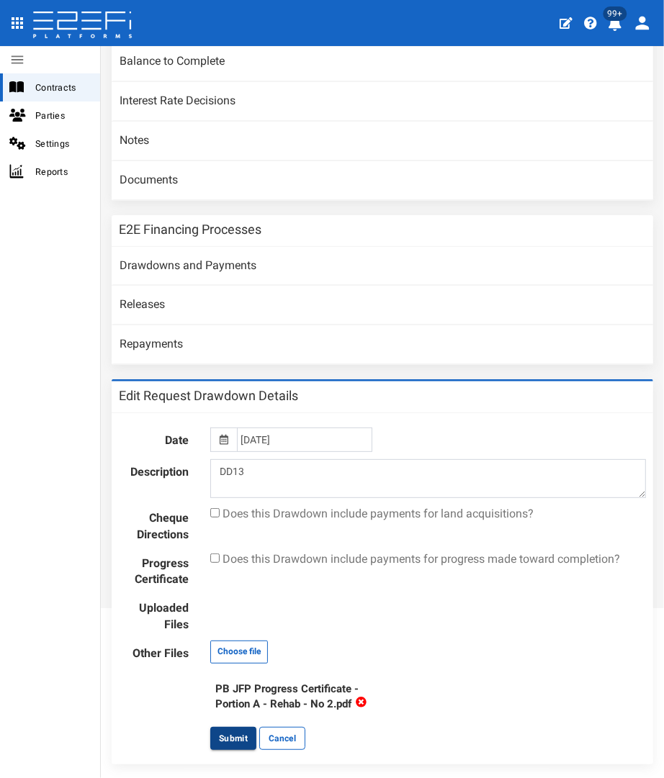
click at [231, 737] on button "Submit" at bounding box center [233, 738] width 46 height 23
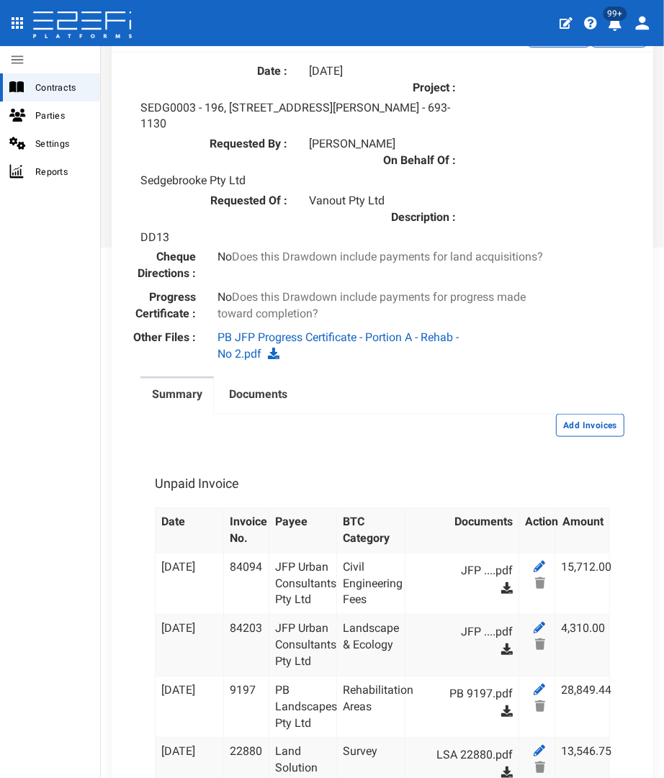
scroll to position [577, 0]
click at [557, 416] on button "Add Invoices" at bounding box center [590, 425] width 68 height 23
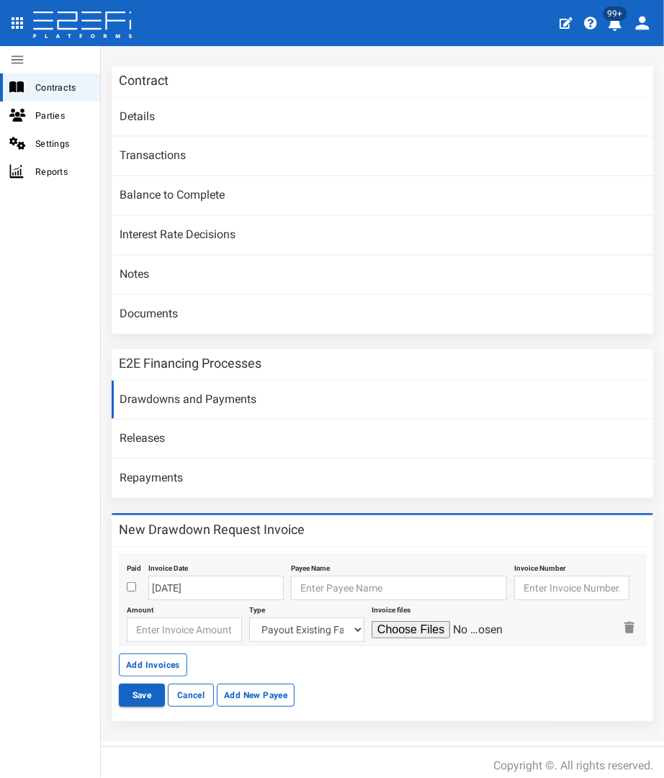
scroll to position [82, 0]
click at [129, 583] on input "checkbox" at bounding box center [131, 587] width 9 height 9
checkbox input "true"
click at [170, 587] on input "[DATE]" at bounding box center [215, 588] width 135 height 24
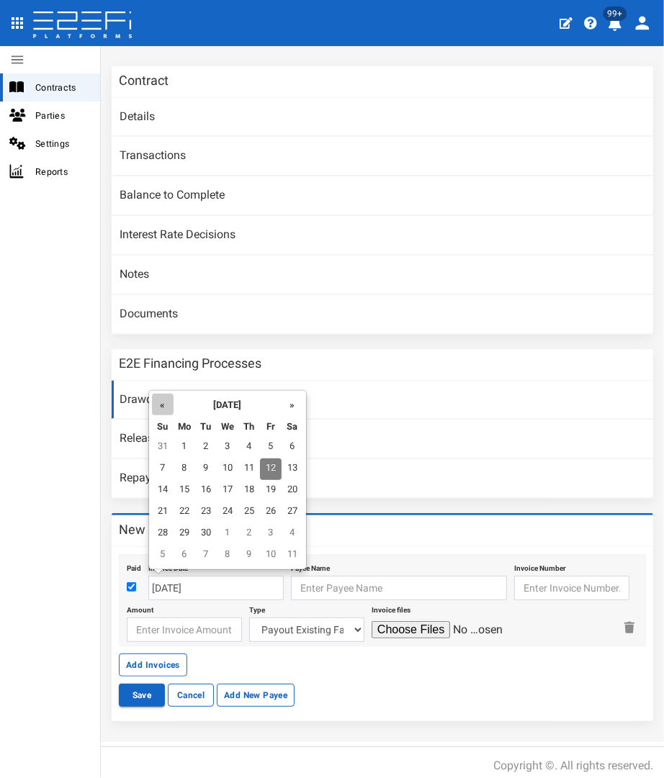
click at [160, 409] on th "«" at bounding box center [163, 405] width 22 height 22
click at [220, 529] on td "27" at bounding box center [228, 534] width 22 height 22
type input "[DATE]"
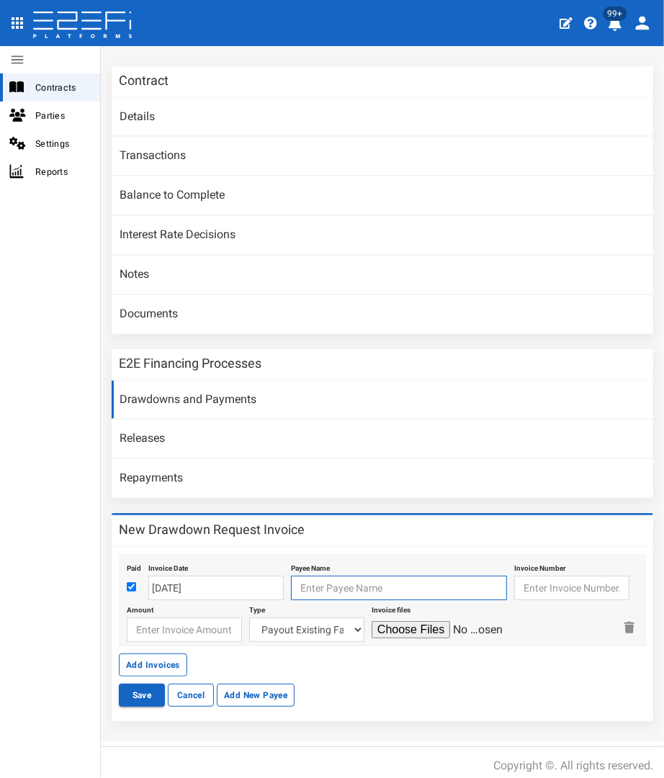
click at [304, 578] on input "text" at bounding box center [399, 588] width 216 height 24
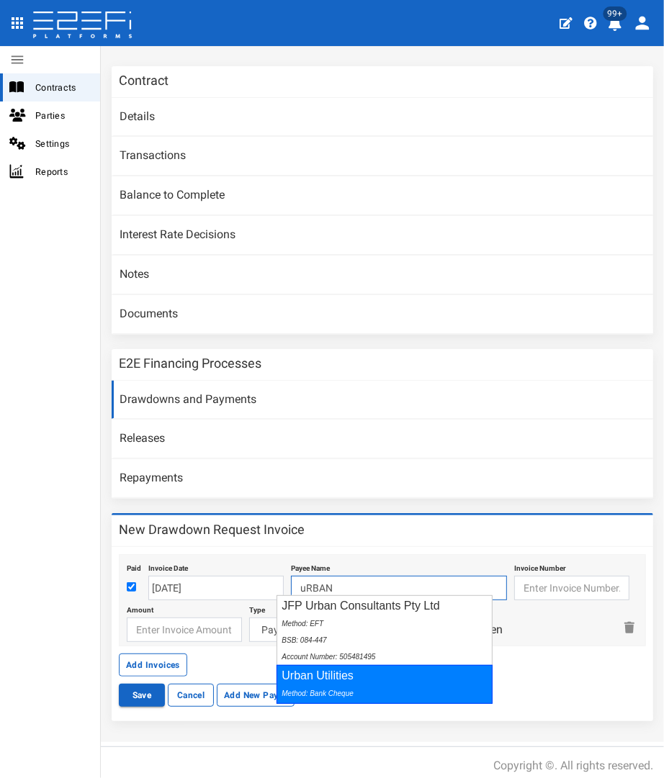
click at [323, 685] on div "Method: Bank Cheque" at bounding box center [381, 693] width 199 height 17
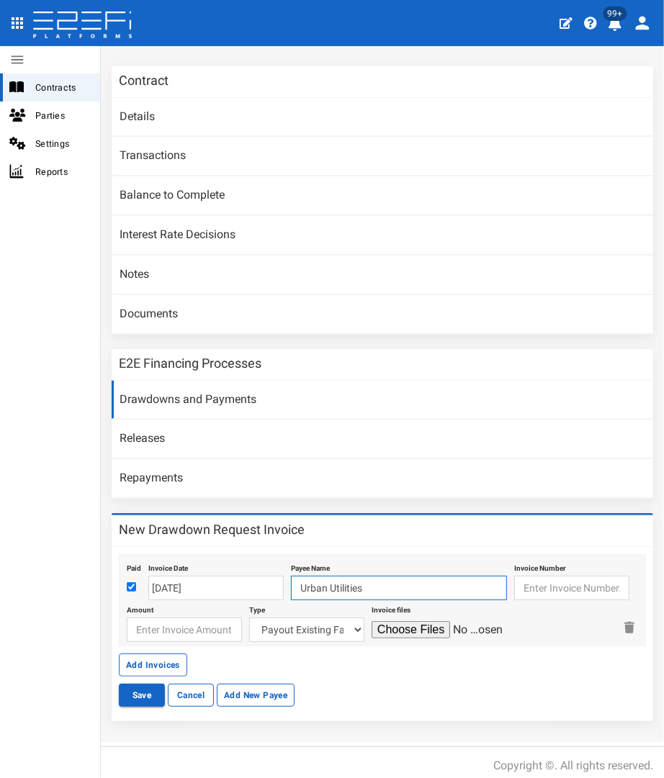
type input "Urban Utilities"
click at [529, 580] on input "text" at bounding box center [571, 588] width 115 height 24
click at [531, 579] on input "text" at bounding box center [571, 588] width 115 height 24
paste input "739700100309593"
type input "739700100309593"
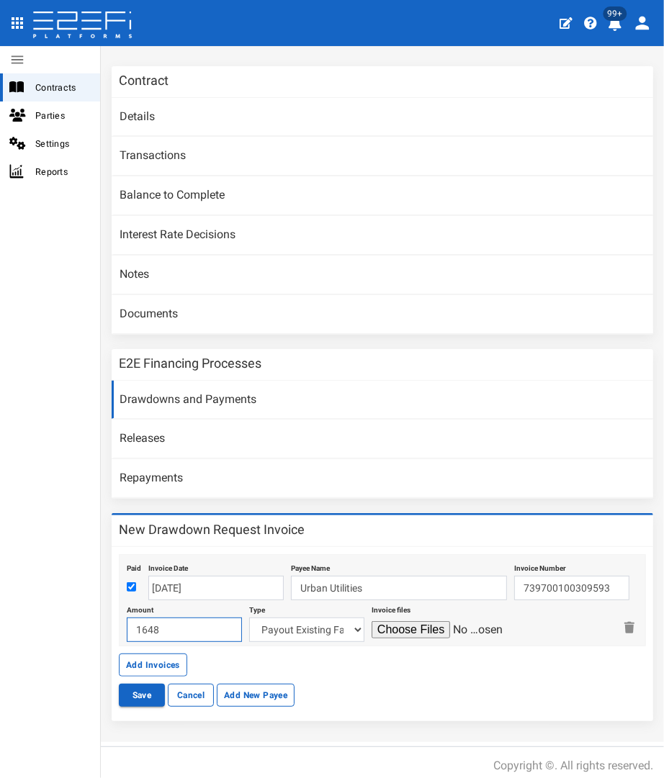
type input "1648"
select select "Fees~134~AUTHORITY FEES"
click at [372, 621] on input "file" at bounding box center [440, 629] width 137 height 17
type input "C:\fakepath\UU 739700100309593 $1,648.pdf"
click at [157, 656] on button "Add Invoices" at bounding box center [153, 665] width 68 height 23
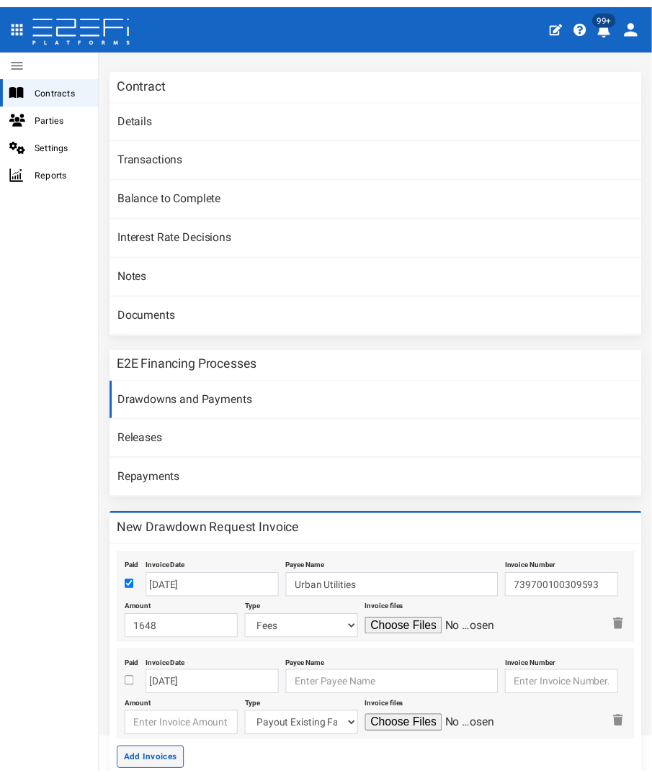
scroll to position [180, 0]
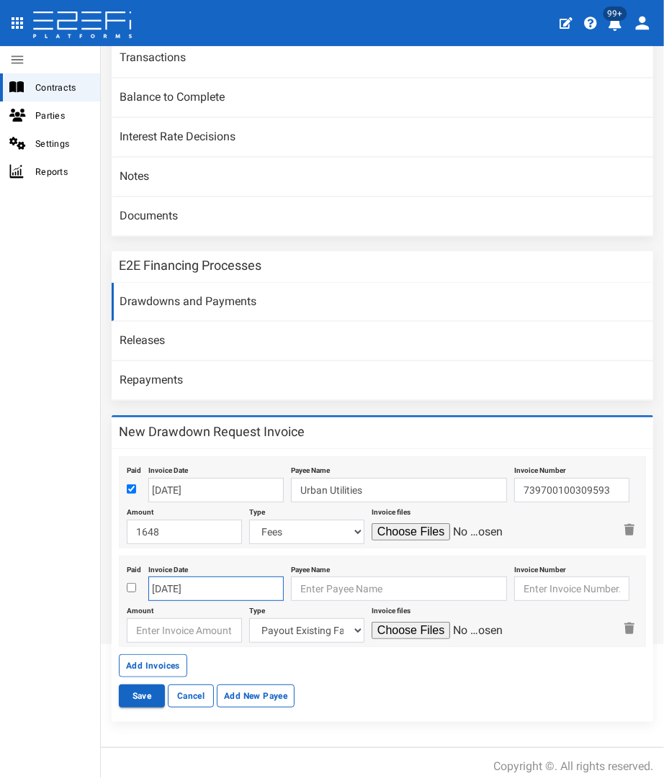
click at [183, 581] on body "404, the article you seek, can not be found Close 99+ Contracts Parties Setting…" at bounding box center [332, 389] width 664 height 778
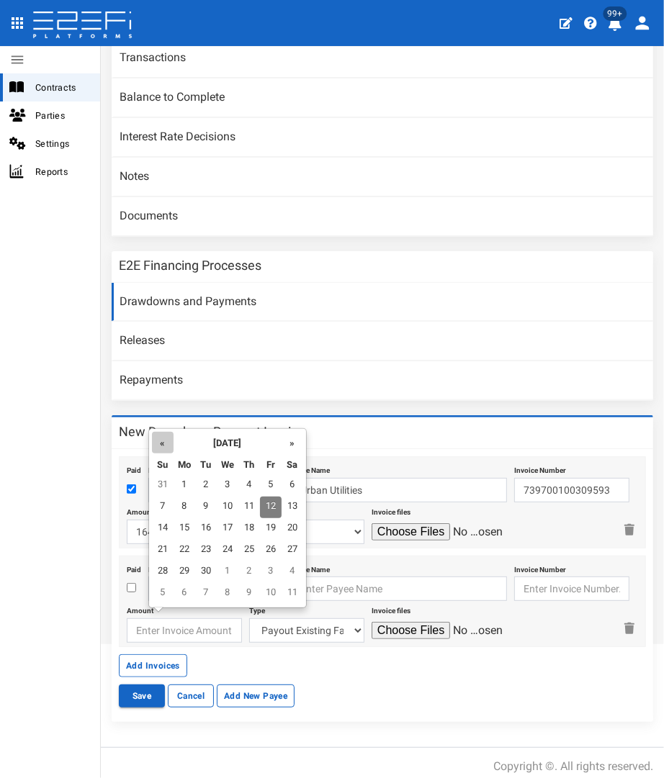
click at [166, 449] on th "«" at bounding box center [163, 443] width 22 height 22
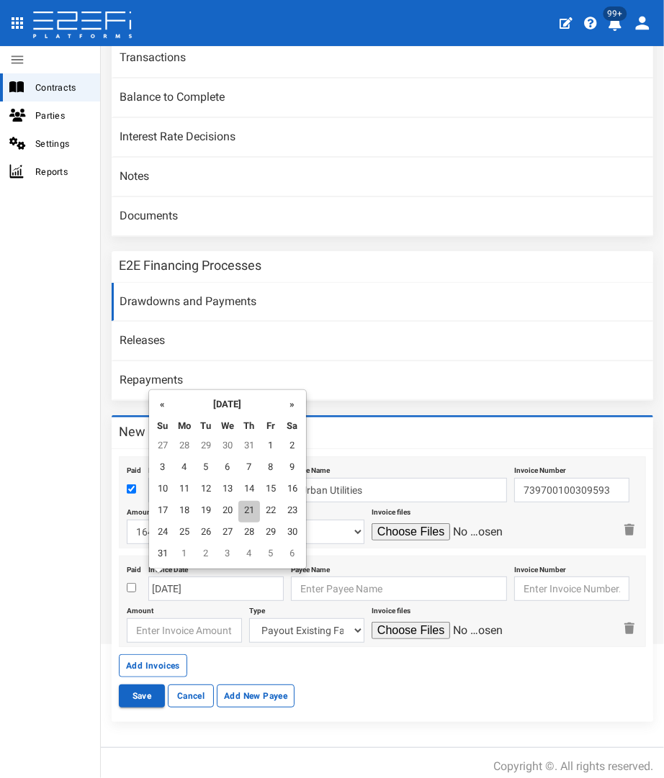
click at [241, 515] on td "21" at bounding box center [249, 512] width 22 height 22
type input "[DATE]"
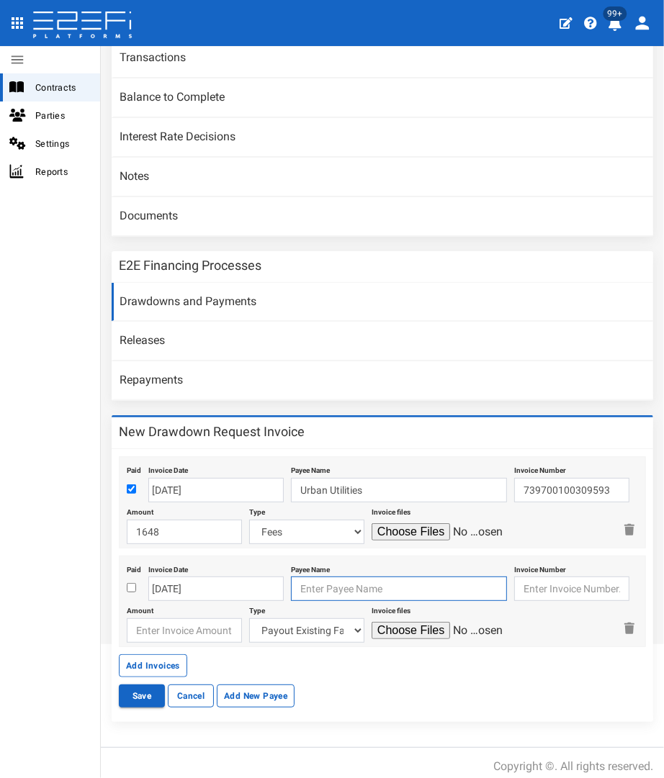
click at [326, 590] on input "text" at bounding box center [399, 589] width 216 height 24
type input "G & L Little Pty Ltd"
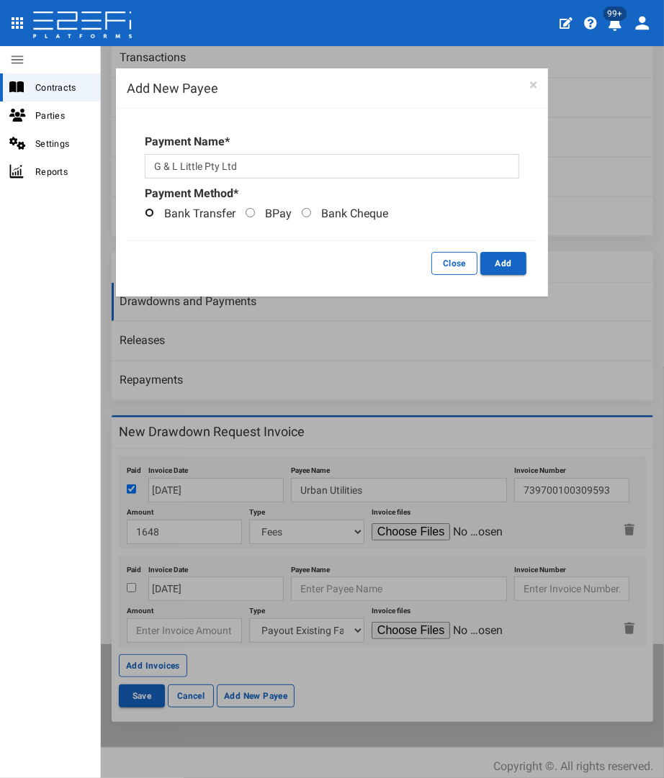
click at [150, 215] on input "Bank Transfer" at bounding box center [149, 212] width 9 height 9
radio input "true"
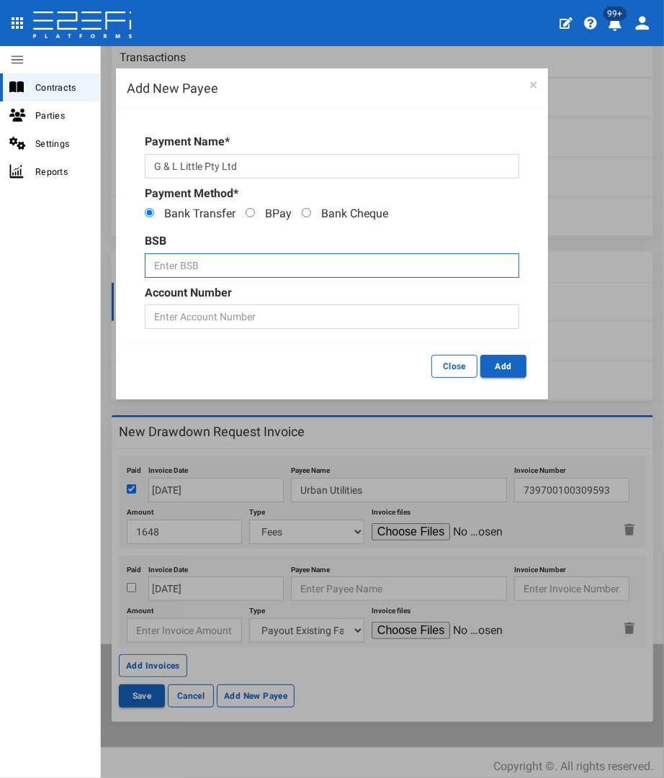
click at [195, 260] on input "text" at bounding box center [332, 265] width 374 height 24
type input "064000"
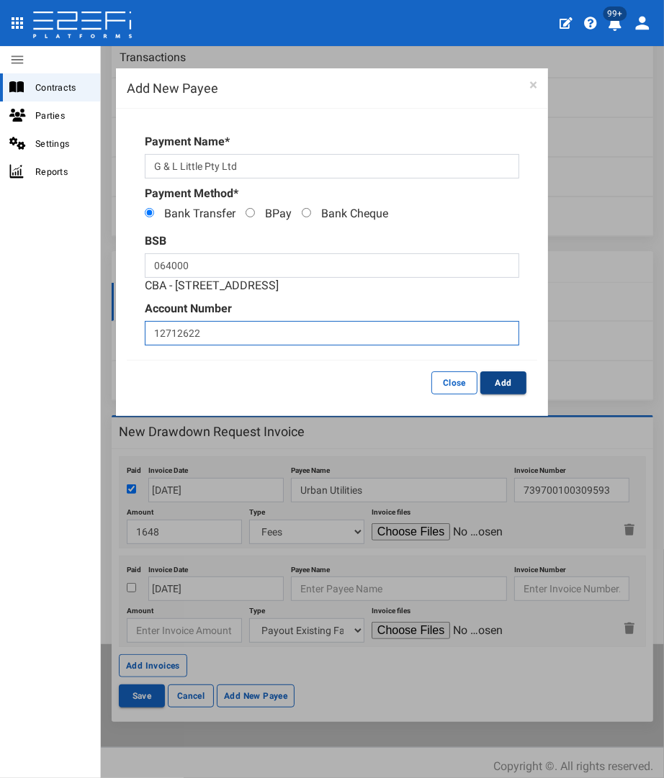
type input "12712622"
click at [508, 382] on button "Add" at bounding box center [503, 383] width 46 height 23
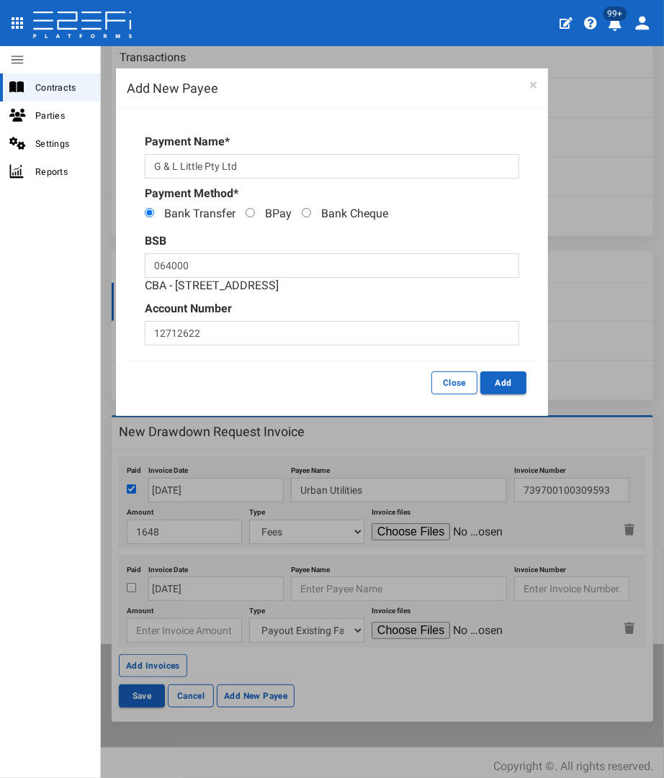
type input "G & L Little Pty Ltd 064-000 12712622"
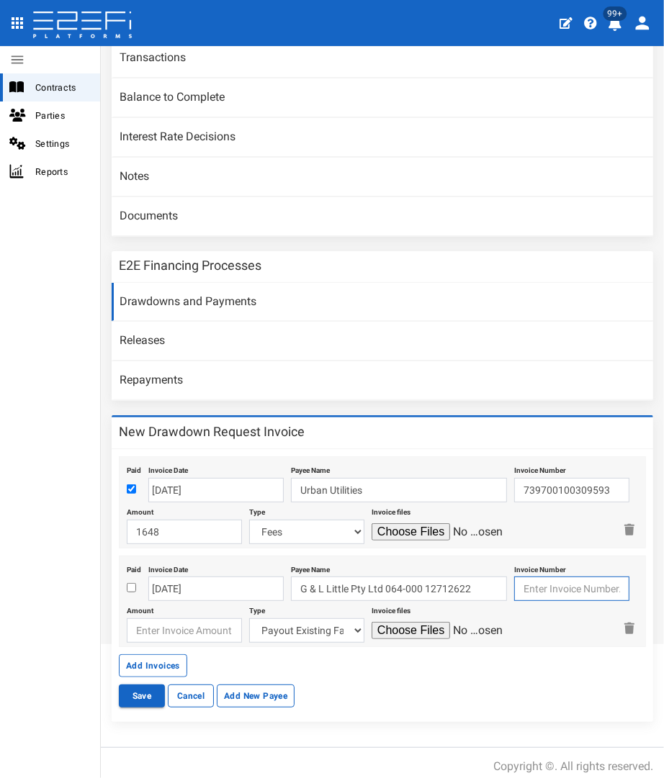
click at [521, 585] on input "text" at bounding box center [571, 589] width 115 height 24
type input "1797"
type input "12876.80"
select select "Fencing~70~CIVIL WORKS"
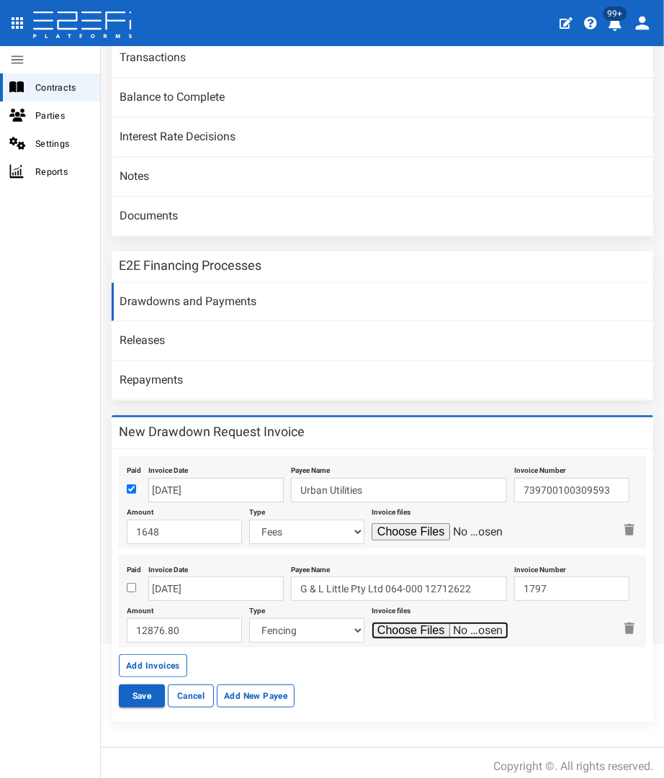
click at [372, 622] on input "file" at bounding box center [440, 630] width 137 height 17
type input "C:\fakepath\LITTLE 1797.pdf"
click at [140, 657] on button "Add Invoices" at bounding box center [153, 666] width 68 height 23
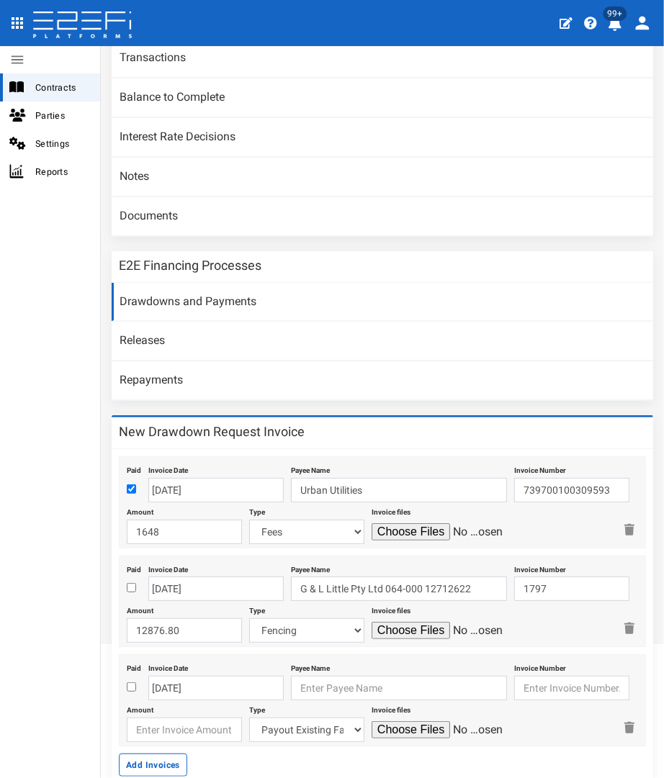
scroll to position [228, 0]
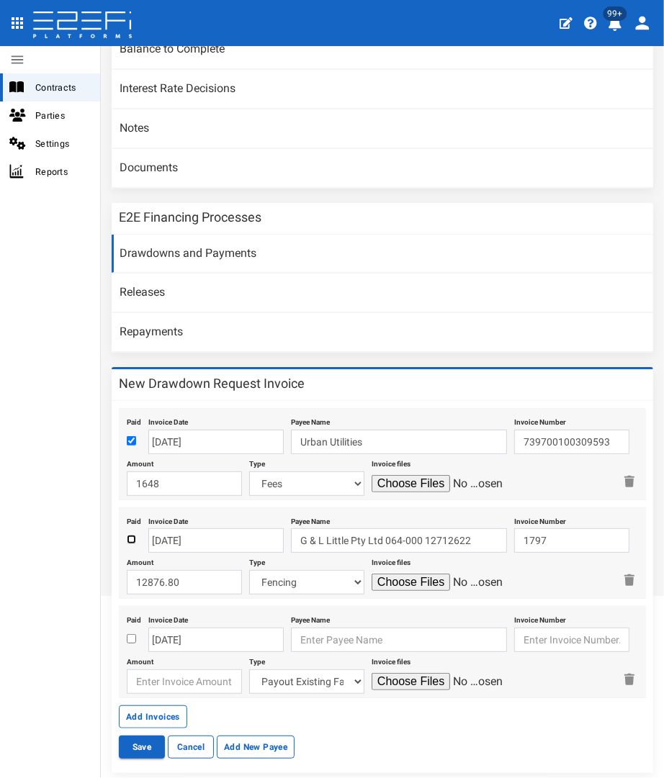
click at [132, 535] on input "checkbox" at bounding box center [131, 539] width 9 height 9
checkbox input "true"
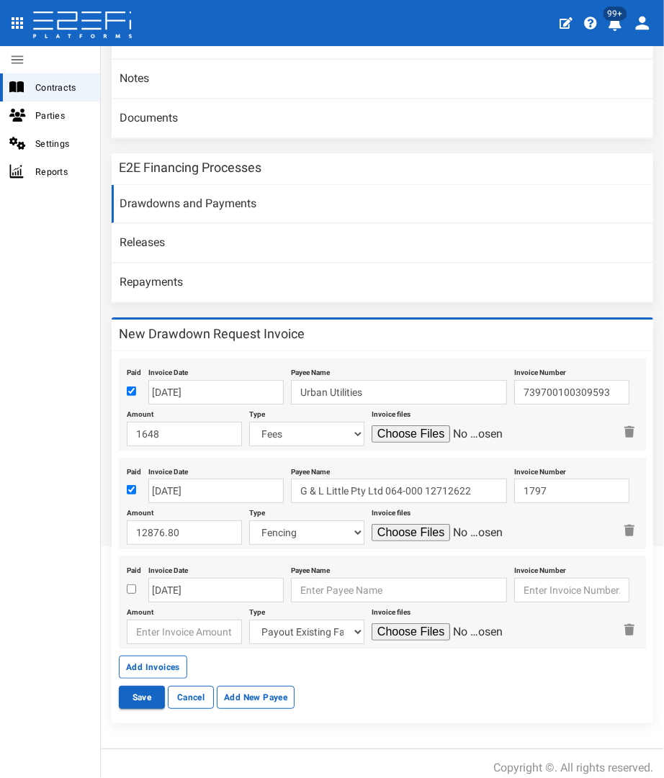
drag, startPoint x: 125, startPoint y: 581, endPoint x: 172, endPoint y: 580, distance: 46.8
click at [125, 581] on div "Paid Invoice Date 12-09-2025 Payee Name Invoice Number Amount Type Payout Exist…" at bounding box center [382, 603] width 527 height 92
click at [130, 585] on input "checkbox" at bounding box center [131, 589] width 9 height 9
checkbox input "true"
click at [174, 581] on body "404, the article you seek, can not be found Close 99+ Contracts Parties Setting…" at bounding box center [332, 389] width 664 height 778
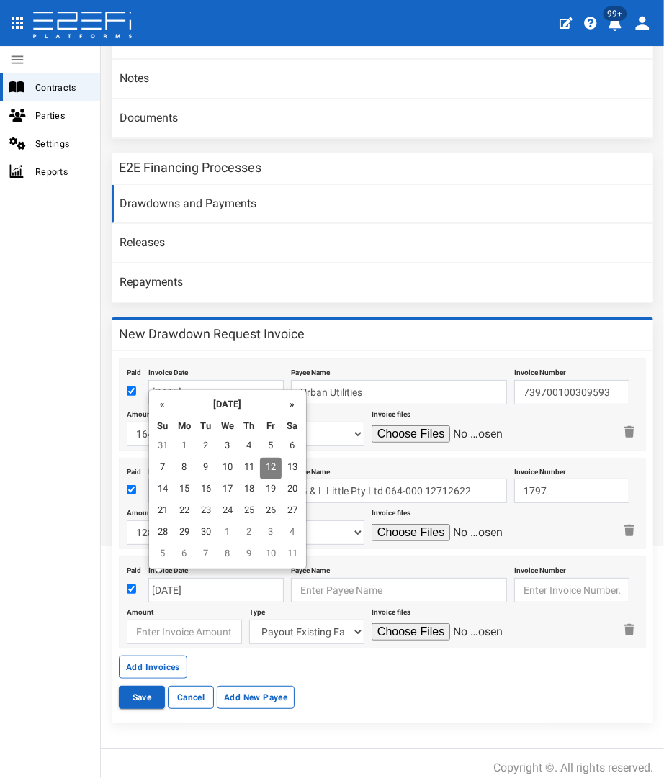
click at [232, 523] on td "1" at bounding box center [228, 534] width 22 height 22
type input "[DATE]"
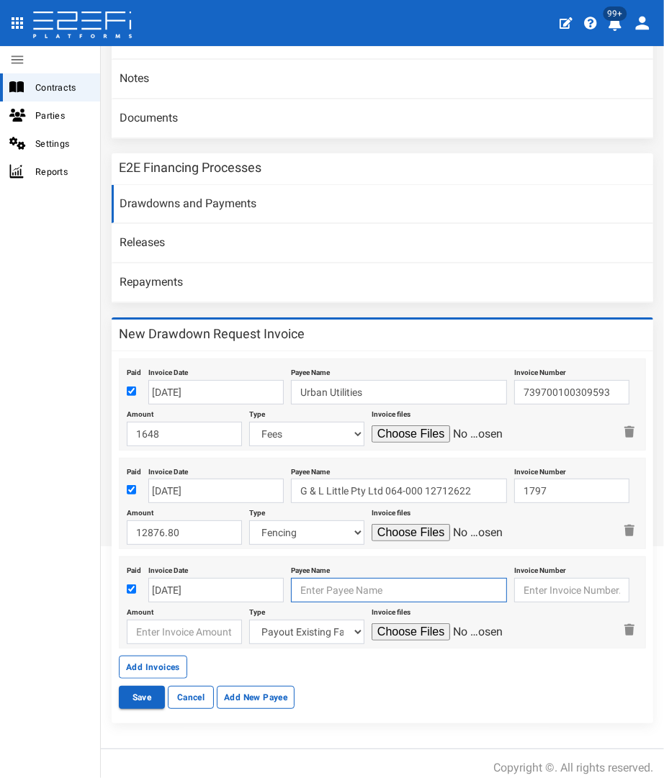
click at [299, 583] on input "text" at bounding box center [399, 590] width 216 height 24
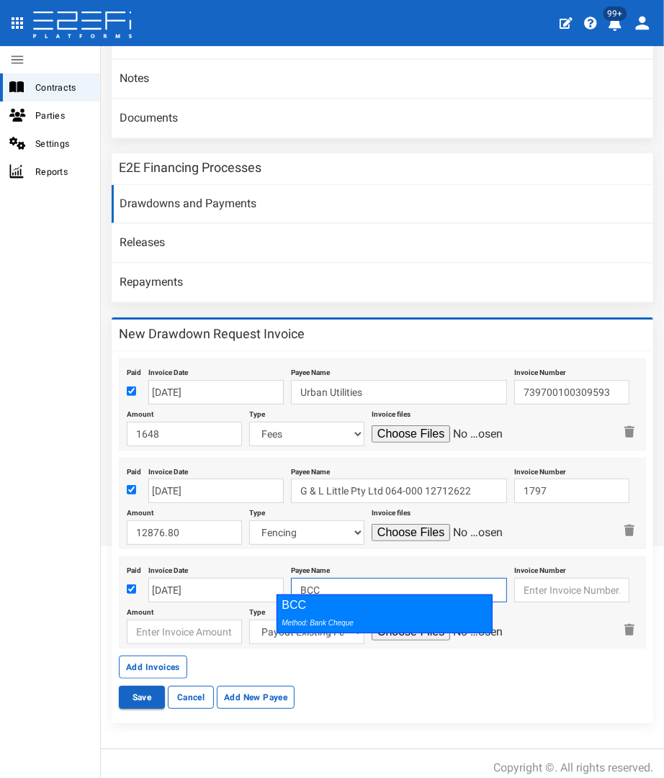
click at [302, 602] on div "BCC Method: Bank Cheque" at bounding box center [384, 614] width 216 height 39
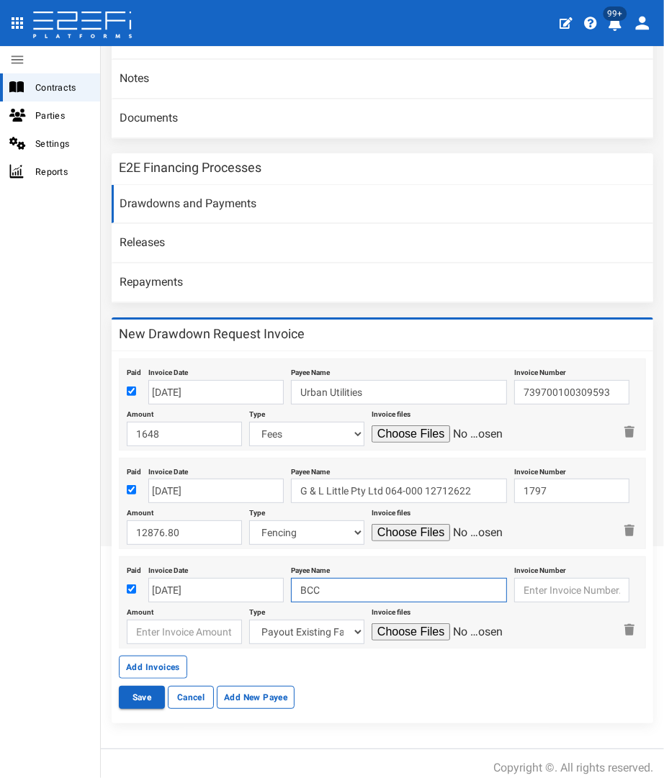
type input "BCC"
click at [545, 578] on input "text" at bounding box center [571, 590] width 115 height 24
paste input "6565 0005 6389 191"
type input "656500056389191"
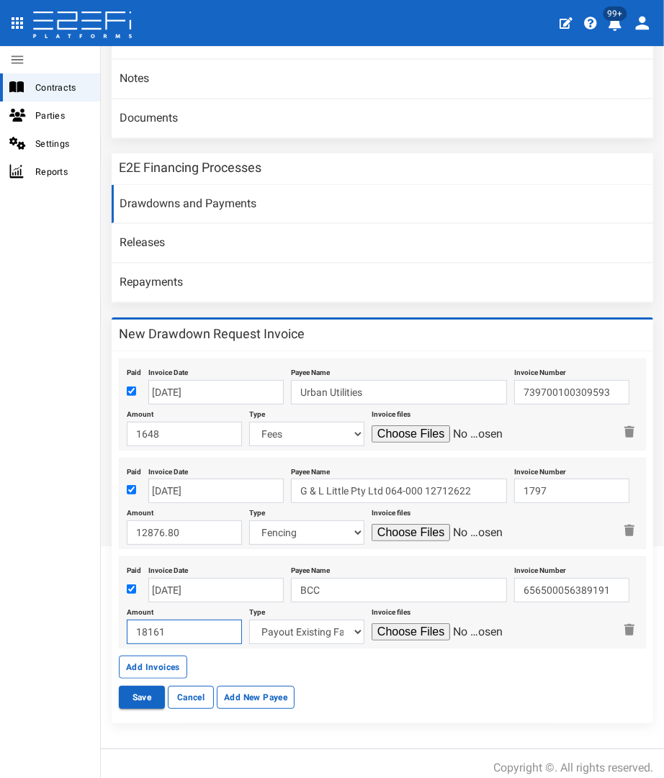
type input "18161"
select select "Fees~134~AUTHORITY FEES"
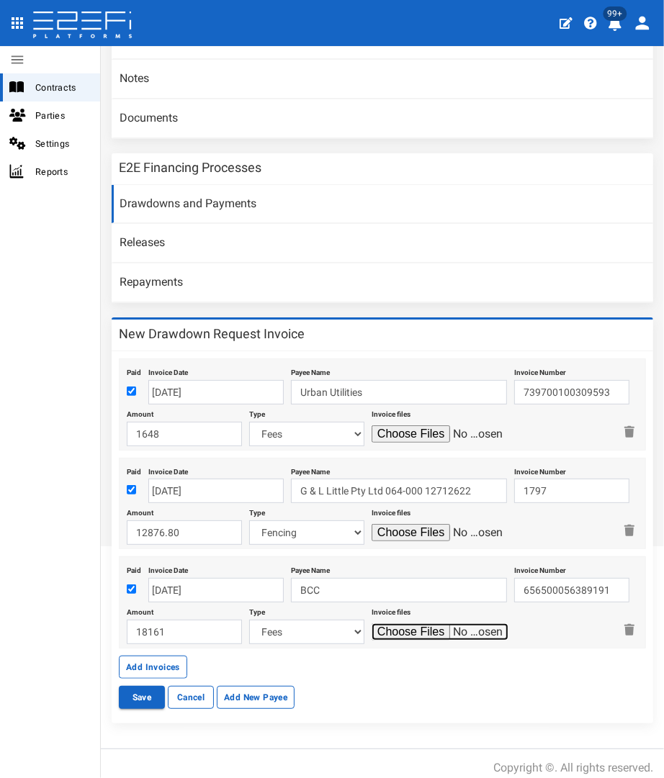
click at [372, 624] on input "file" at bounding box center [440, 632] width 137 height 17
type input "C:\fakepath\BCC 656500056389191.pdf"
click at [148, 656] on button "Add Invoices" at bounding box center [153, 667] width 68 height 23
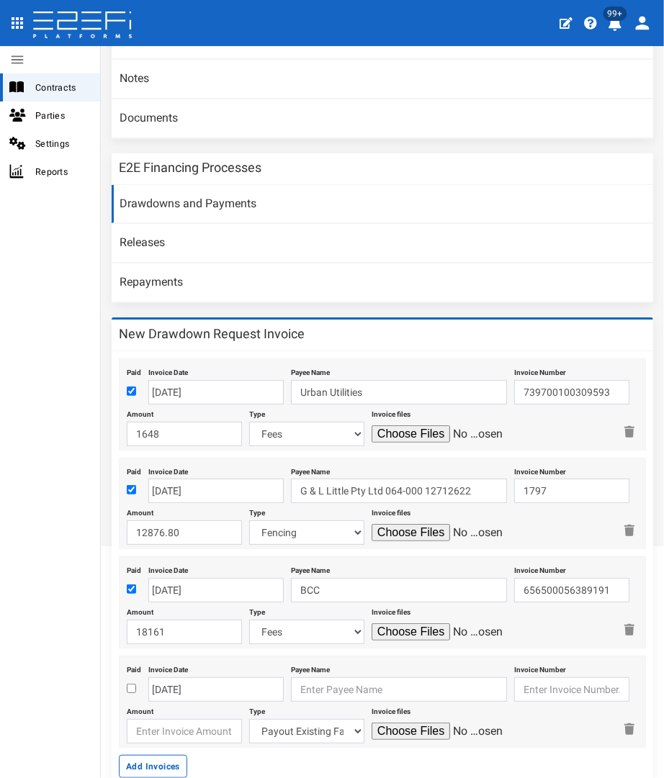
scroll to position [376, 0]
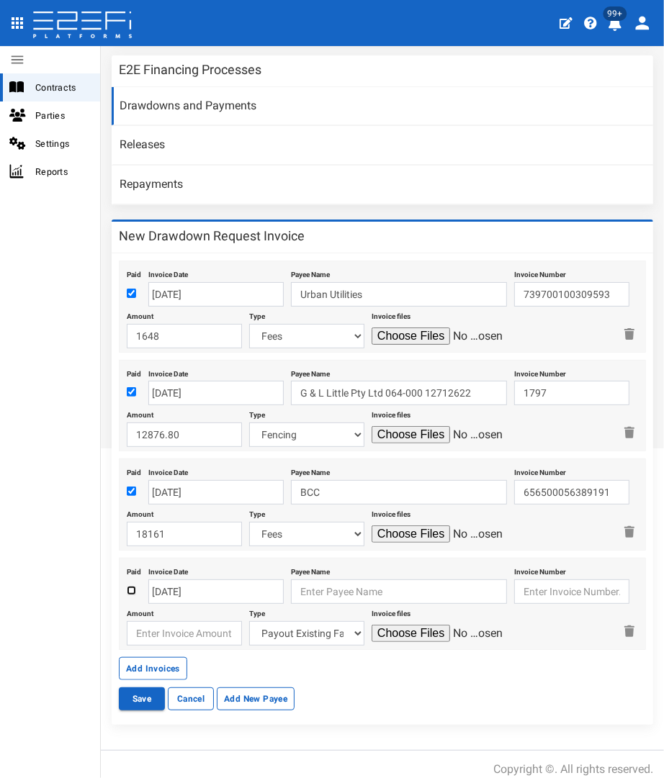
click at [128, 586] on input "checkbox" at bounding box center [131, 590] width 9 height 9
checkbox input "true"
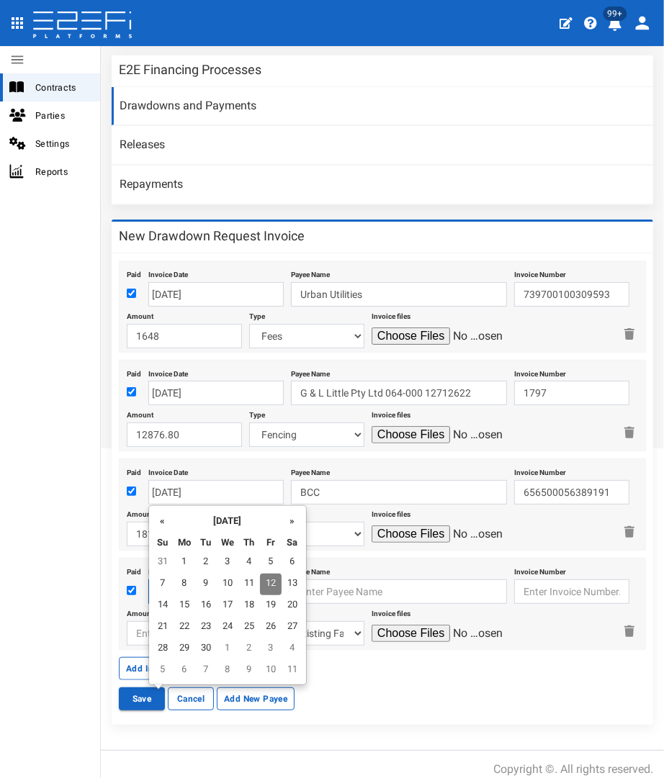
click at [210, 575] on body "404, the article you seek, can not be found Close 99+ Contracts Parties Setting…" at bounding box center [332, 389] width 664 height 778
click at [183, 580] on td "8" at bounding box center [185, 585] width 22 height 22
type input "[DATE]"
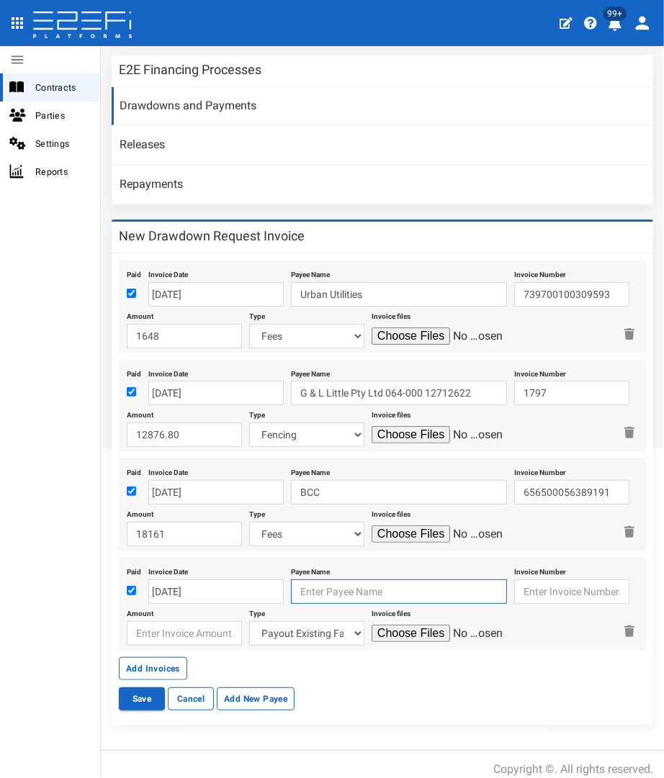
click at [320, 585] on input "text" at bounding box center [399, 592] width 216 height 24
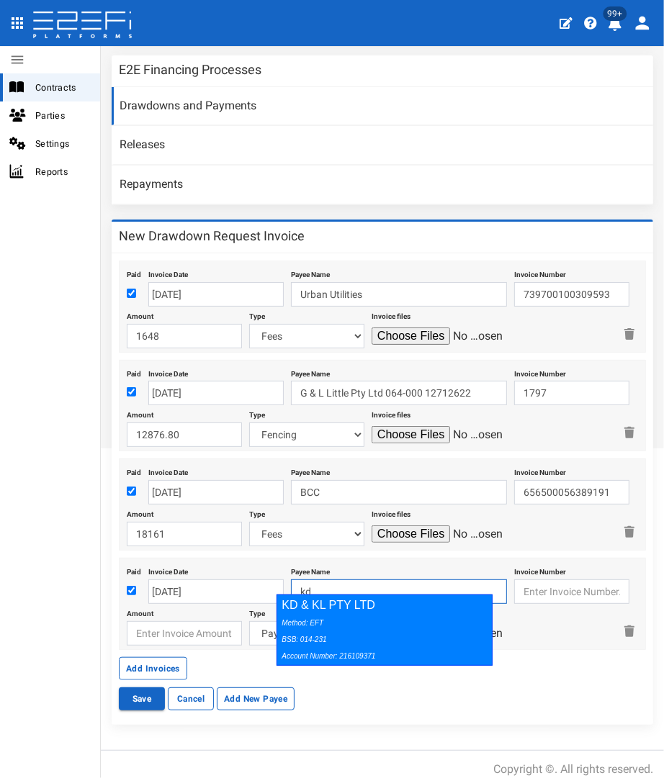
click at [320, 611] on div "KD & KL PTY LTD Method: EFT BSB: 014-231 Account Number: 216109371" at bounding box center [384, 630] width 216 height 71
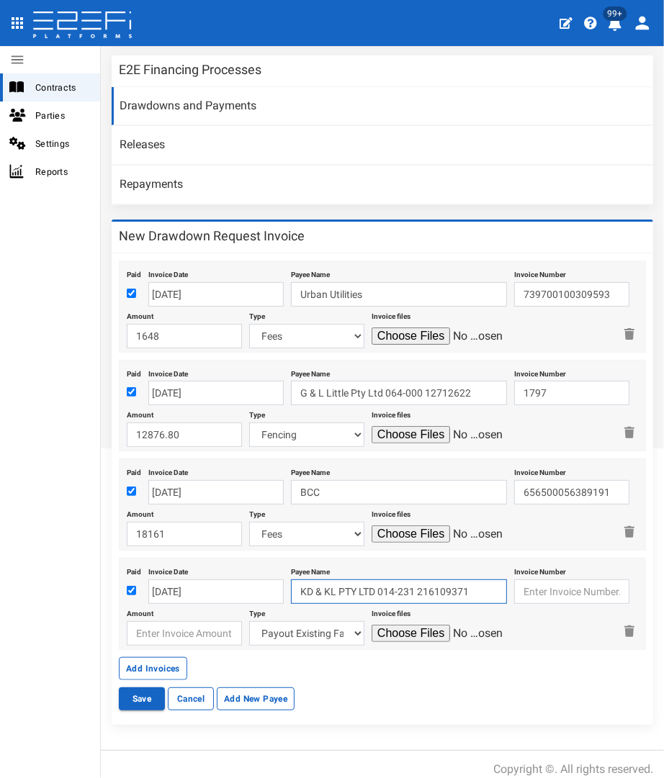
type input "KD & KL PTY LTD 014-231 216109371"
click at [518, 580] on input "text" at bounding box center [571, 592] width 115 height 24
type input "2600"
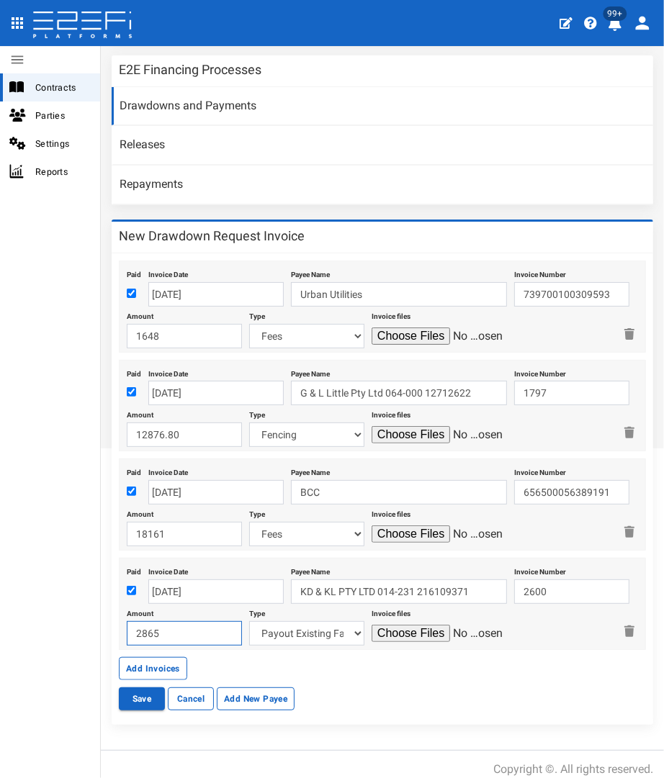
type input "2865"
click at [269, 630] on select "Payout Existing Facility Bcc Maintenance Uu Maintenance Civils Demolition Fenci…" at bounding box center [306, 633] width 115 height 24
select select "Maintenance~73~CIVIL WORKS"
click at [249, 621] on select "Payout Existing Facility Bcc Maintenance Uu Maintenance Civils Demolition Fenci…" at bounding box center [306, 633] width 115 height 24
click at [402, 625] on input "file" at bounding box center [440, 633] width 137 height 17
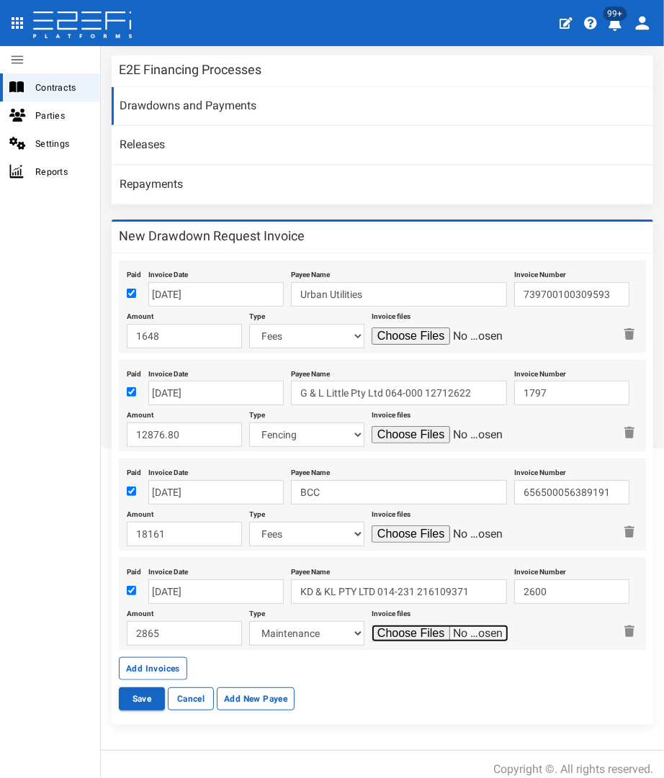
type input "C:\fakepath\KDKL 2600.pdf"
click at [142, 657] on button "Add Invoices" at bounding box center [153, 668] width 68 height 23
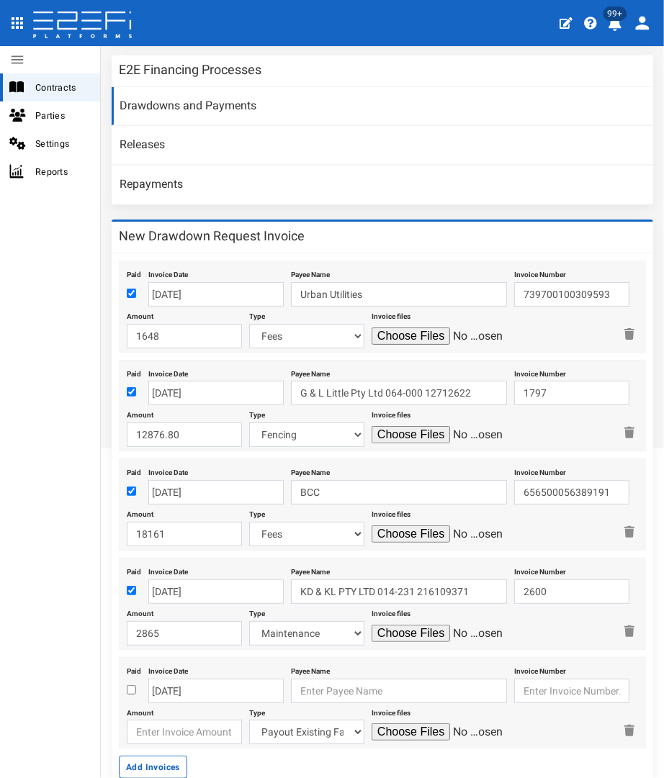
scroll to position [473, 0]
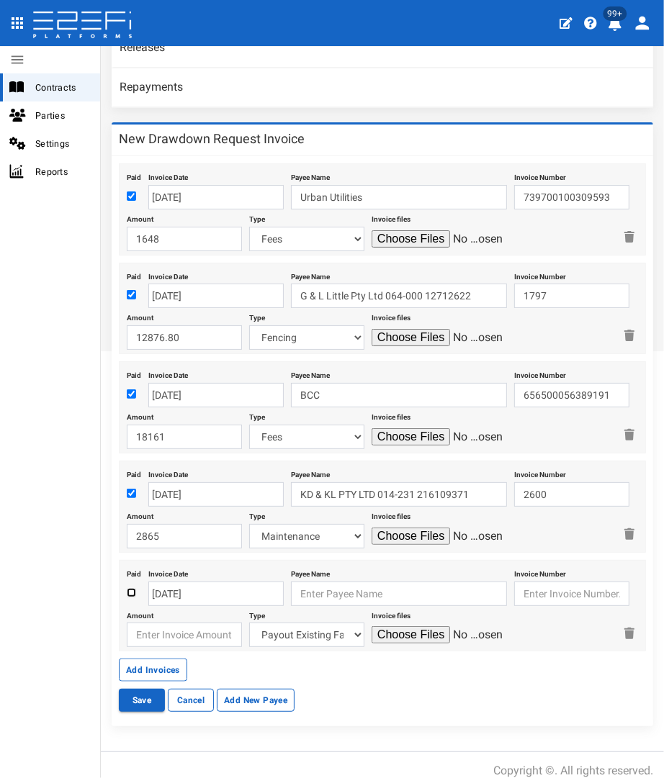
click at [135, 588] on input "checkbox" at bounding box center [131, 592] width 9 height 9
checkbox input "true"
click at [176, 585] on body "404, the article you seek, can not be found Close 99+ Contracts Parties Setting…" at bounding box center [332, 389] width 664 height 778
click at [216, 623] on input "number" at bounding box center [184, 635] width 115 height 24
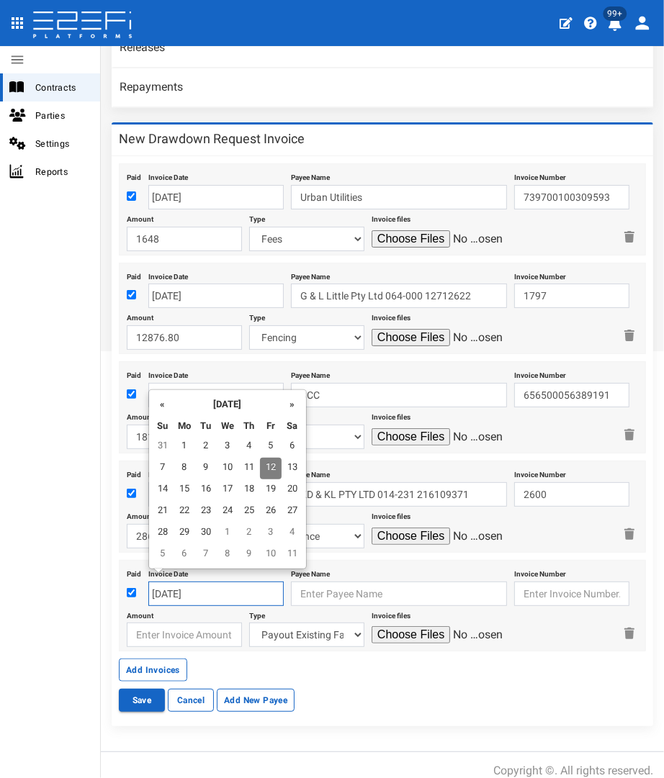
click at [215, 593] on input "[DATE]" at bounding box center [215, 594] width 135 height 24
click at [233, 464] on td "10" at bounding box center [228, 469] width 22 height 22
type input "[DATE]"
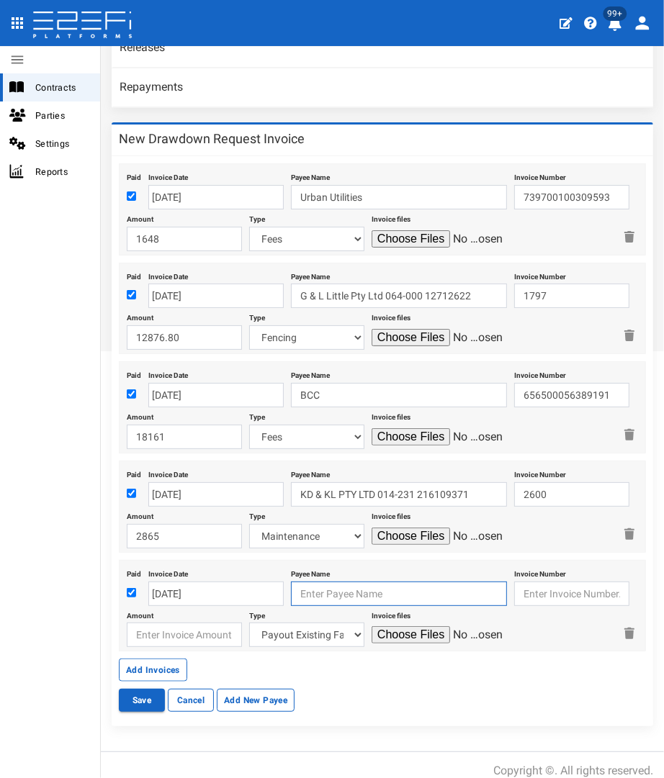
click at [330, 587] on input "text" at bounding box center [399, 594] width 216 height 24
type input "b"
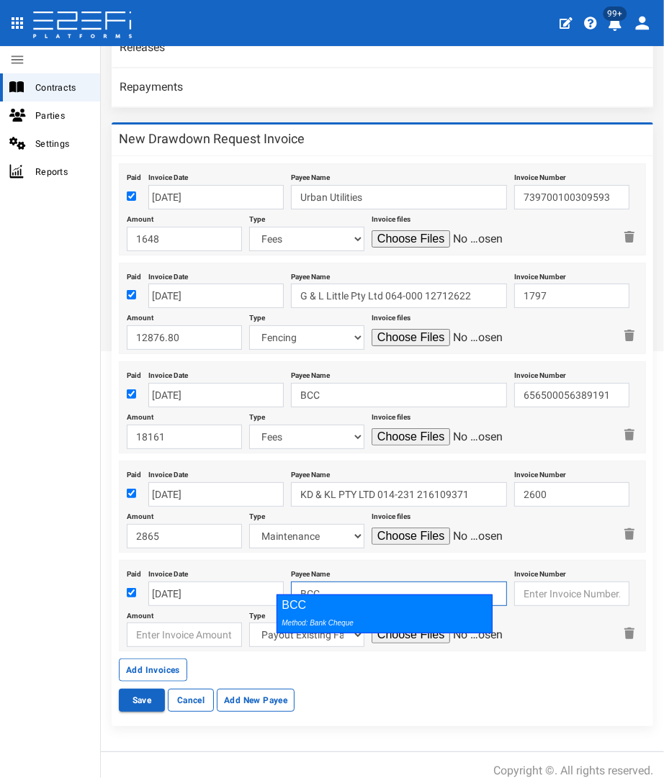
click at [328, 606] on div "BCC Method: Bank Cheque" at bounding box center [384, 614] width 216 height 39
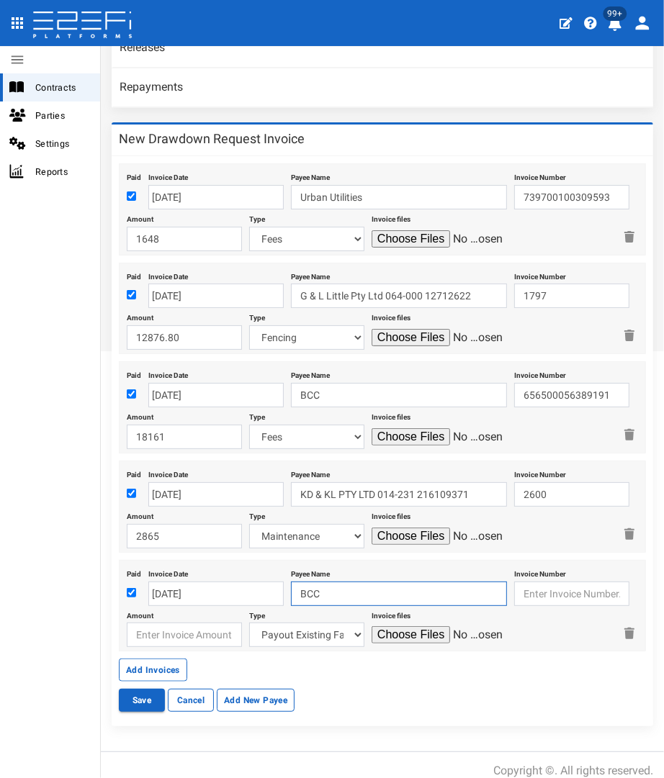
type input "BCC"
click at [520, 582] on input "text" at bounding box center [571, 594] width 115 height 24
paste input "6565 0005 6441 166"
type input "656500056441166"
type input "858"
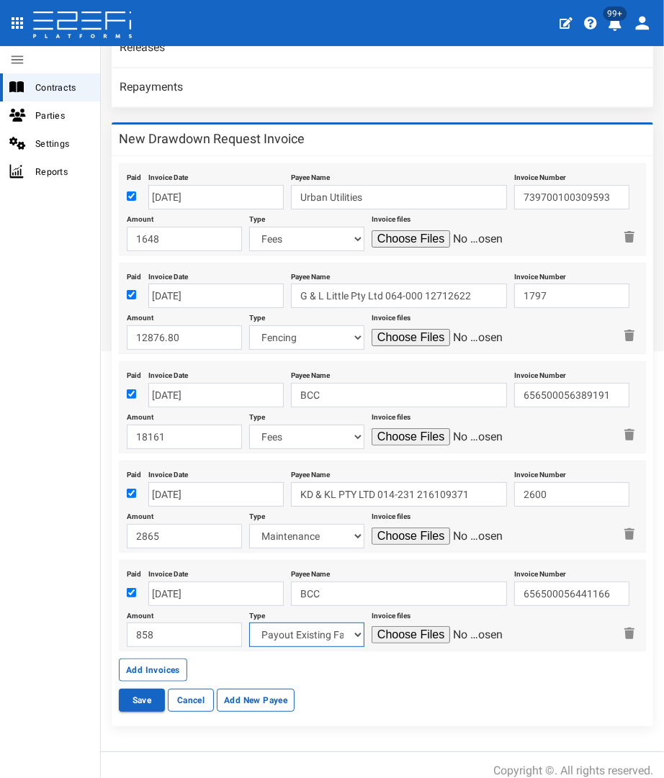
select select "Fencing~70~CIVIL WORKS"
click at [372, 626] on input "file" at bounding box center [440, 634] width 137 height 17
type input "C:\fakepath\BCC 656500056441166 $858.pdf"
click at [307, 623] on select "Payout Existing Facility Bcc Maintenance Uu Maintenance Civils Demolition Fenci…" at bounding box center [306, 635] width 115 height 24
select select "Fees~134~AUTHORITY FEES"
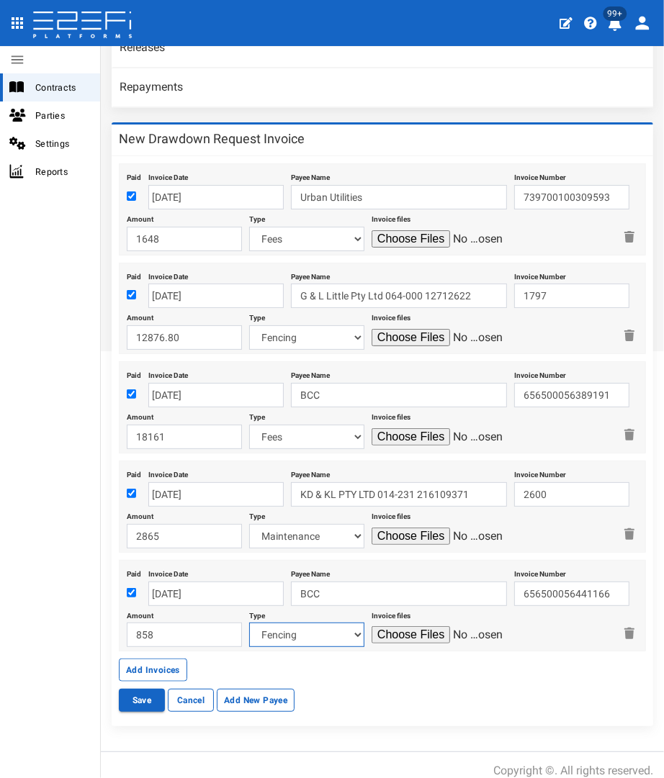
click at [249, 623] on select "Payout Existing Facility Bcc Maintenance Uu Maintenance Civils Demolition Fenci…" at bounding box center [306, 635] width 115 height 24
click at [140, 689] on button "Save" at bounding box center [142, 700] width 46 height 23
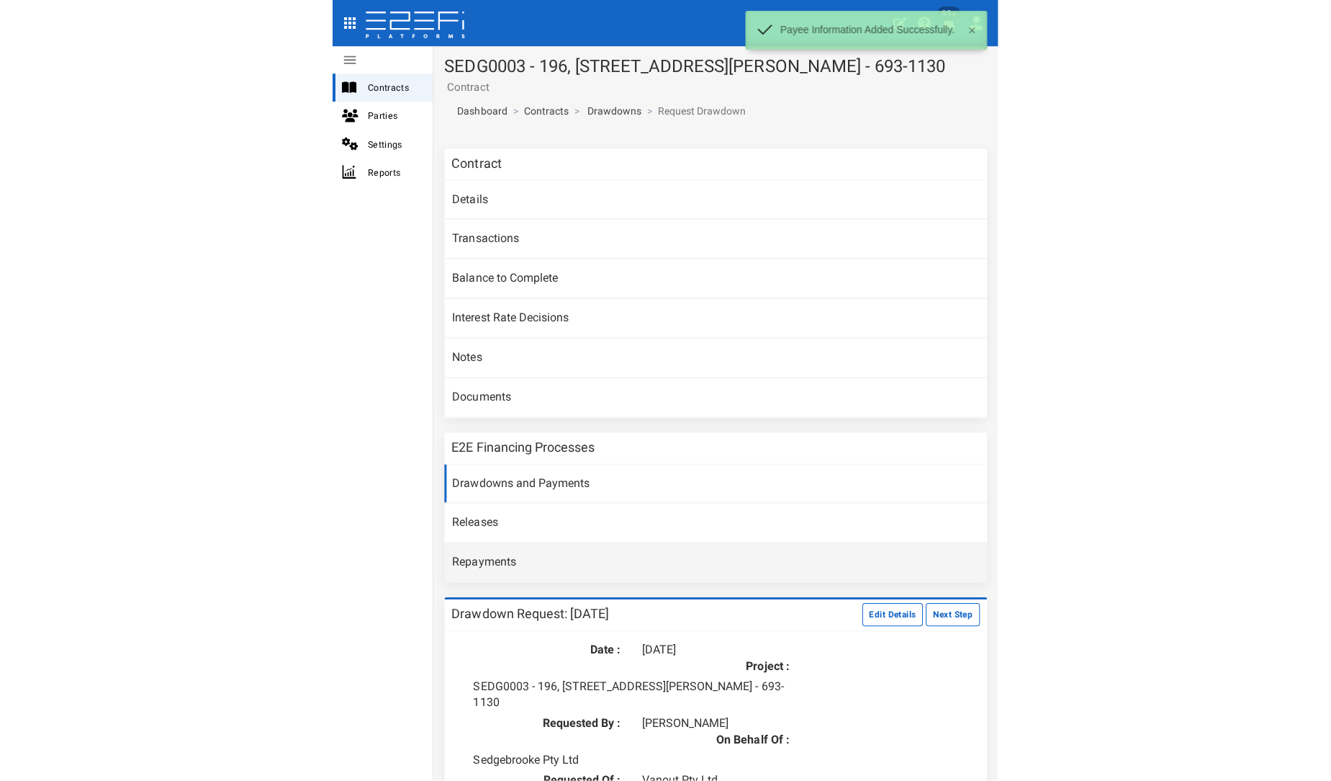
scroll to position [35, 0]
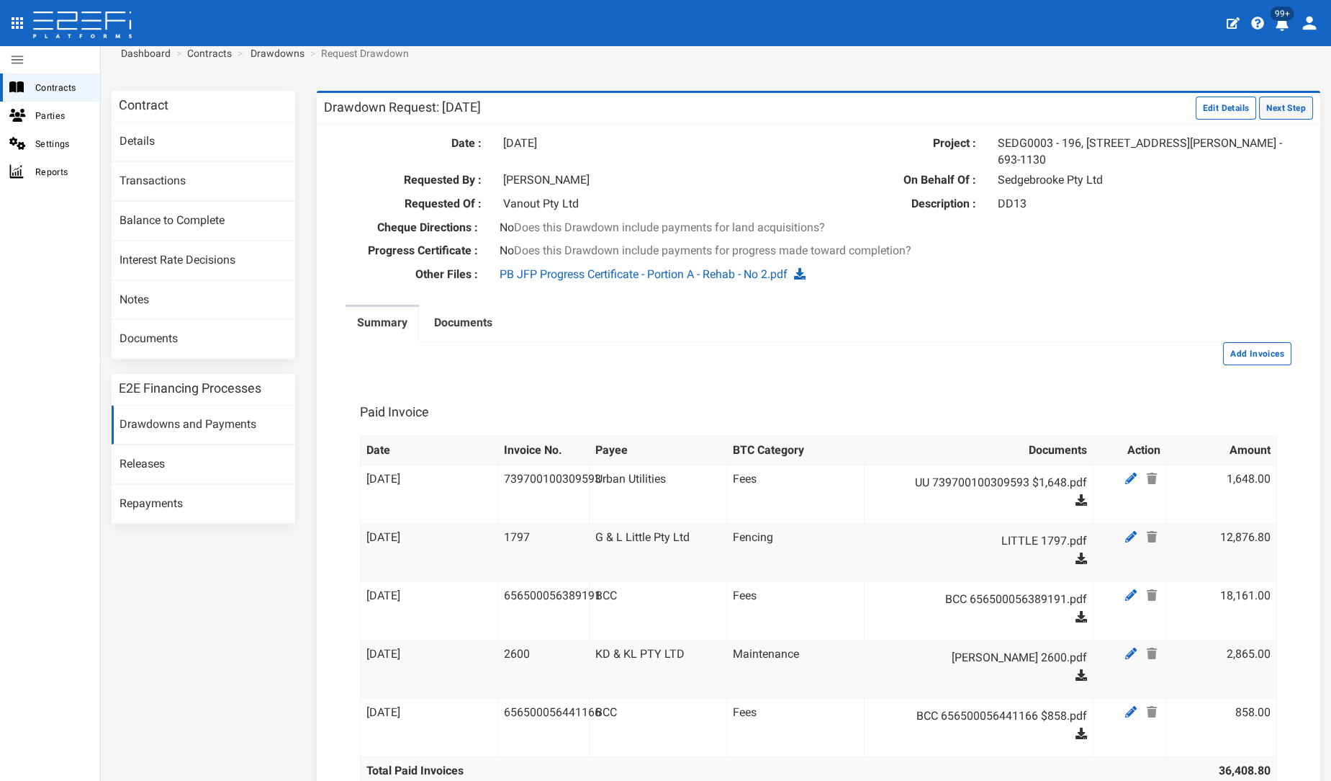
click at [663, 101] on button "Next Step" at bounding box center [1286, 107] width 54 height 23
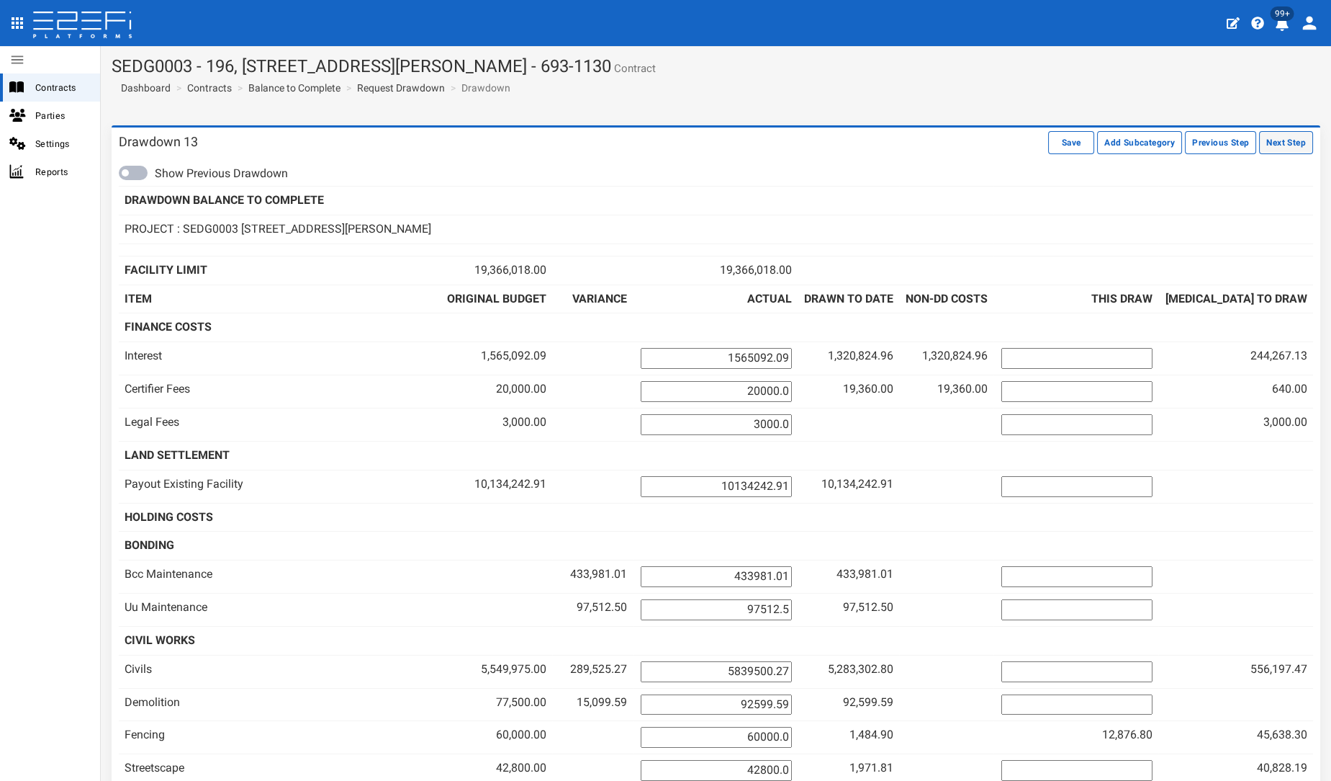
click at [1272, 150] on button "Next Step" at bounding box center [1286, 142] width 54 height 23
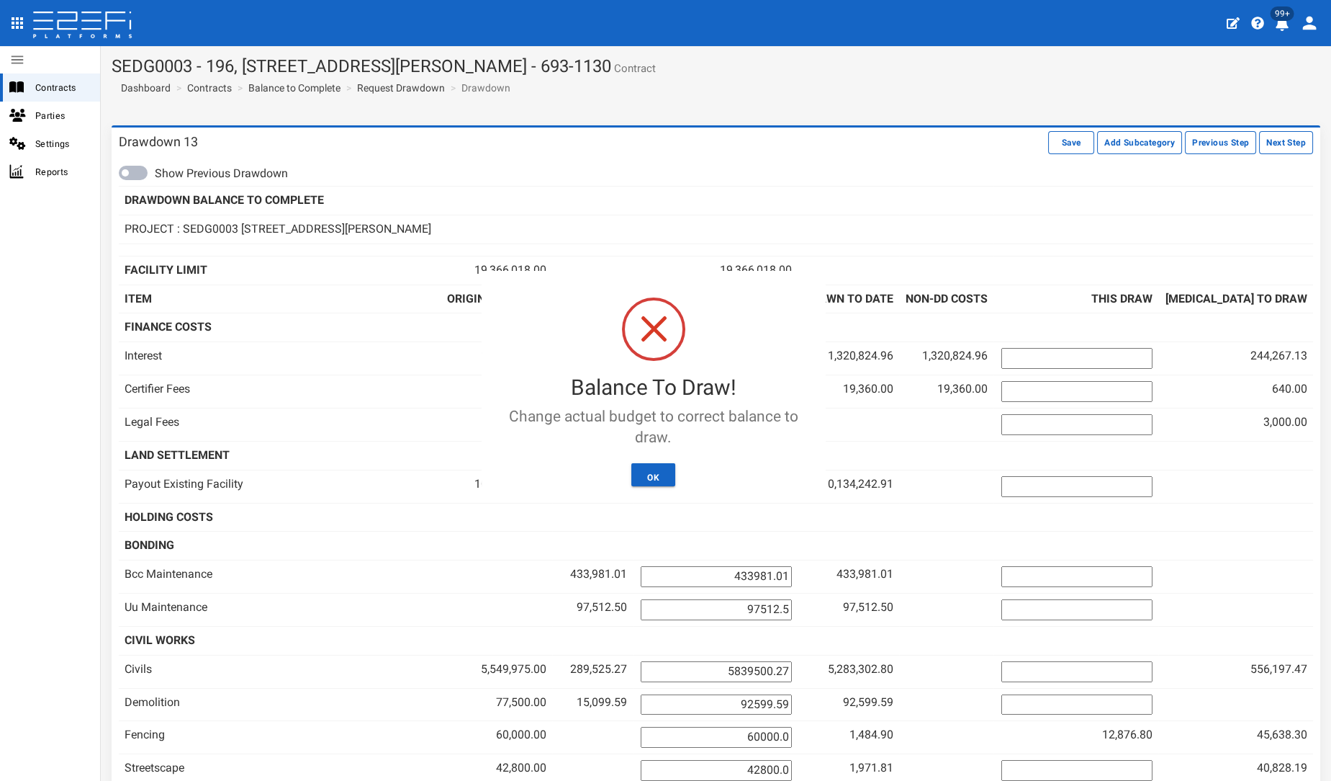
click at [630, 472] on div "Cancel OK" at bounding box center [654, 474] width 320 height 23
click at [641, 472] on button "OK" at bounding box center [653, 474] width 44 height 23
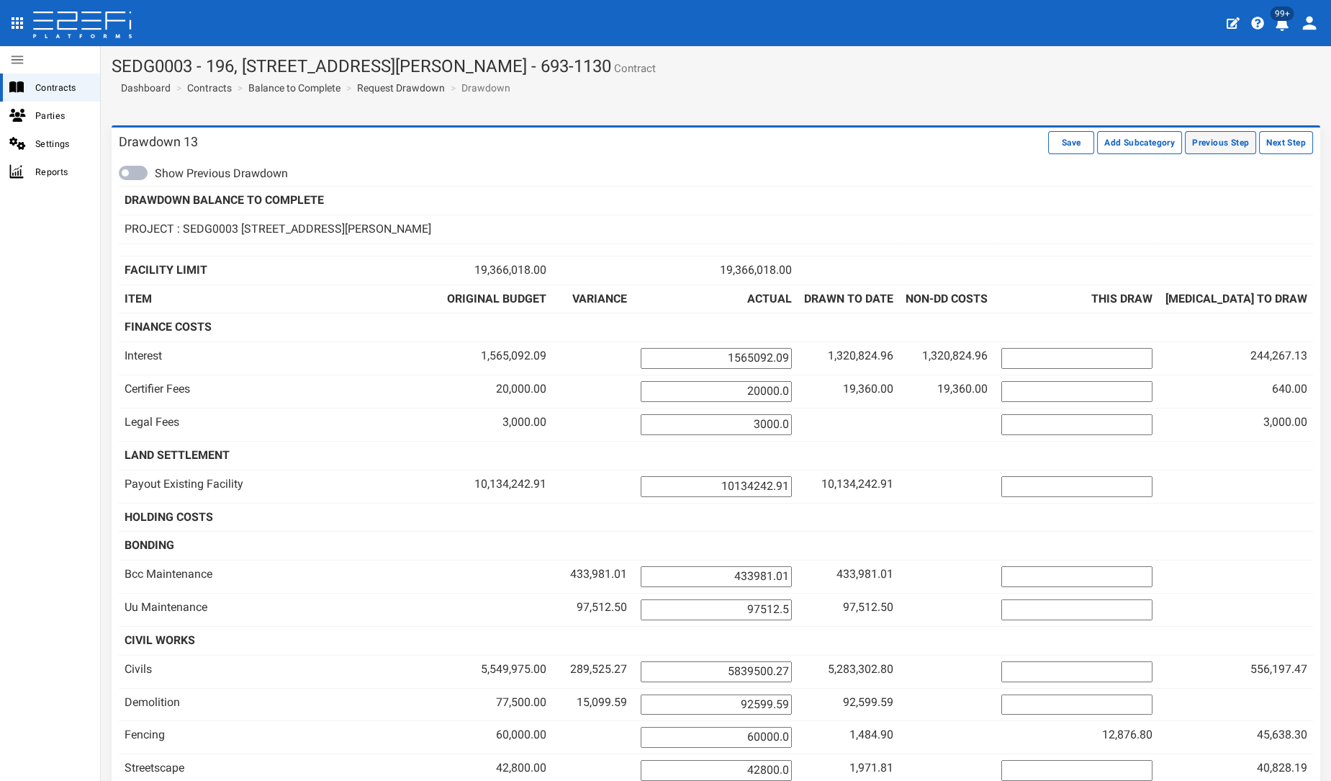
click at [1207, 148] on button "Previous Step" at bounding box center [1220, 142] width 71 height 23
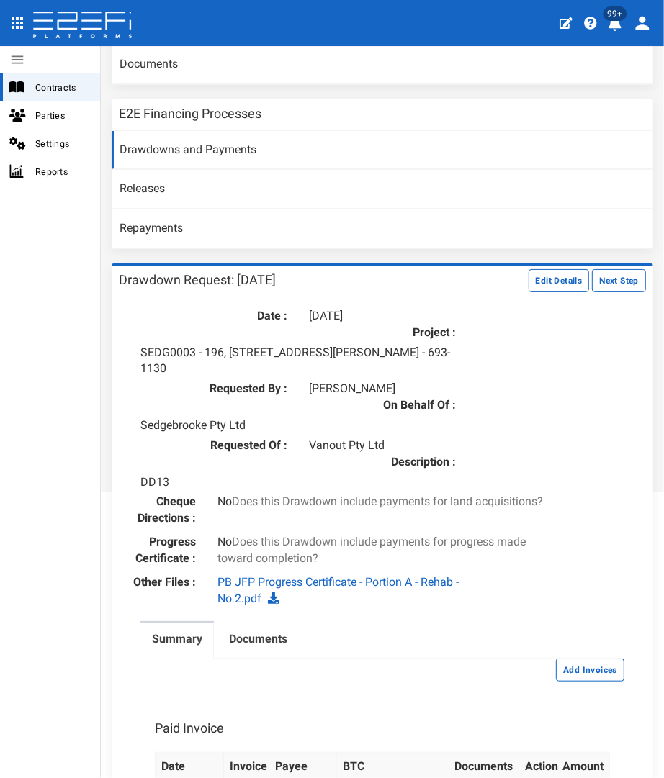
scroll to position [611, 0]
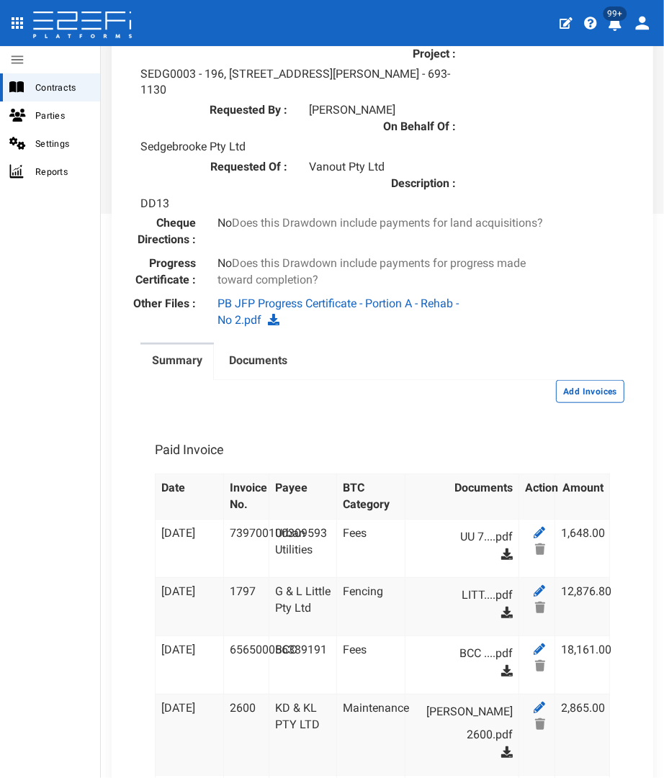
drag, startPoint x: 558, startPoint y: 377, endPoint x: 472, endPoint y: 375, distance: 86.4
click at [558, 380] on button "Add Invoices" at bounding box center [590, 391] width 68 height 23
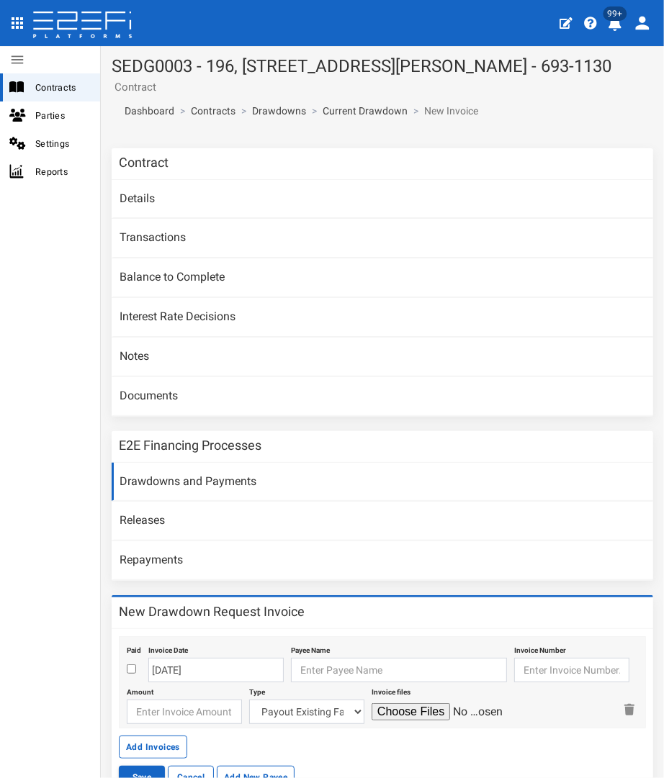
scroll to position [82, 0]
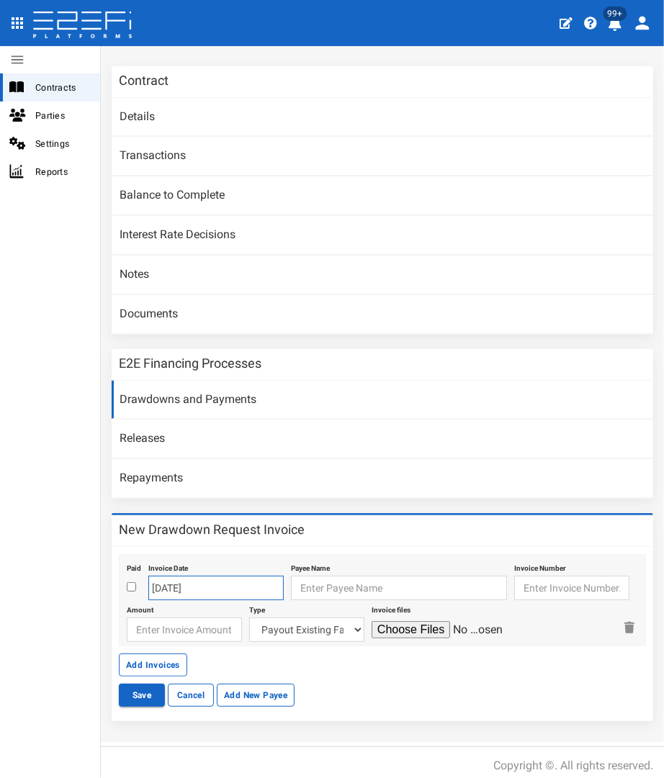
click at [168, 577] on input "[DATE]" at bounding box center [215, 588] width 135 height 24
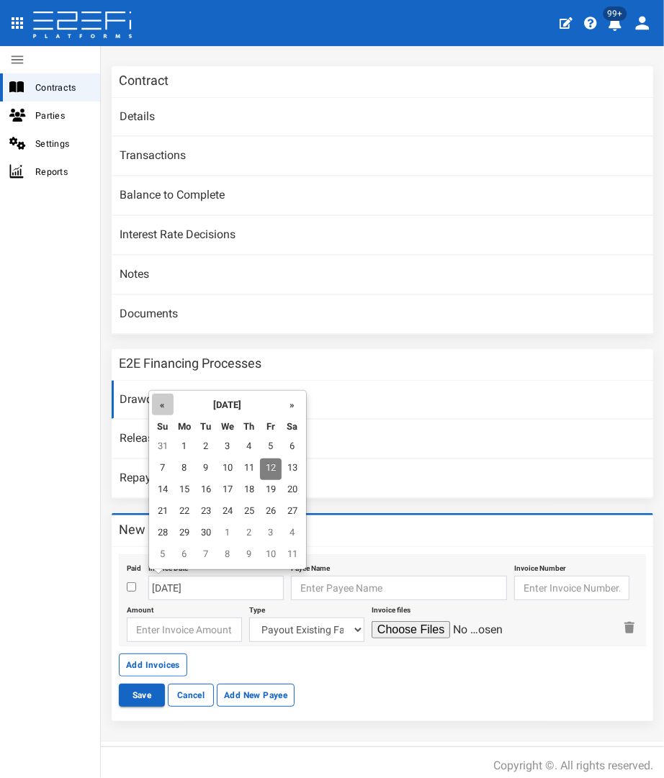
click at [162, 414] on th "«" at bounding box center [163, 405] width 22 height 22
click at [274, 470] on td "11" at bounding box center [271, 470] width 22 height 22
type input "11-07-2025"
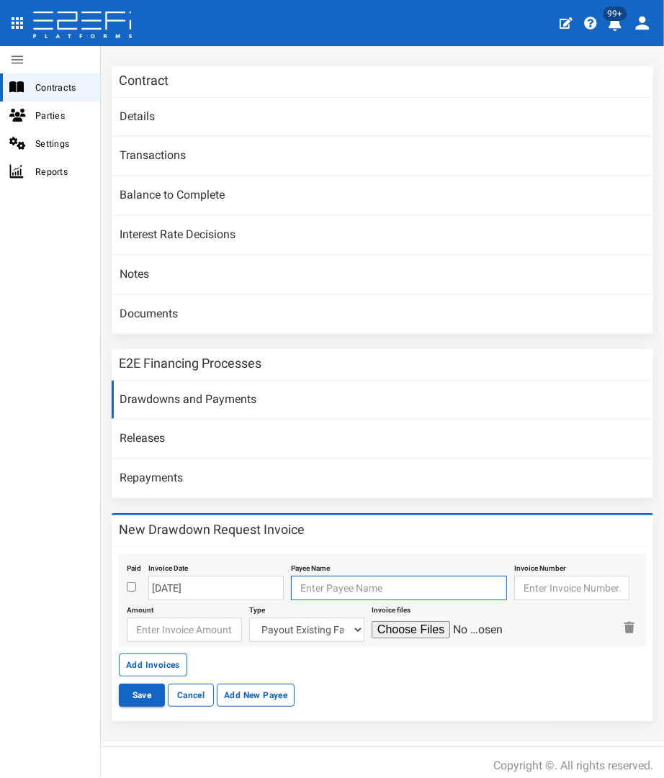
click at [335, 583] on input "text" at bounding box center [399, 588] width 216 height 24
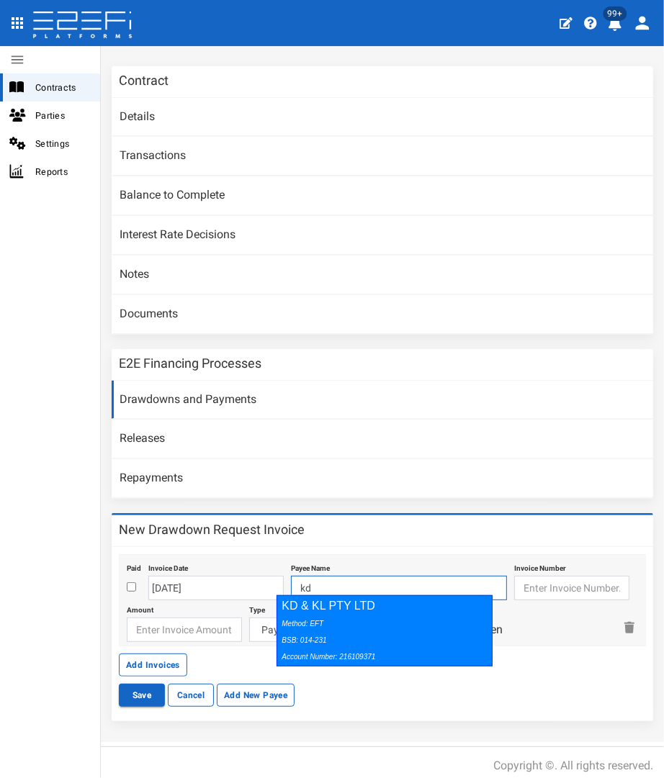
click at [330, 613] on div "KD & KL PTY LTD Method: EFT BSB: 014-231 Account Number: 216109371" at bounding box center [384, 630] width 216 height 71
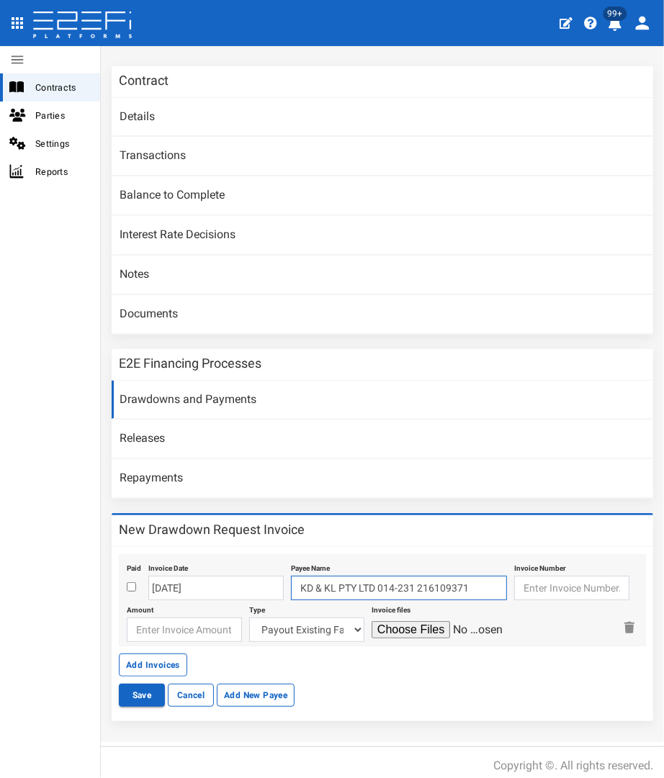
type input "KD & KL PTY LTD 014-231 216109371"
click at [524, 579] on input "text" at bounding box center [571, 588] width 115 height 24
type input "2586"
type input "4136.88"
click at [573, 584] on input "2586" at bounding box center [571, 588] width 115 height 24
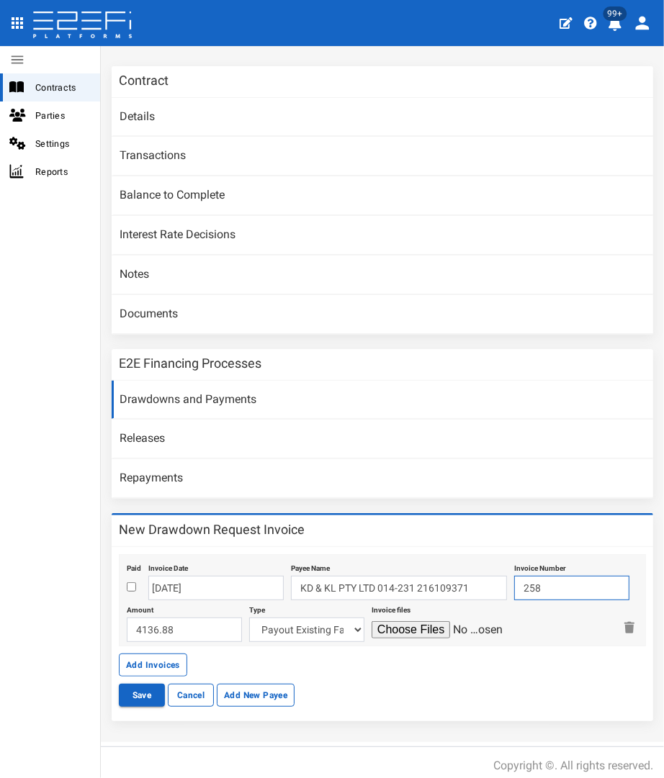
type input "2586"
click at [328, 622] on select "Payout Existing Facility Bcc Maintenance Uu Maintenance Civils Demolition Fenci…" at bounding box center [306, 630] width 115 height 24
click at [264, 621] on select "Payout Existing Facility Bcc Maintenance Uu Maintenance Civils Demolition Fenci…" at bounding box center [306, 630] width 115 height 24
select select "Landscape & Ecology~119~CONSULTANT/PROFESSIONAL FEES"
click at [249, 618] on select "Payout Existing Facility Bcc Maintenance Uu Maintenance Civils Demolition Fenci…" at bounding box center [306, 630] width 115 height 24
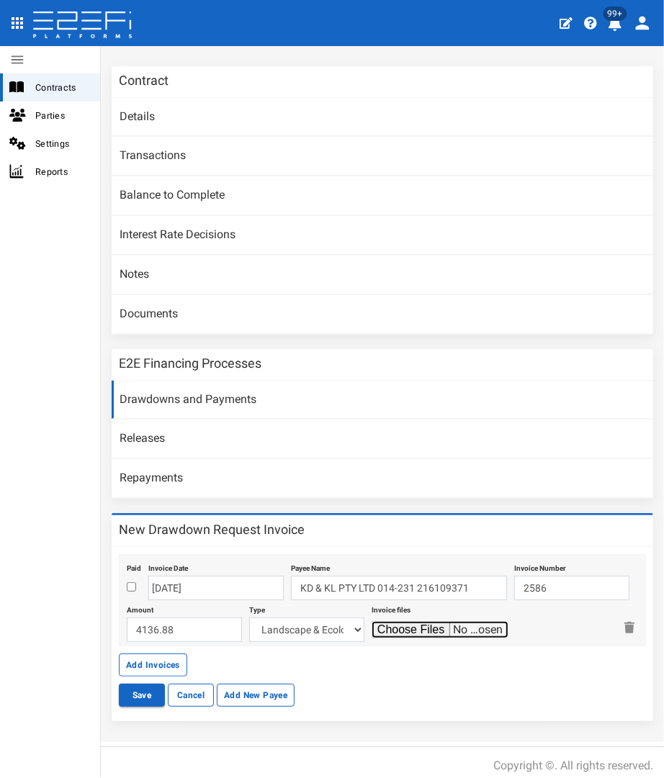
click at [372, 621] on input "file" at bounding box center [440, 629] width 137 height 17
type input "C:\fakepath\KDKL 2586.pdf"
click at [124, 692] on button "Save" at bounding box center [142, 695] width 46 height 23
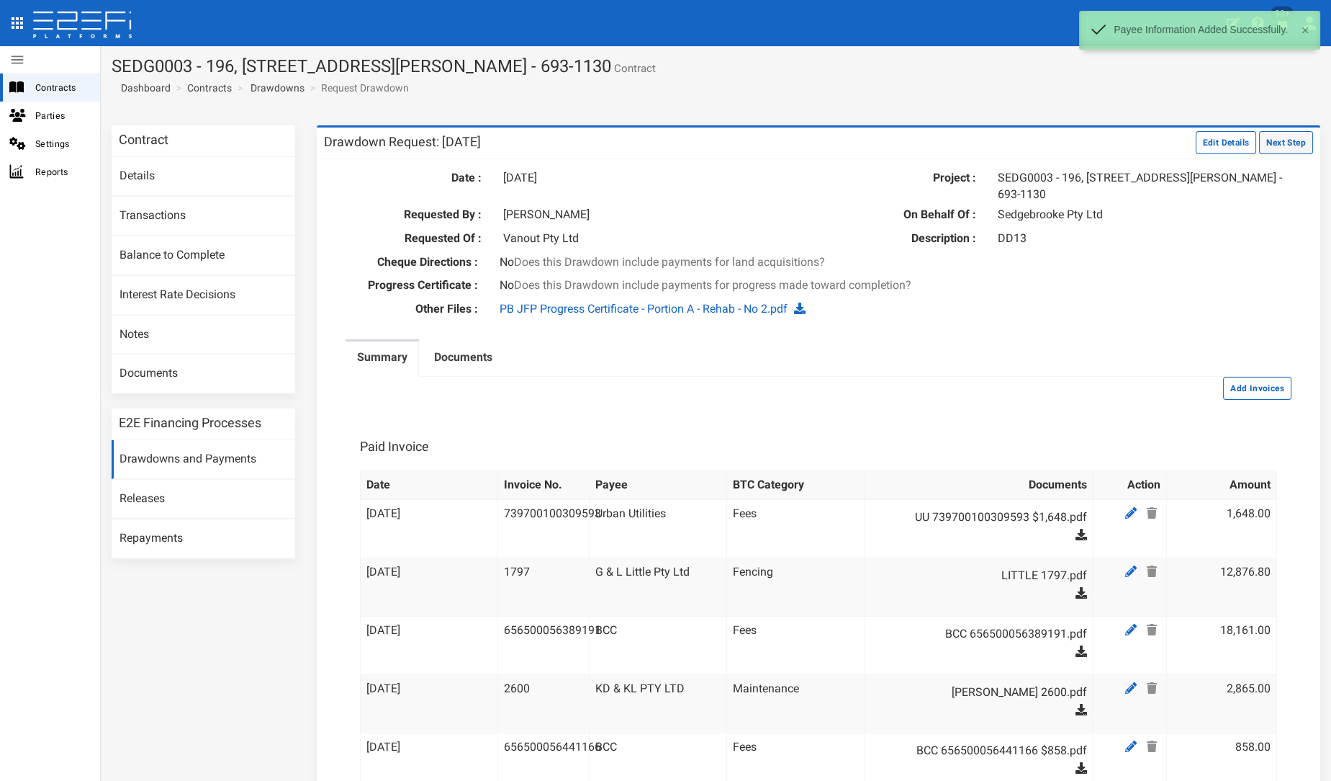
click at [663, 138] on button "Next Step" at bounding box center [1286, 142] width 54 height 23
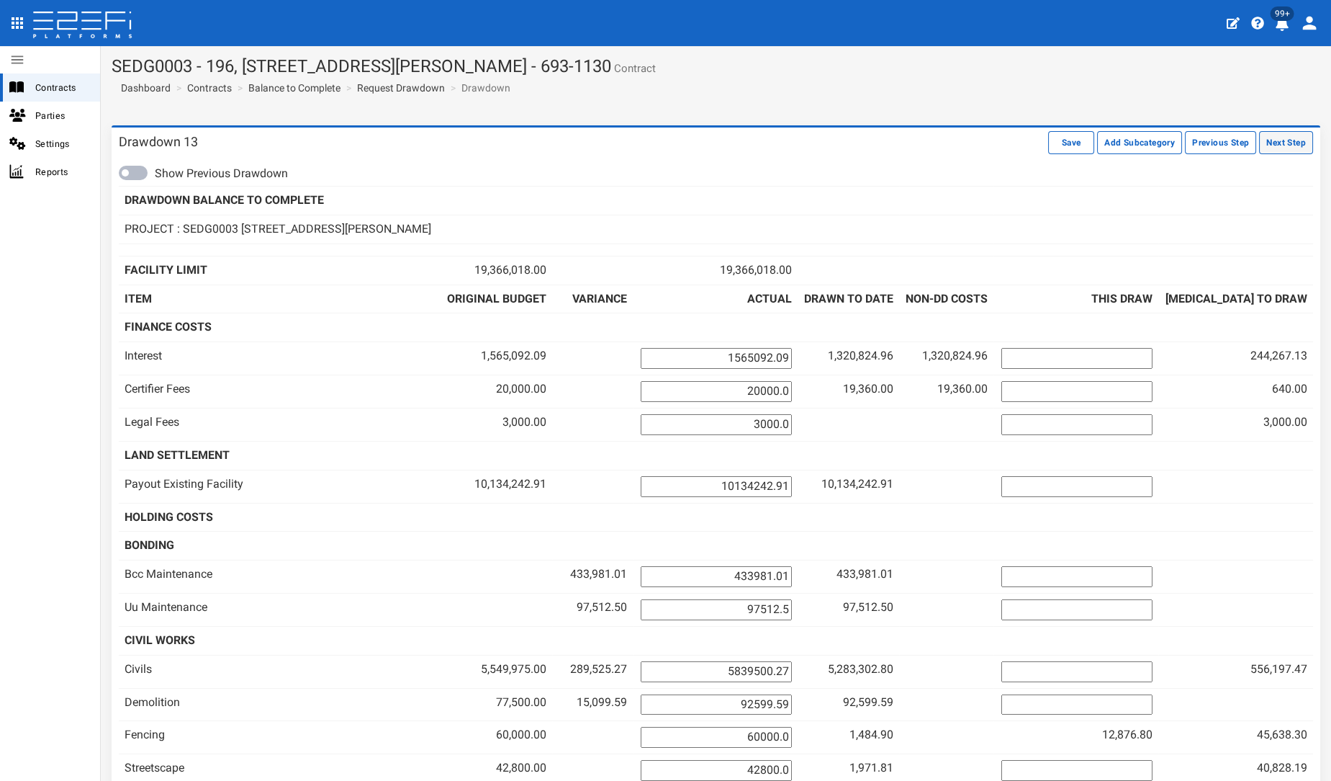
click at [1279, 150] on button "Next Step" at bounding box center [1286, 142] width 54 height 23
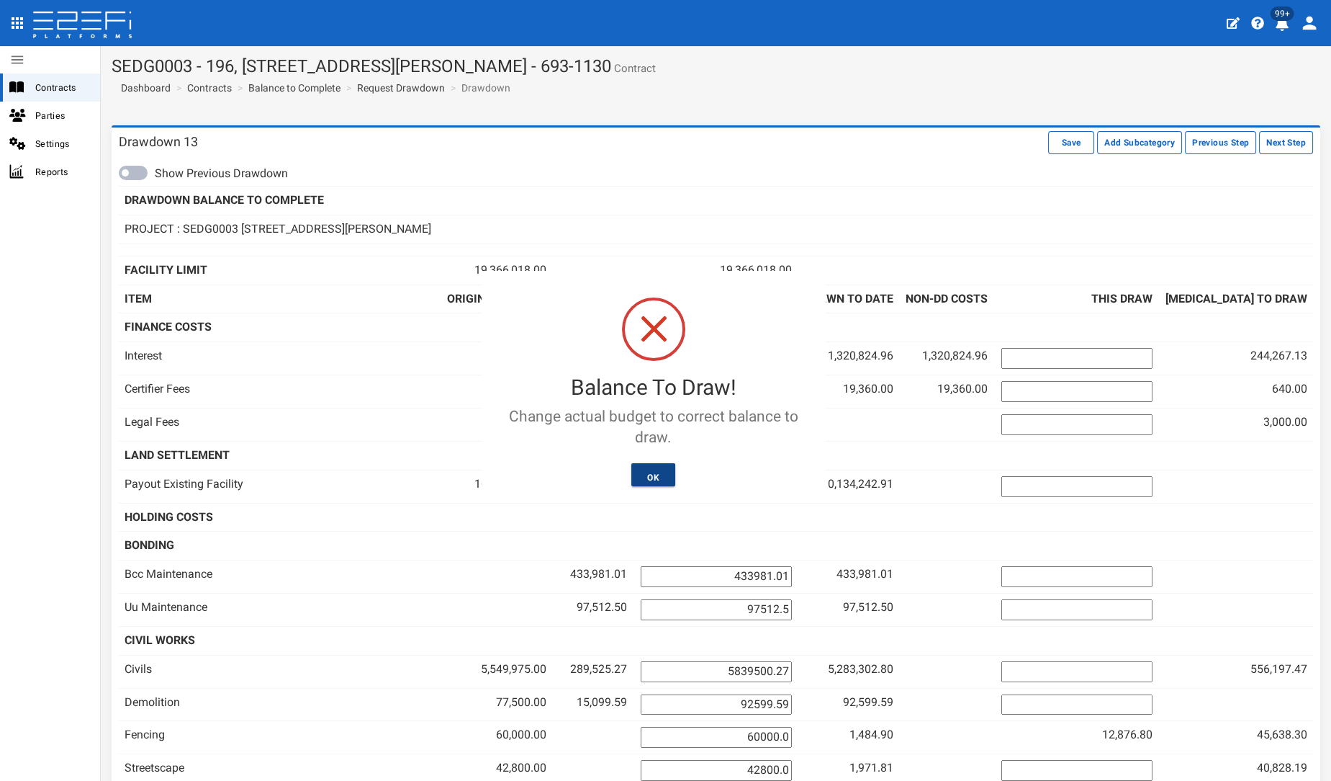
click at [660, 474] on button "OK" at bounding box center [653, 474] width 44 height 23
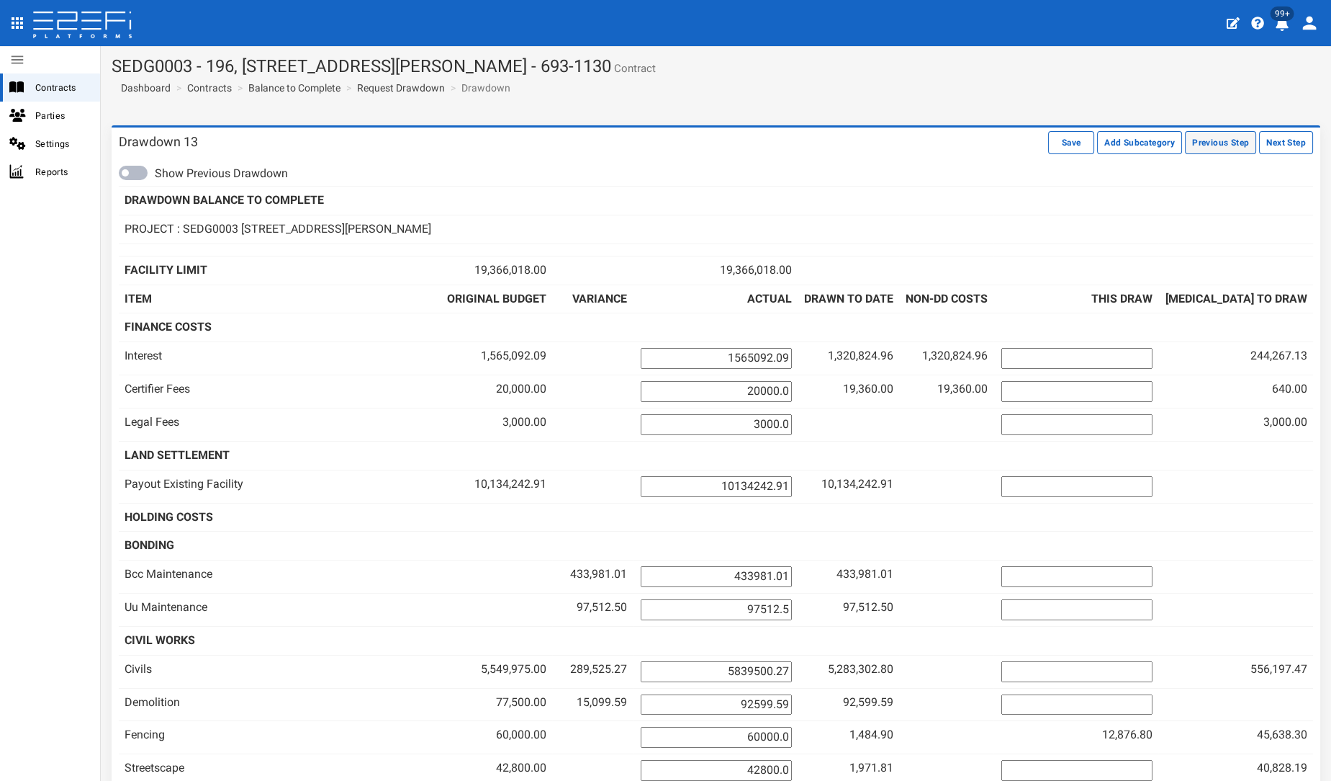
click at [1185, 143] on button "Previous Step" at bounding box center [1220, 142] width 71 height 23
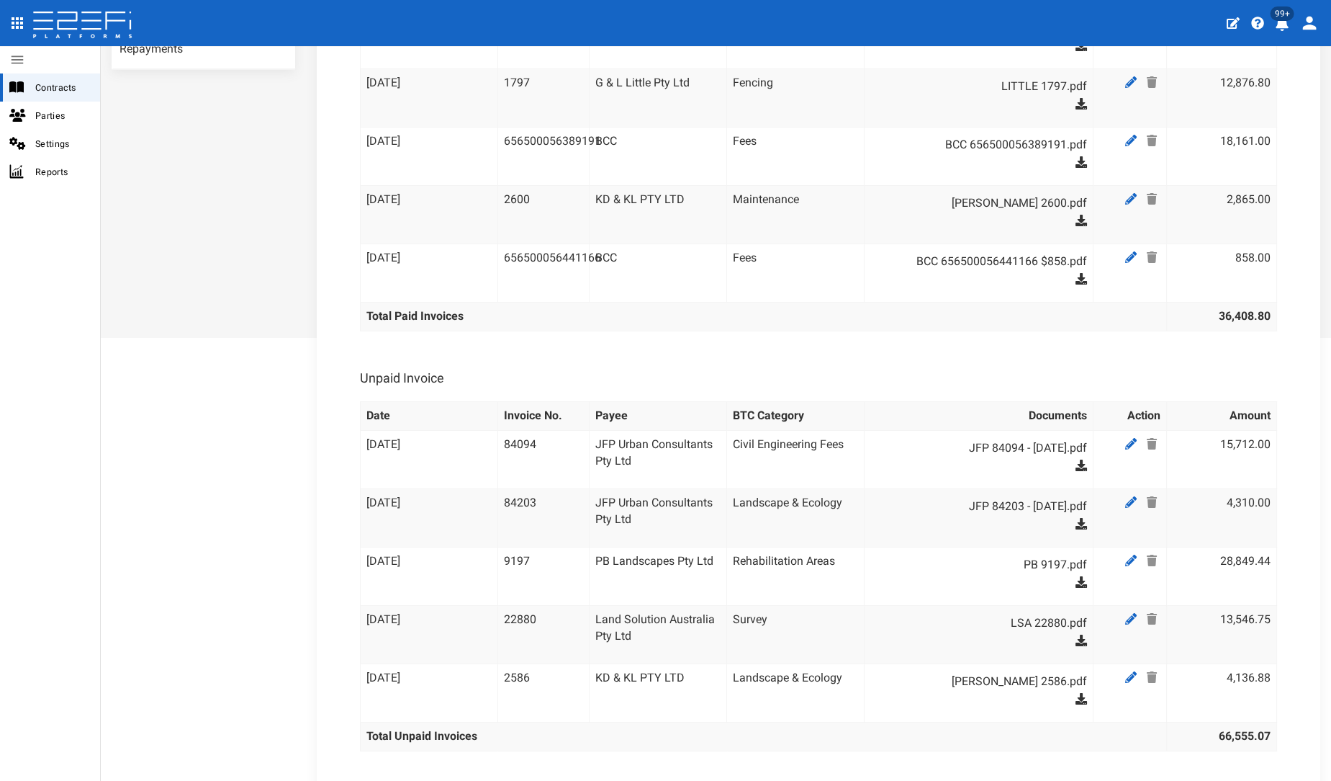
scroll to position [642, 0]
